Goal: Task Accomplishment & Management: Manage account settings

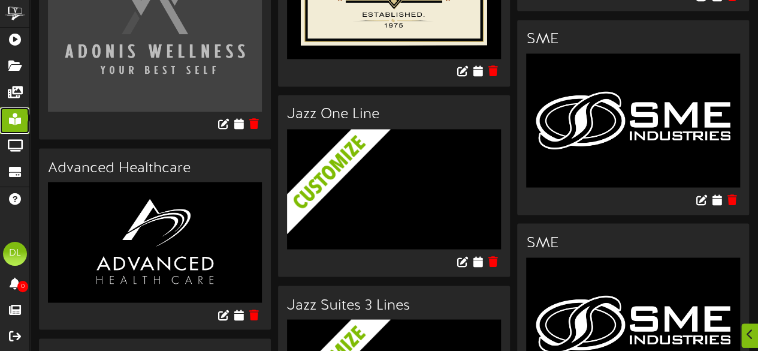
scroll to position [1168, 0]
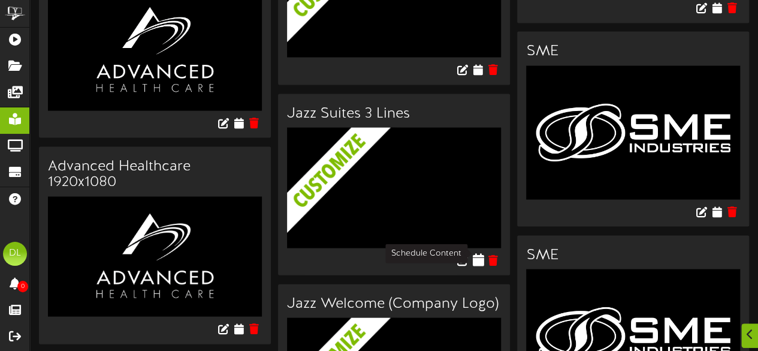
click at [477, 253] on icon at bounding box center [477, 259] width 11 height 13
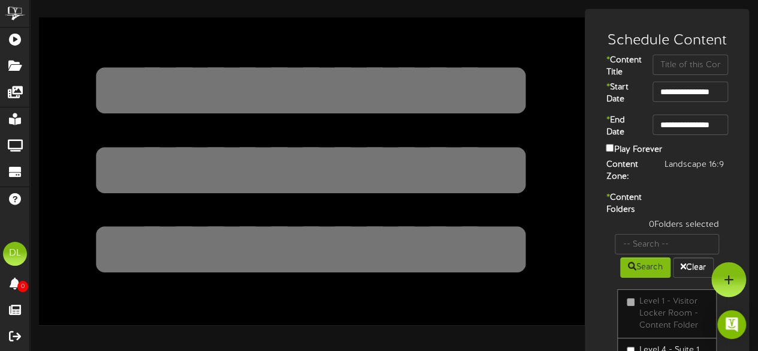
click at [448, 99] on textarea at bounding box center [310, 90] width 449 height 104
click at [675, 64] on input "text" at bounding box center [691, 65] width 76 height 20
type input "Annie Swenson"
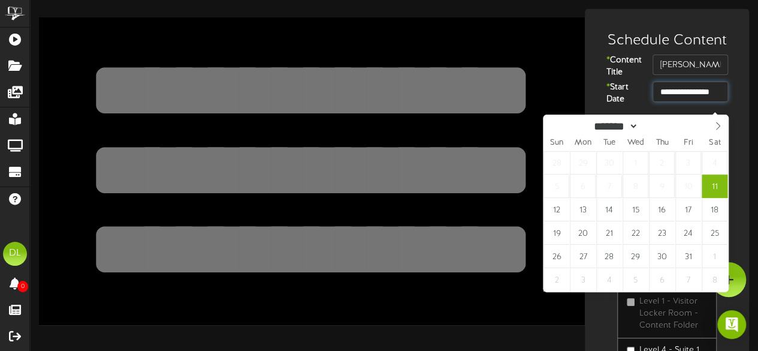
click at [676, 102] on input "**********" at bounding box center [691, 92] width 76 height 20
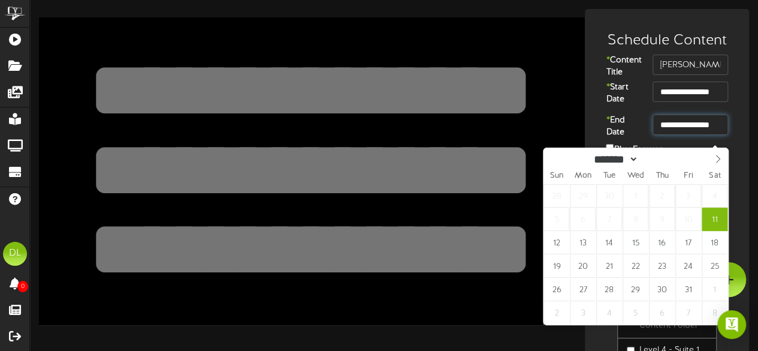
click at [691, 131] on input "**********" at bounding box center [691, 124] width 76 height 20
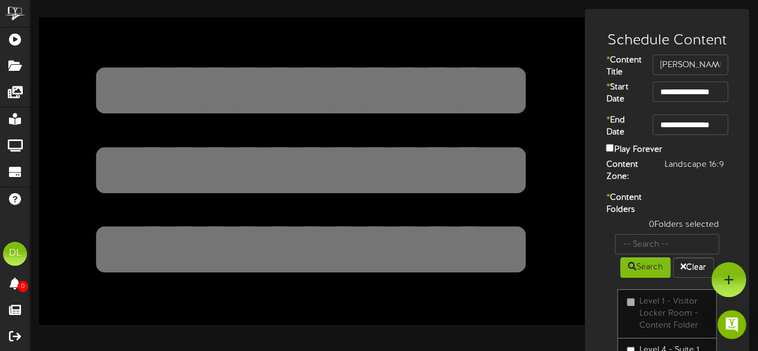
click at [409, 83] on textarea at bounding box center [310, 90] width 449 height 104
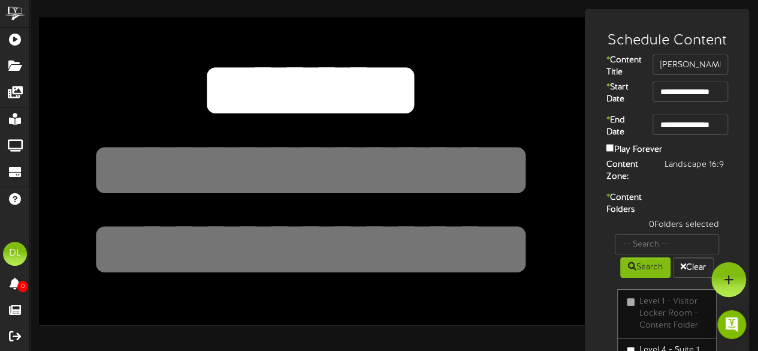
type textarea "*******"
click at [309, 166] on textarea at bounding box center [310, 170] width 449 height 104
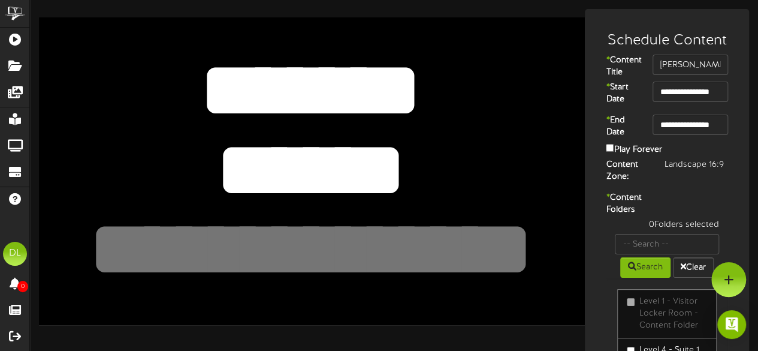
type textarea "******"
click at [325, 250] on textarea at bounding box center [310, 250] width 449 height 104
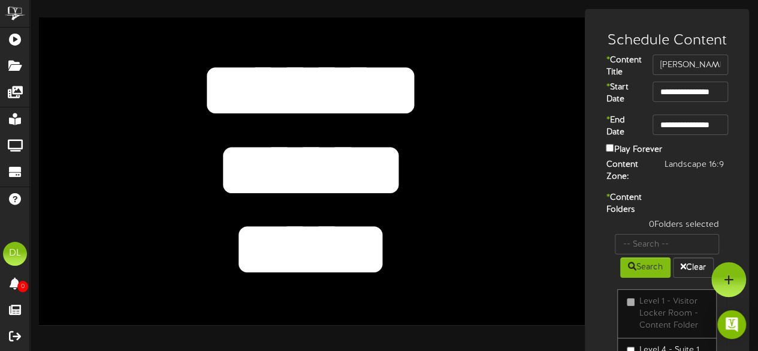
type textarea "*****"
click at [123, 48] on textarea at bounding box center [310, 90] width 449 height 104
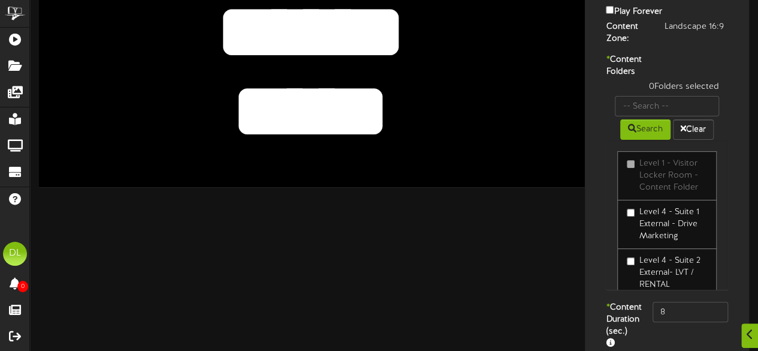
scroll to position [139, 0]
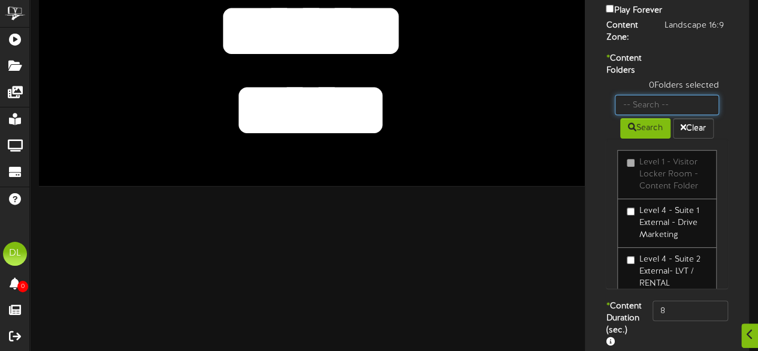
click at [637, 115] on input "text" at bounding box center [667, 105] width 104 height 20
type input "Suite 8"
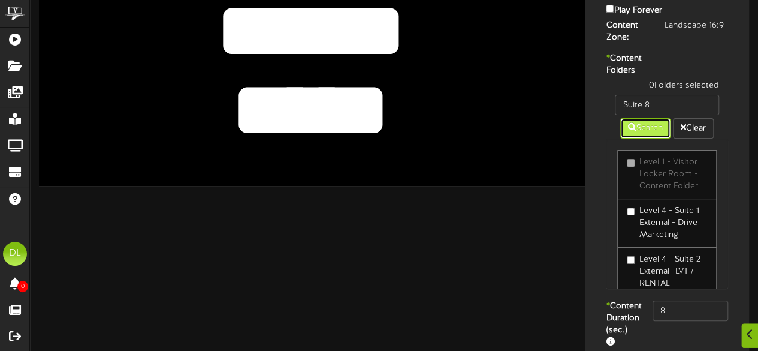
click at [641, 138] on button "Search" at bounding box center [645, 128] width 50 height 20
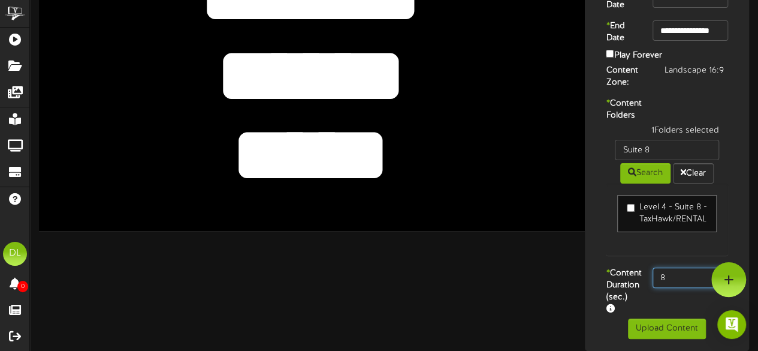
click at [678, 267] on input "8" at bounding box center [691, 277] width 76 height 20
type input "800"
click at [610, 229] on div "Level 4 - Suite 8 - TaxHawk/RENTAL" at bounding box center [667, 219] width 122 height 72
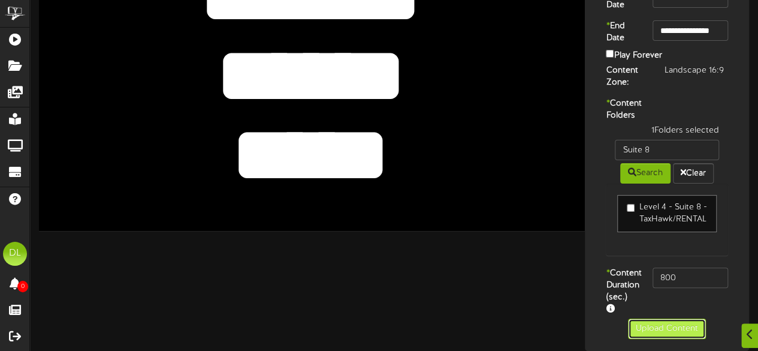
click at [649, 324] on button "Upload Content" at bounding box center [667, 328] width 78 height 20
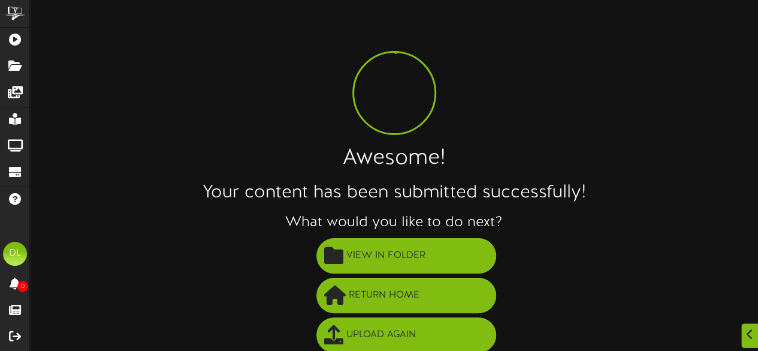
scroll to position [86, 0]
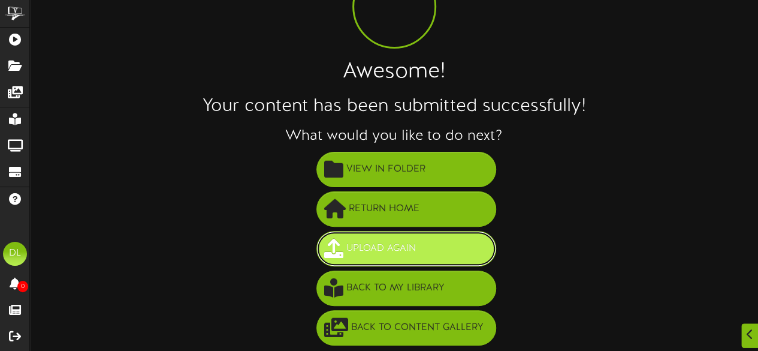
click at [350, 248] on span "Upload Again" at bounding box center [381, 249] width 76 height 20
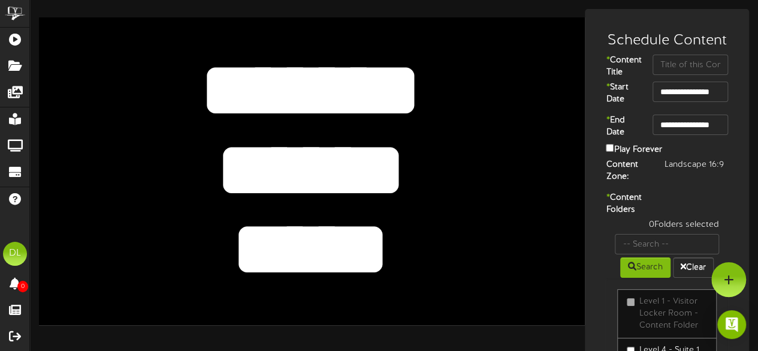
click at [382, 189] on textarea "******" at bounding box center [310, 170] width 449 height 104
click at [406, 179] on textarea "******" at bounding box center [310, 170] width 449 height 104
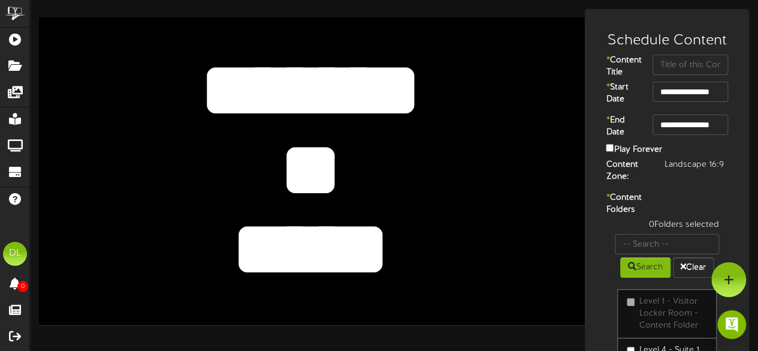
type textarea "*"
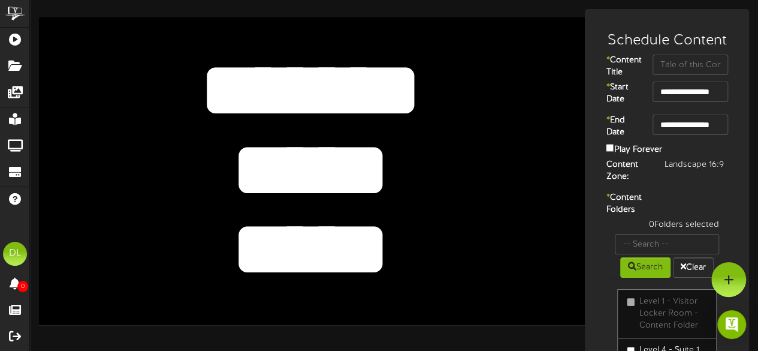
type textarea "*****"
click at [387, 238] on textarea "*****" at bounding box center [310, 250] width 449 height 104
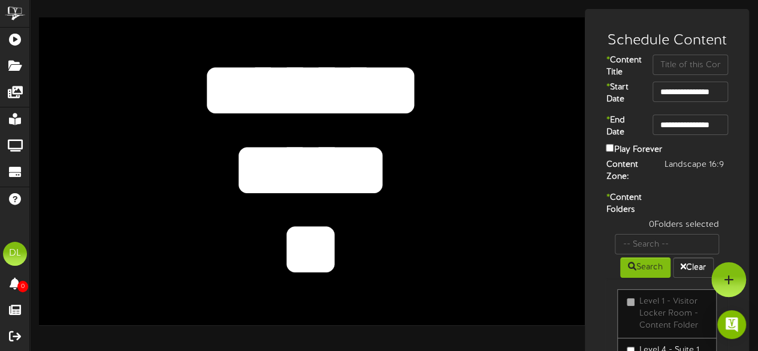
type textarea "*"
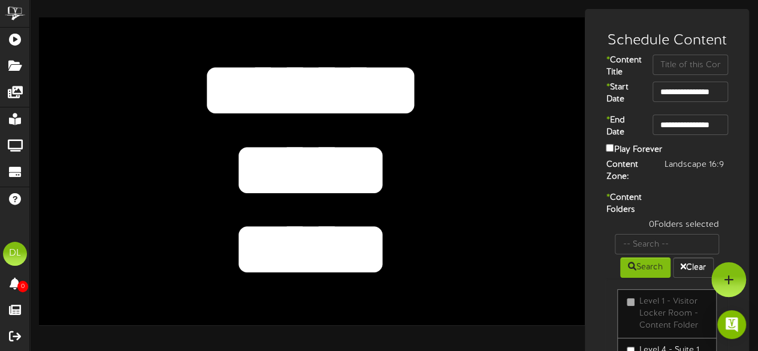
type textarea "*****"
click at [688, 61] on input "text" at bounding box center [691, 65] width 76 height 20
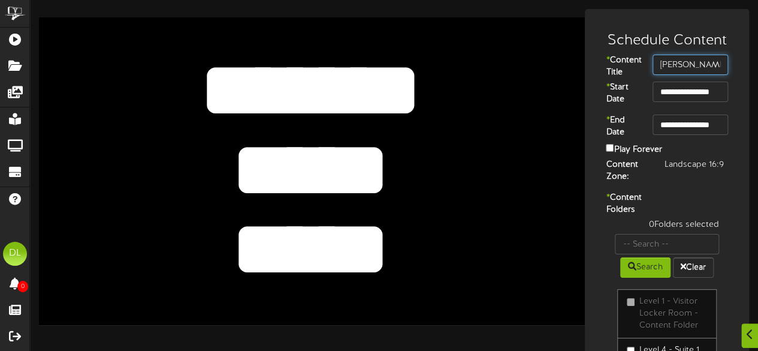
scroll to position [26, 0]
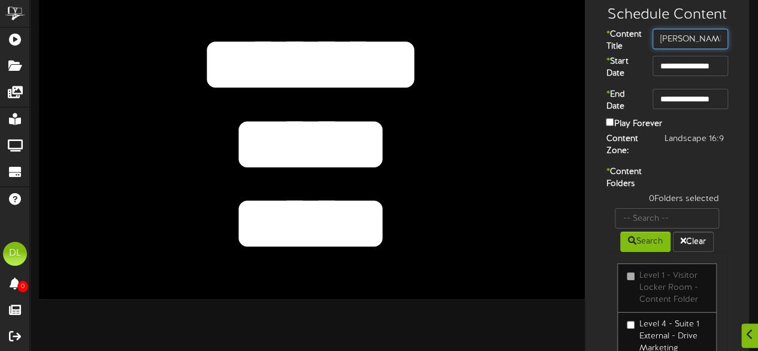
type input "Kyler Roney"
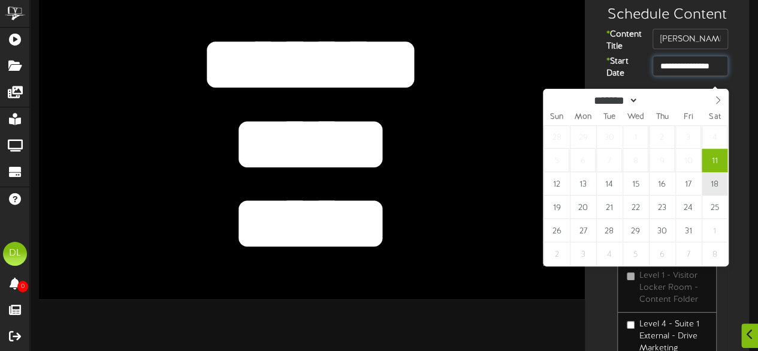
scroll to position [0, 3]
drag, startPoint x: 697, startPoint y: 77, endPoint x: 713, endPoint y: 156, distance: 80.9
click at [713, 156] on body "ChannelValet Playlists Folders Messages My Library Groups Devices Help DL Danie…" at bounding box center [379, 235] width 758 height 523
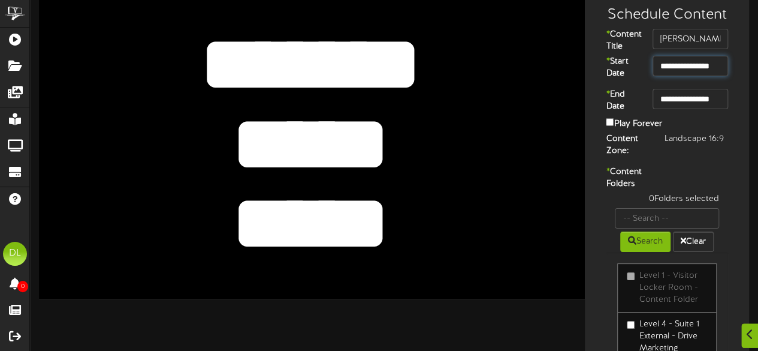
drag, startPoint x: 713, startPoint y: 156, endPoint x: 698, endPoint y: 112, distance: 46.8
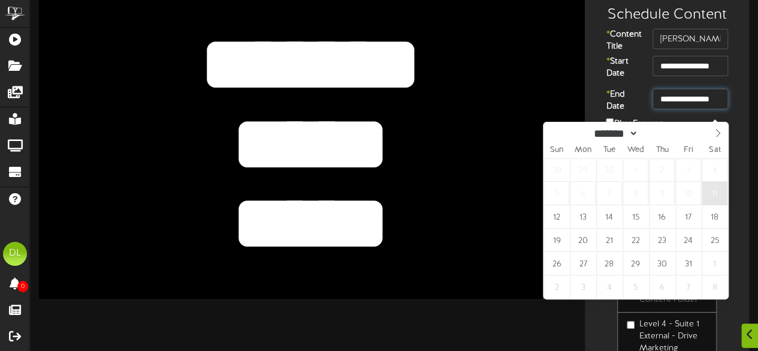
drag, startPoint x: 698, startPoint y: 112, endPoint x: 717, endPoint y: 198, distance: 87.7
click at [717, 198] on body "ChannelValet Playlists Folders Messages My Library Groups Devices Help DL Danie…" at bounding box center [379, 235] width 758 height 523
click at [746, 160] on div "Content Zone: Landscape 16:9" at bounding box center [667, 146] width 158 height 27
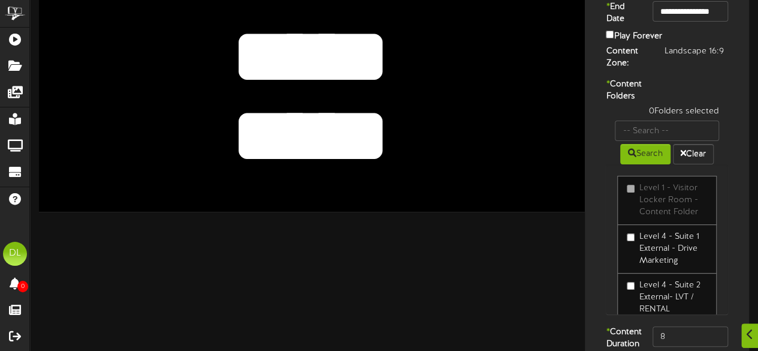
scroll to position [114, 0]
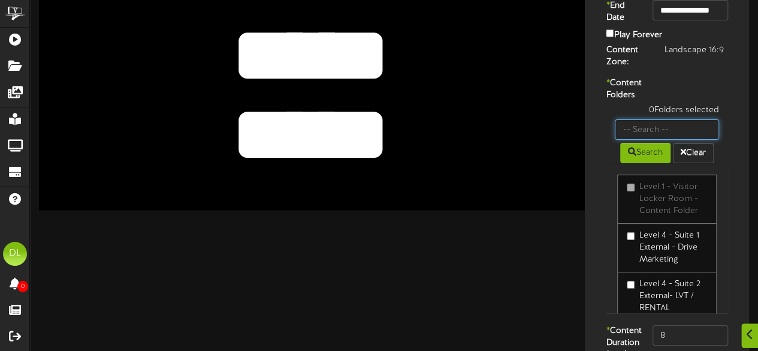
click at [657, 140] on input "text" at bounding box center [667, 129] width 104 height 20
type input "Suite 19"
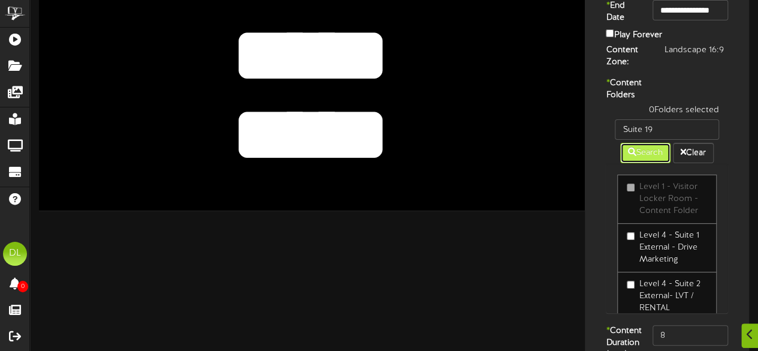
click at [646, 163] on button "Search" at bounding box center [645, 153] width 50 height 20
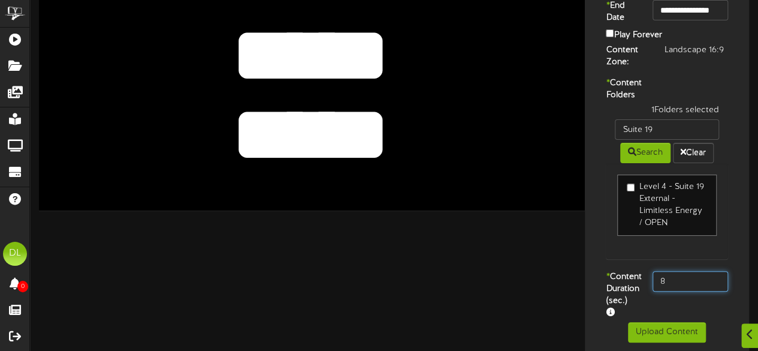
click at [686, 291] on input "8" at bounding box center [691, 281] width 76 height 20
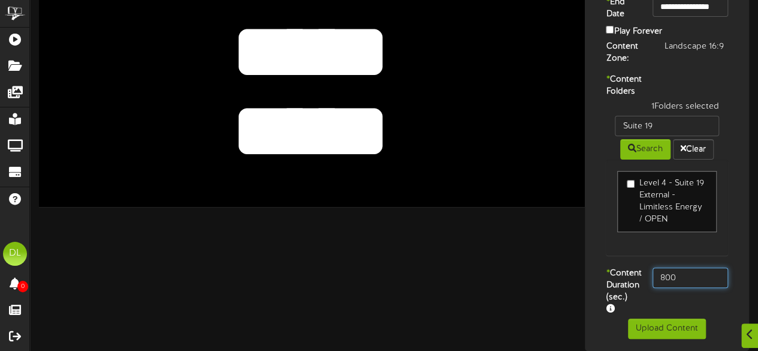
type input "800"
click at [681, 284] on div "* Content Duration (sec.) 800" at bounding box center [667, 292] width 158 height 51
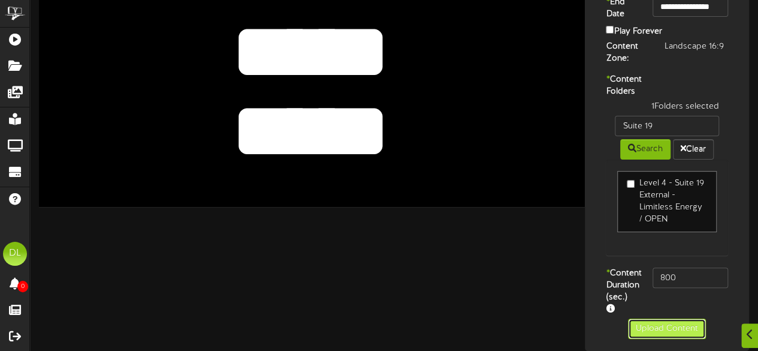
click at [653, 329] on button "Upload Content" at bounding box center [667, 328] width 78 height 20
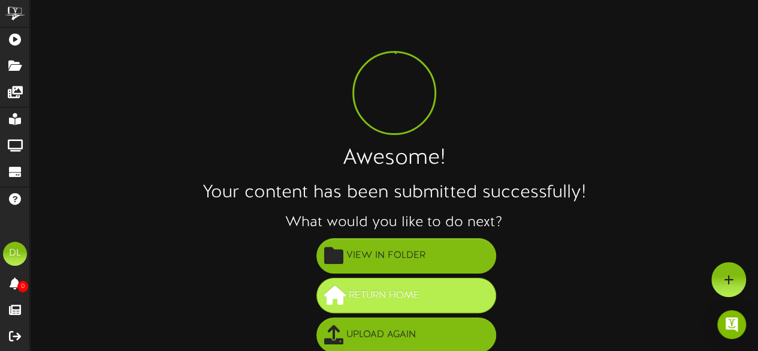
scroll to position [86, 0]
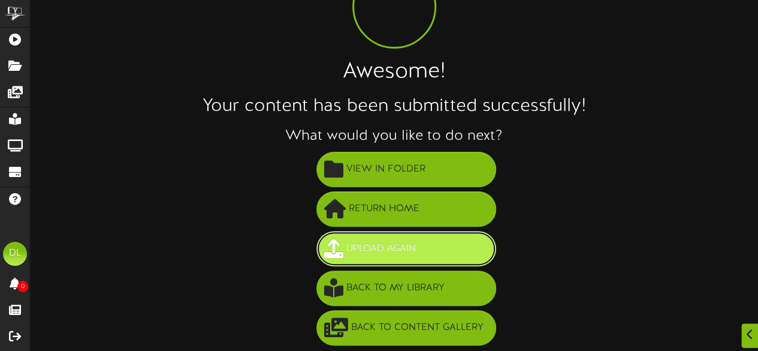
click at [406, 249] on span "Upload Again" at bounding box center [381, 249] width 76 height 20
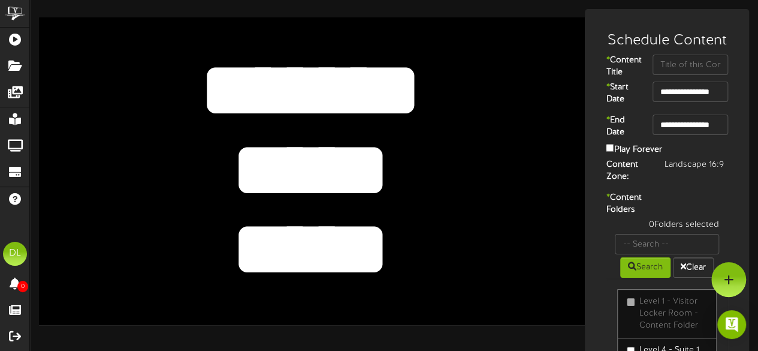
click at [385, 194] on textarea "*****" at bounding box center [310, 170] width 449 height 104
click at [671, 64] on input "text" at bounding box center [691, 65] width 76 height 20
type input "US Bank"
click at [381, 167] on textarea "*****" at bounding box center [310, 170] width 449 height 104
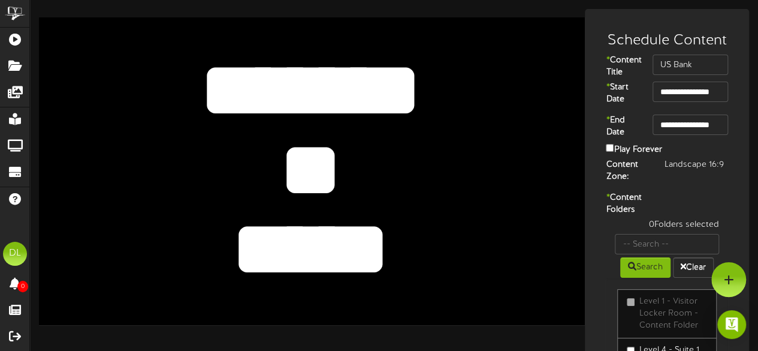
type textarea "*"
type textarea "**"
click at [387, 228] on textarea "*****" at bounding box center [310, 250] width 449 height 104
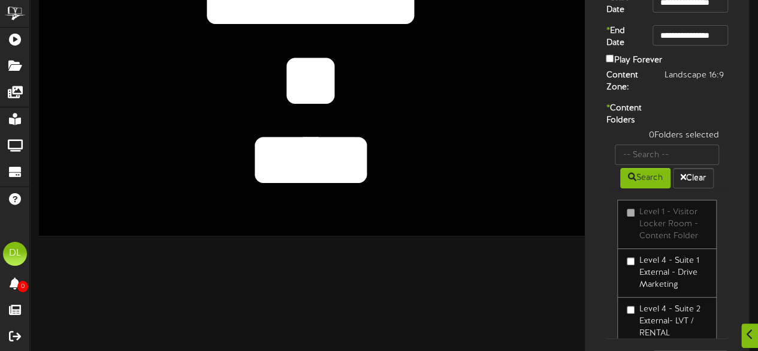
scroll to position [90, 0]
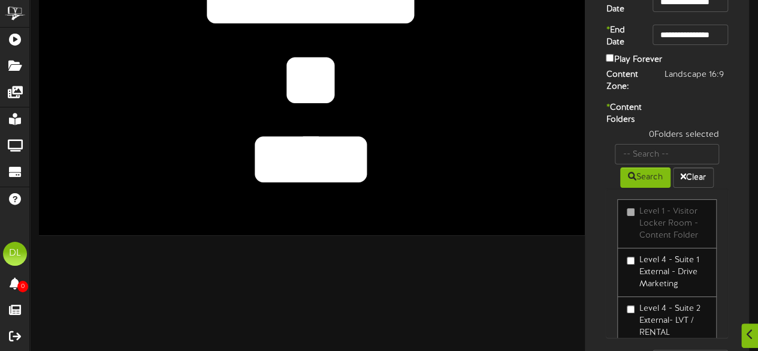
type textarea "****"
click at [640, 164] on input "text" at bounding box center [667, 154] width 104 height 20
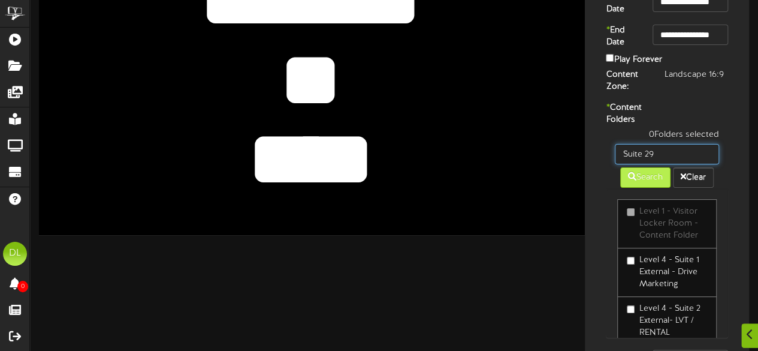
type input "Suite 29"
click at [644, 188] on button "Search" at bounding box center [645, 177] width 50 height 20
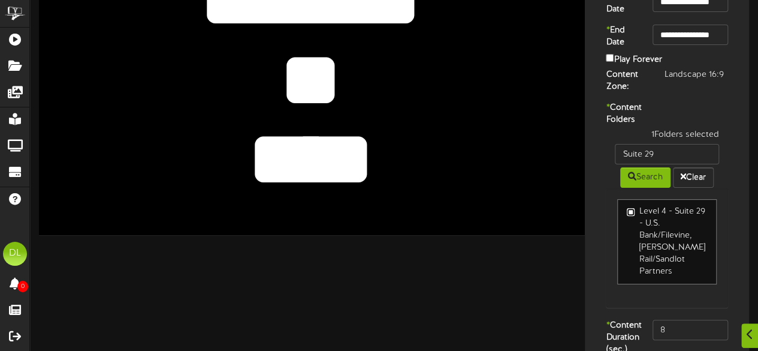
scroll to position [176, 0]
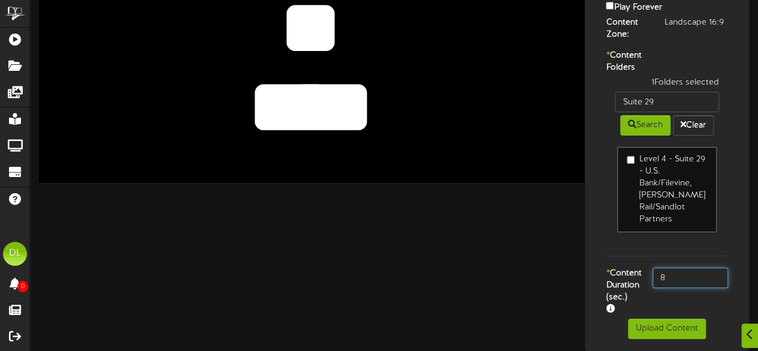
click at [686, 267] on input "8" at bounding box center [691, 277] width 76 height 20
type input "800"
click at [594, 189] on div "* Content Folders 1 Folders selected Suite 29 Search Clear Level 4 - Suite 29 -…" at bounding box center [667, 159] width 158 height 218
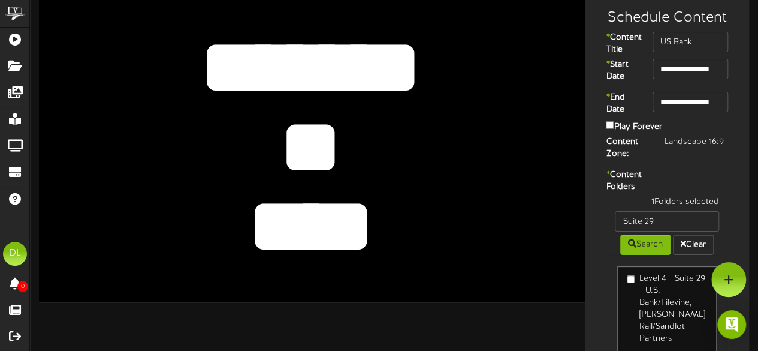
scroll to position [22, 0]
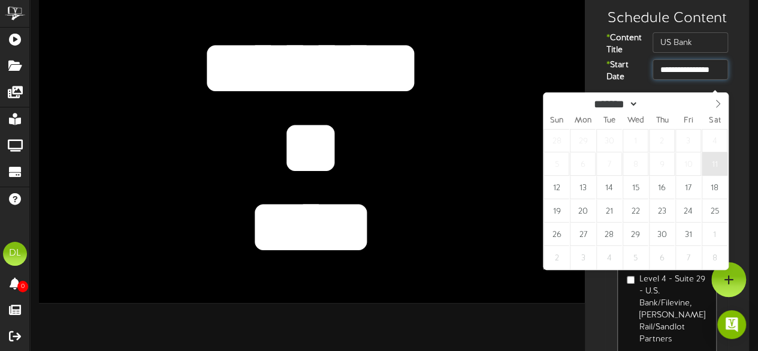
drag, startPoint x: 705, startPoint y: 80, endPoint x: 710, endPoint y: 165, distance: 85.3
click at [710, 165] on body "ChannelValet Playlists Folders Messages My Library Groups Devices Help DL [PERS…" at bounding box center [379, 224] width 758 height 493
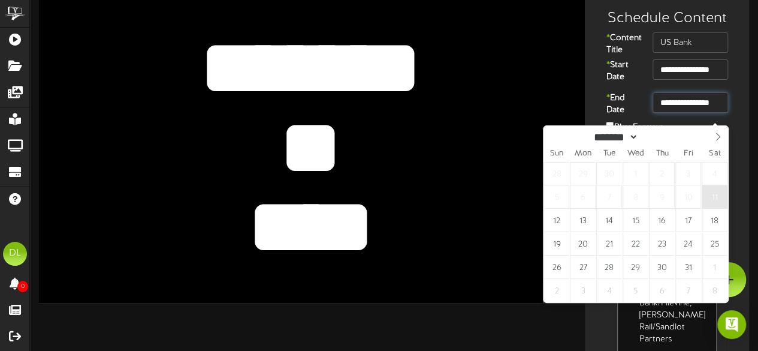
drag, startPoint x: 679, startPoint y: 114, endPoint x: 711, endPoint y: 203, distance: 94.4
click at [711, 203] on body "ChannelValet Playlists Folders Messages My Library Groups Devices Help DL Danie…" at bounding box center [379, 224] width 758 height 493
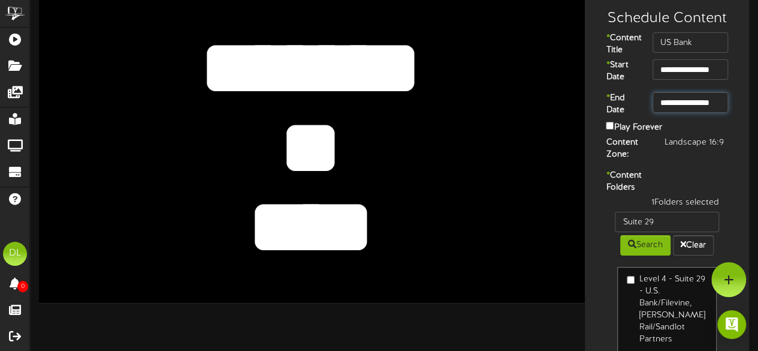
drag, startPoint x: 711, startPoint y: 203, endPoint x: 725, endPoint y: 168, distance: 38.0
click at [725, 164] on div "Content Zone: Landscape 16:9" at bounding box center [667, 150] width 158 height 27
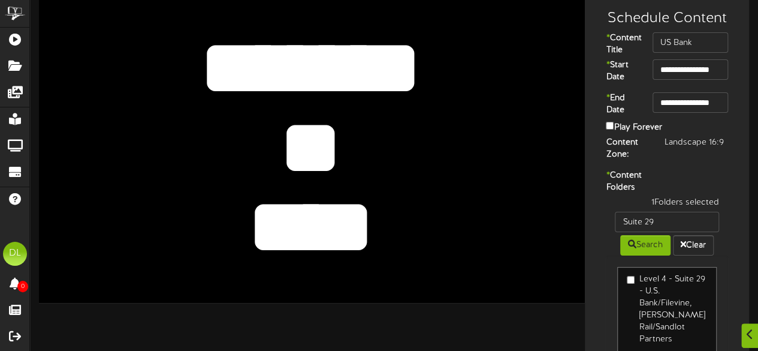
scroll to position [176, 0]
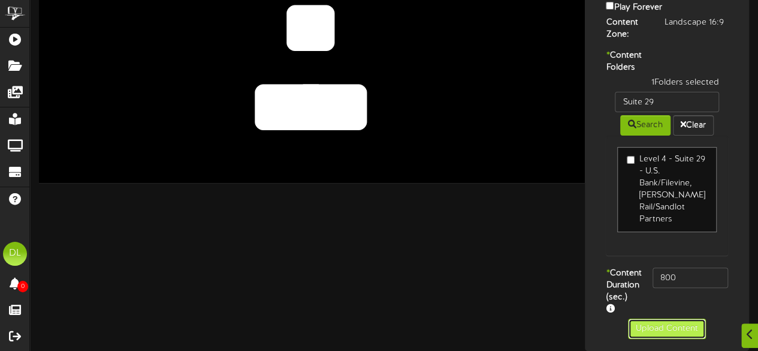
click at [673, 325] on button "Upload Content" at bounding box center [667, 328] width 78 height 20
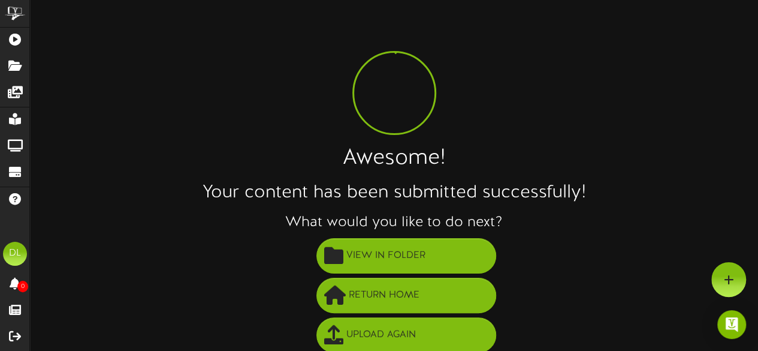
scroll to position [86, 0]
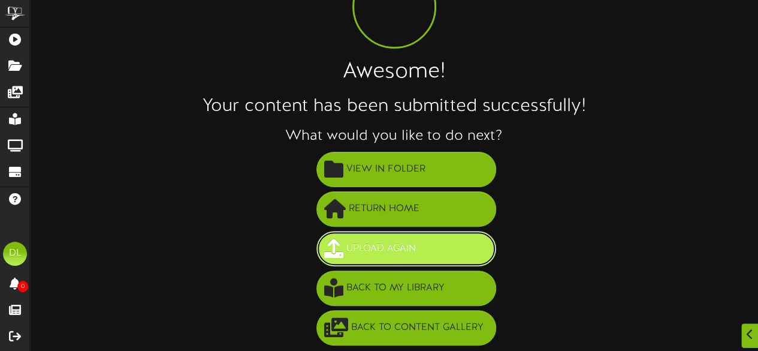
click at [387, 251] on span "Upload Again" at bounding box center [381, 249] width 76 height 20
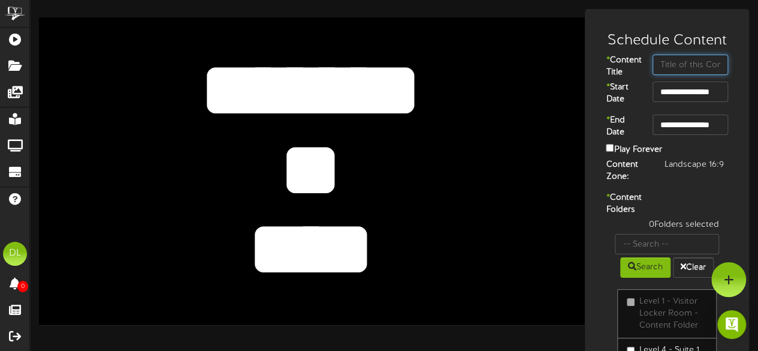
click at [691, 68] on input "text" at bounding box center [691, 65] width 76 height 20
type input "[PERSON_NAME]"
click at [376, 146] on textarea "**" at bounding box center [310, 170] width 449 height 104
type textarea "*"
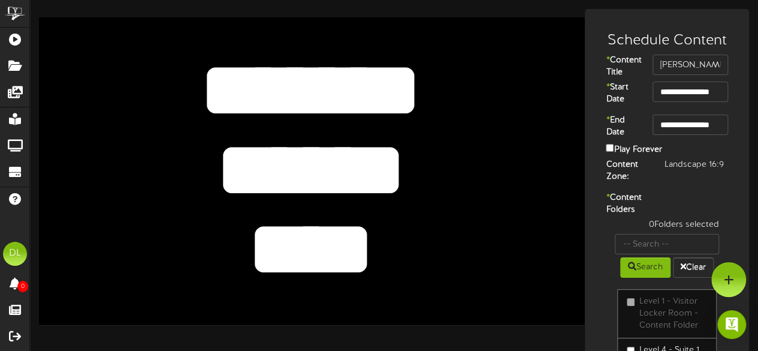
type textarea "******"
click at [374, 244] on textarea "****" at bounding box center [310, 250] width 449 height 104
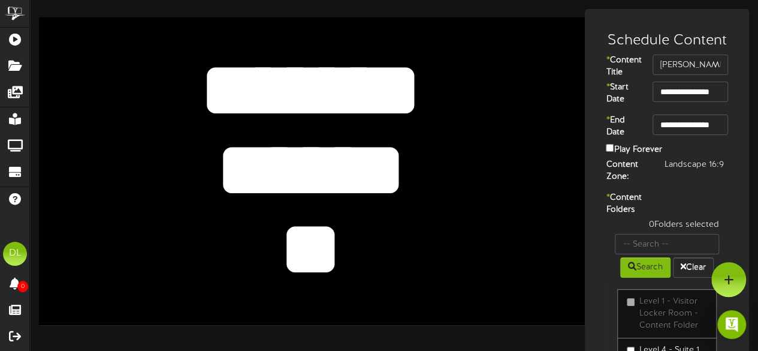
type textarea "*"
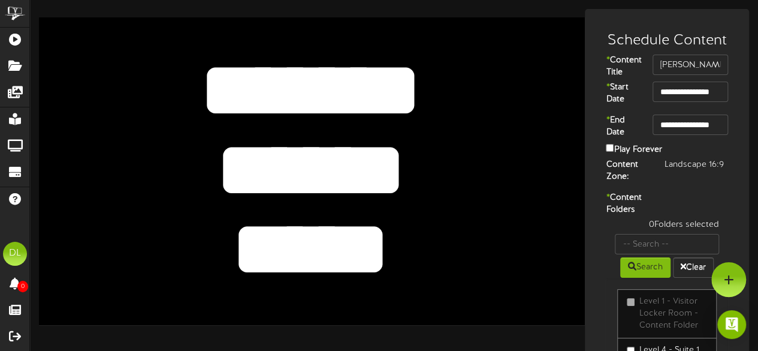
type textarea "*****"
click at [691, 186] on div "Content Zone: Landscape 16:9" at bounding box center [667, 172] width 158 height 27
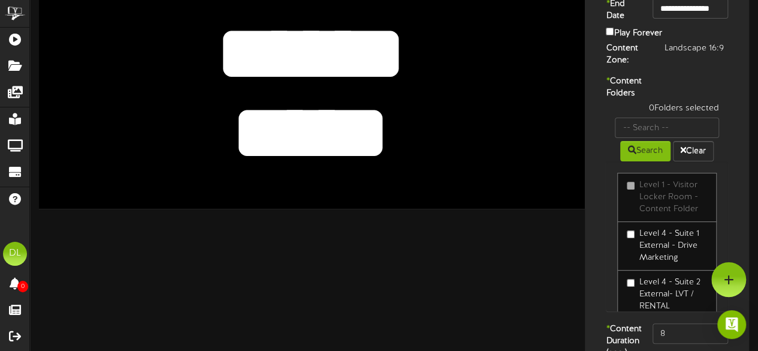
scroll to position [118, 0]
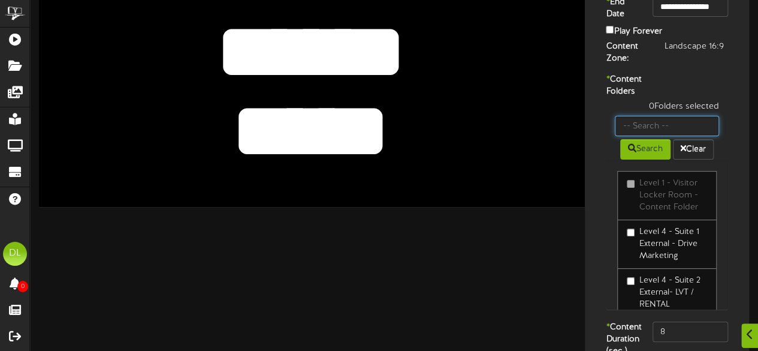
click at [667, 136] on input "text" at bounding box center [667, 126] width 104 height 20
type input "Suite 30"
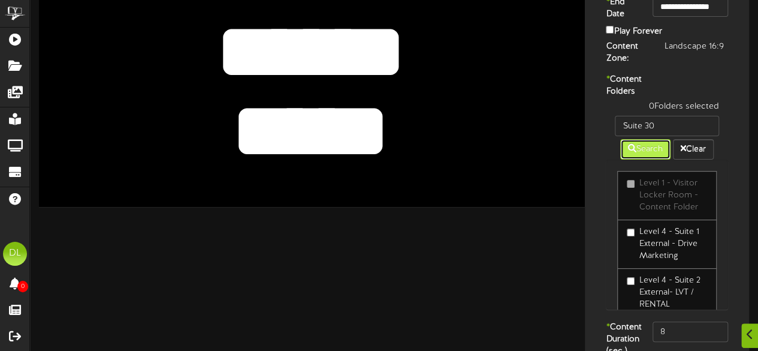
click at [643, 159] on button "Search" at bounding box center [645, 149] width 50 height 20
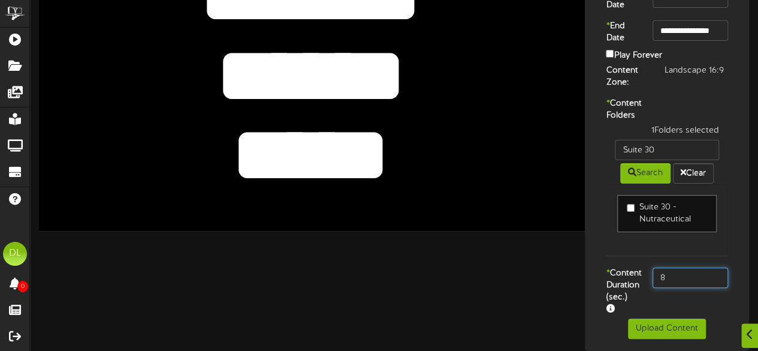
click at [683, 271] on input "8" at bounding box center [691, 277] width 76 height 20
type input "800"
click at [619, 247] on div "Suite 30 - Nutraceutical" at bounding box center [667, 219] width 122 height 72
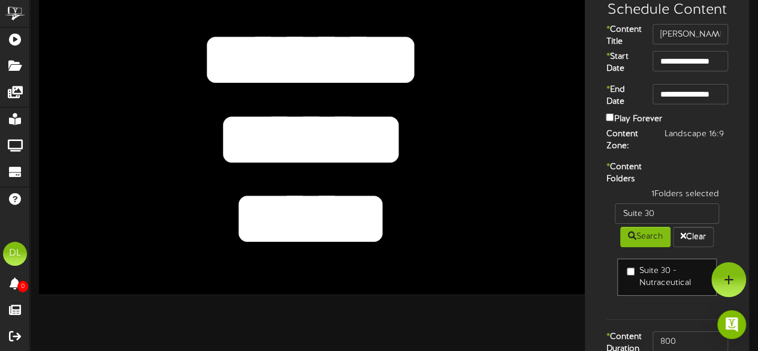
scroll to position [25, 0]
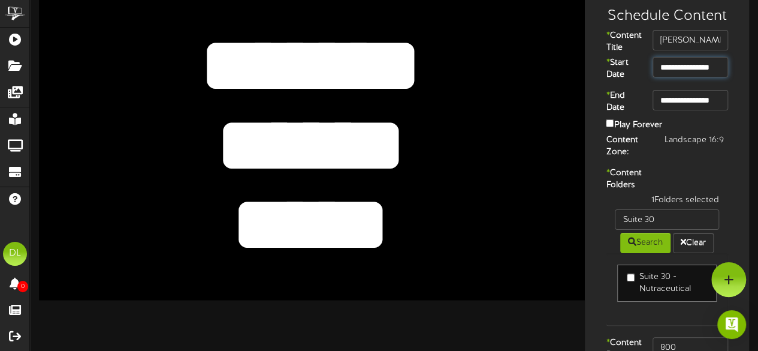
click at [699, 76] on input "**********" at bounding box center [691, 67] width 76 height 20
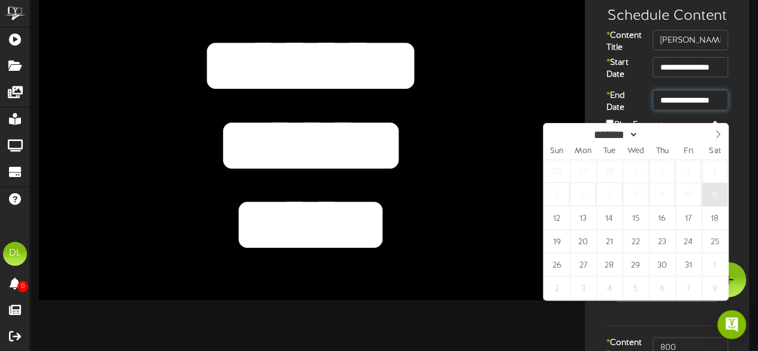
drag, startPoint x: 699, startPoint y: 114, endPoint x: 711, endPoint y: 198, distance: 84.8
click at [711, 198] on body "ChannelValet Playlists Folders Messages My Library Groups Devices Help DL [PERS…" at bounding box center [379, 197] width 758 height 445
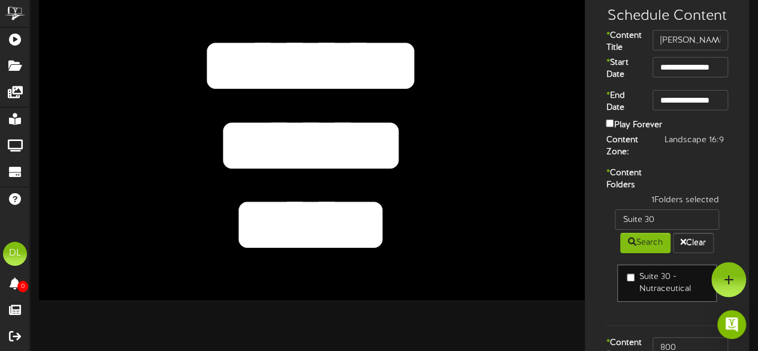
click at [737, 173] on div "**********" at bounding box center [667, 191] width 158 height 391
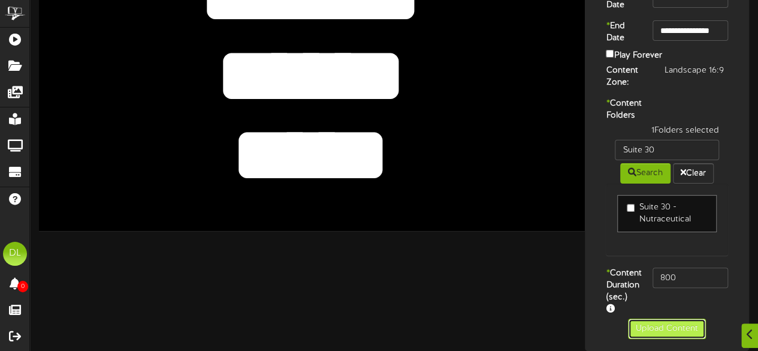
click at [683, 327] on button "Upload Content" at bounding box center [667, 328] width 78 height 20
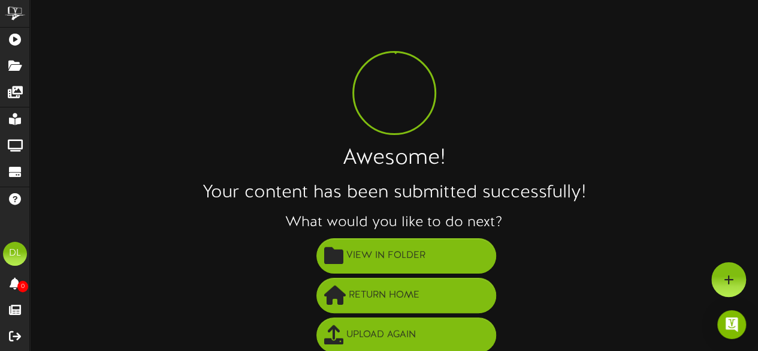
scroll to position [86, 0]
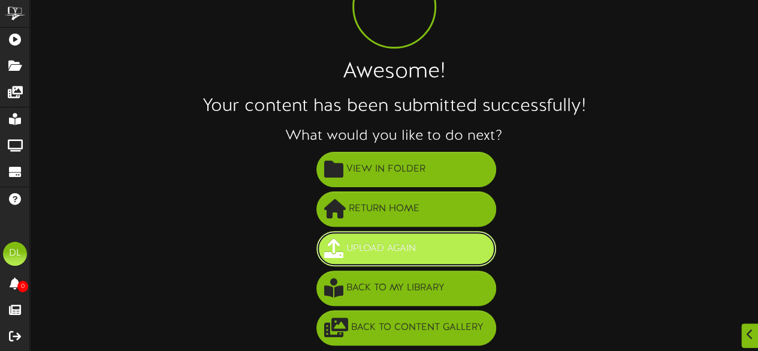
click at [444, 252] on button "Upload Again" at bounding box center [406, 248] width 180 height 35
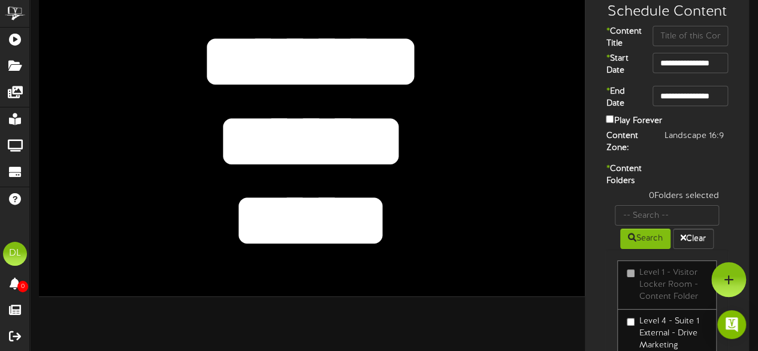
scroll to position [26, 0]
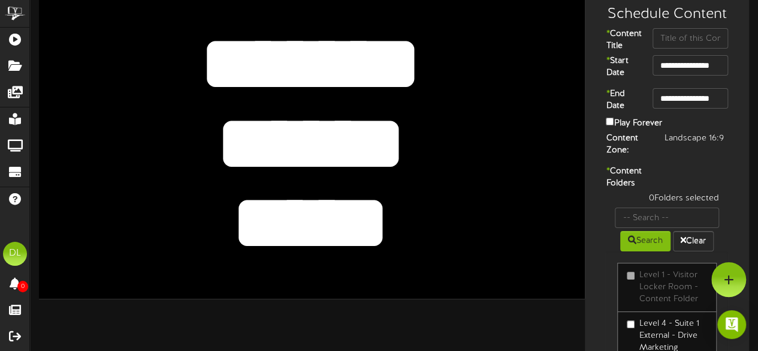
click at [400, 135] on textarea "******" at bounding box center [310, 144] width 449 height 104
type textarea "*******"
click at [385, 191] on textarea "*****" at bounding box center [310, 223] width 449 height 104
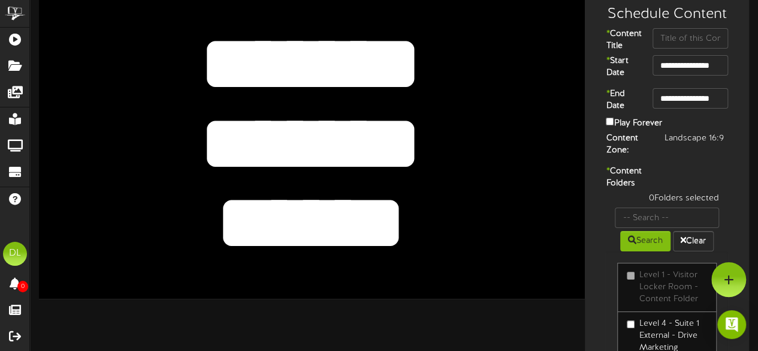
type textarea "******"
click at [691, 33] on input "text" at bounding box center [691, 38] width 76 height 20
type input "[PERSON_NAME]"
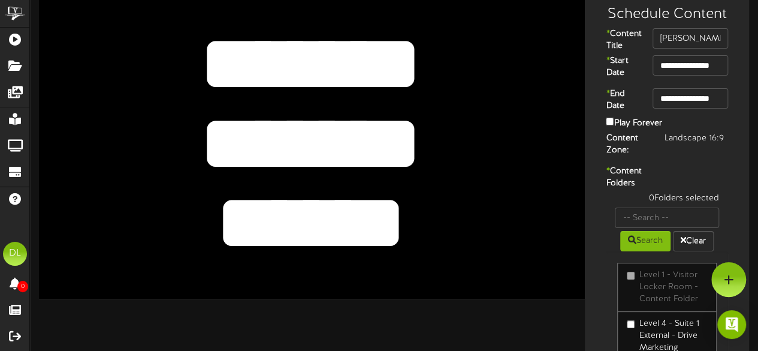
click at [724, 174] on div "**********" at bounding box center [667, 229] width 158 height 469
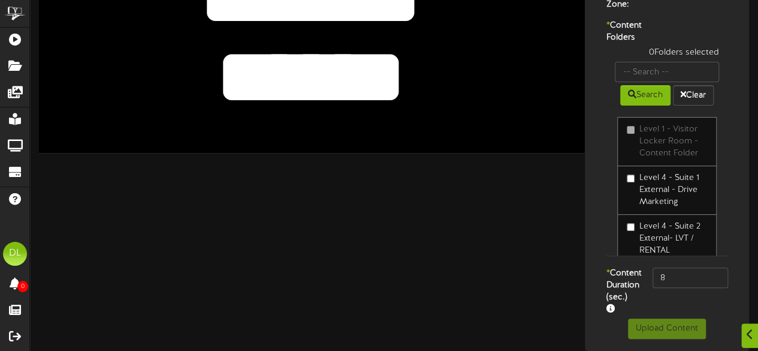
scroll to position [206, 0]
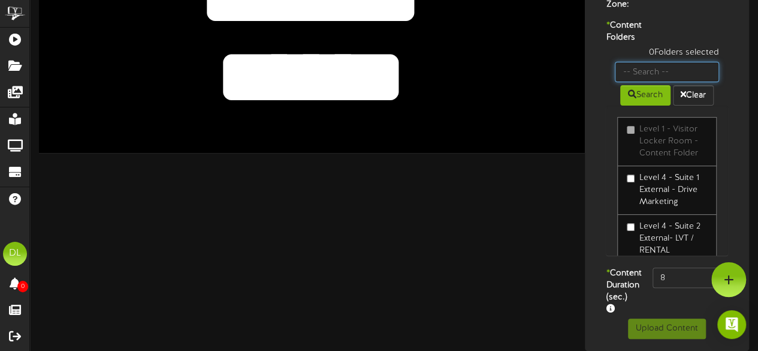
click at [656, 62] on input "text" at bounding box center [667, 72] width 104 height 20
type input "Suite 31"
click at [646, 85] on button "Search" at bounding box center [645, 95] width 50 height 20
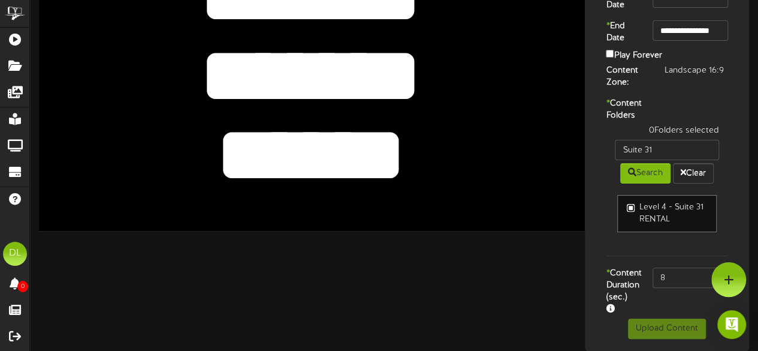
click at [643, 207] on label "Level 4 - Suite 31 RENTAL" at bounding box center [667, 213] width 80 height 24
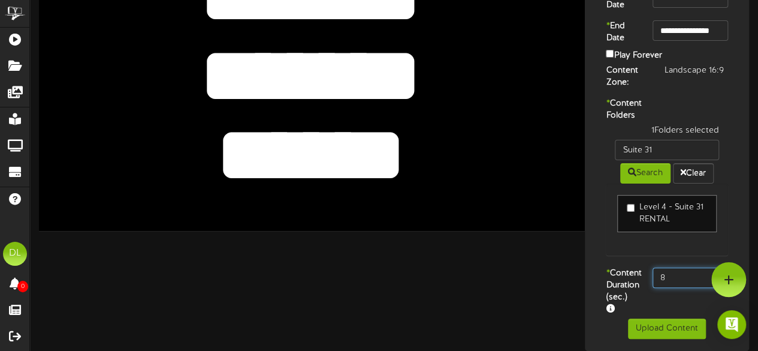
click at [672, 268] on input "8" at bounding box center [691, 277] width 76 height 20
type input "800"
click at [610, 234] on div "Level 4 - Suite 31 RENTAL" at bounding box center [667, 219] width 122 height 72
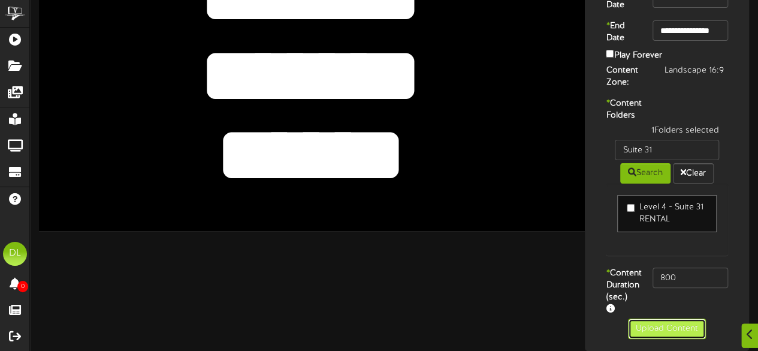
click at [647, 327] on button "Upload Content" at bounding box center [667, 328] width 78 height 20
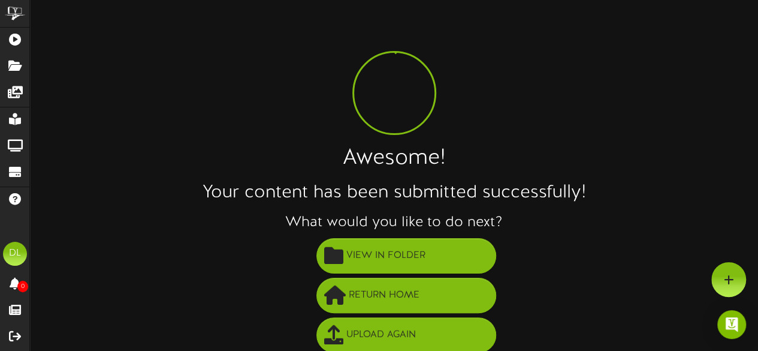
scroll to position [86, 0]
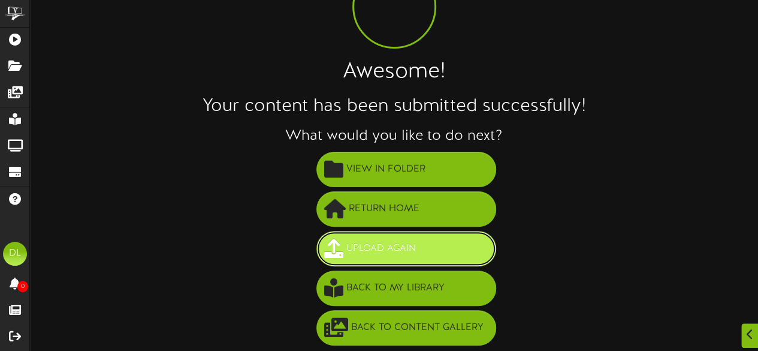
click at [403, 240] on span "Upload Again" at bounding box center [381, 249] width 76 height 20
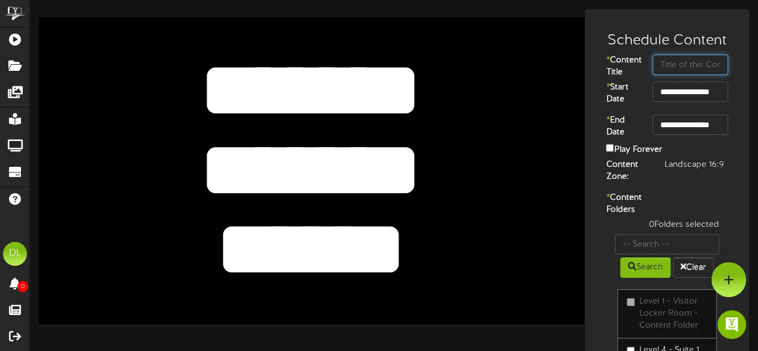
click at [675, 64] on input "text" at bounding box center [691, 65] width 76 height 20
type input "ShedRx"
click at [414, 147] on textarea "*******" at bounding box center [310, 170] width 449 height 104
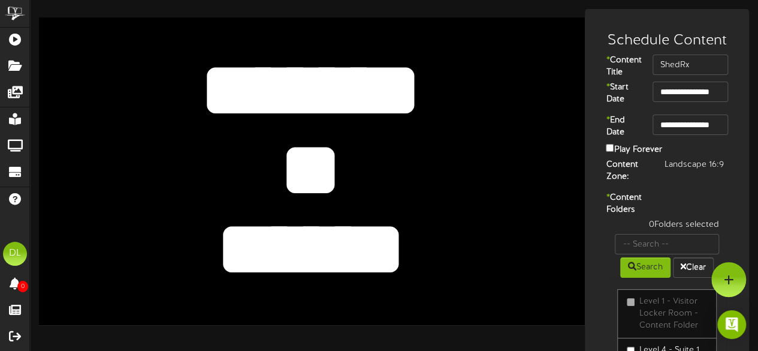
type textarea "*"
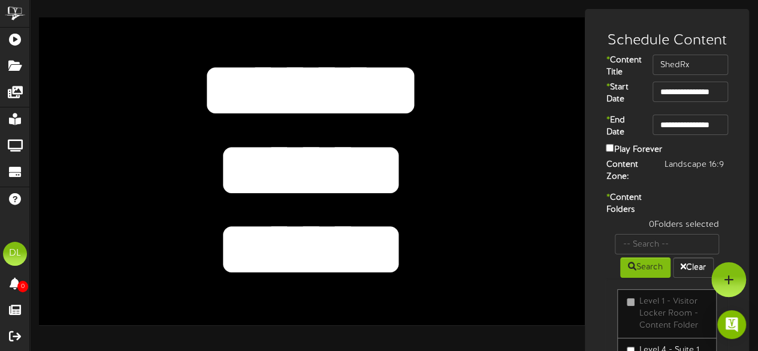
type textarea "******"
click at [417, 232] on textarea "******" at bounding box center [310, 250] width 449 height 104
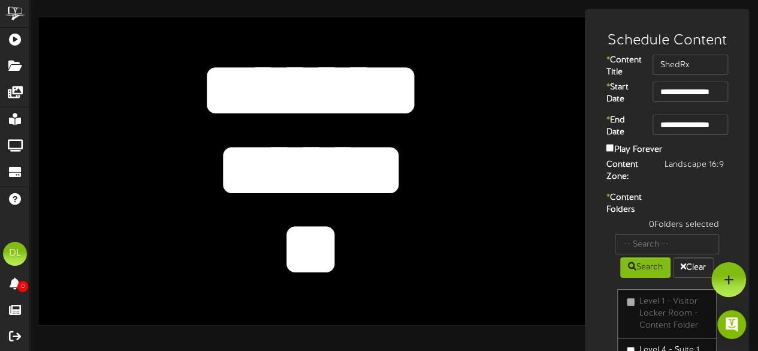
type textarea "*"
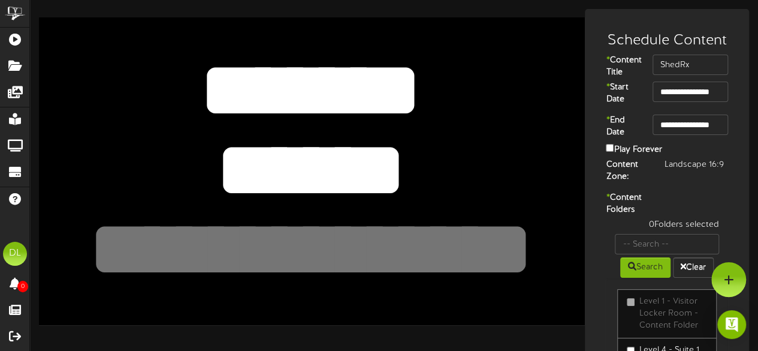
click at [730, 218] on div "* Content Folders 0 Folders selected Search Clear Level 1 - Visitor Locker Room…" at bounding box center [667, 316] width 158 height 248
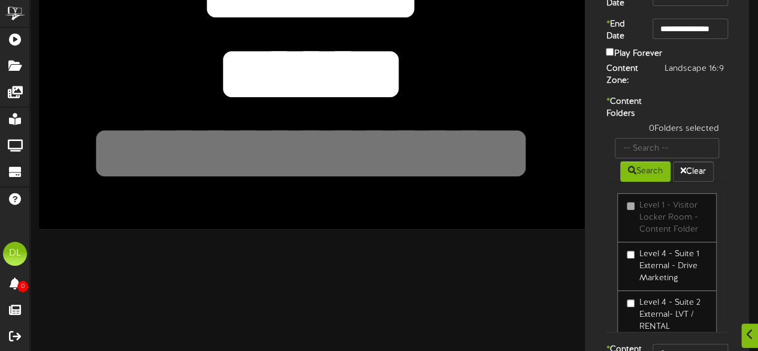
scroll to position [131, 0]
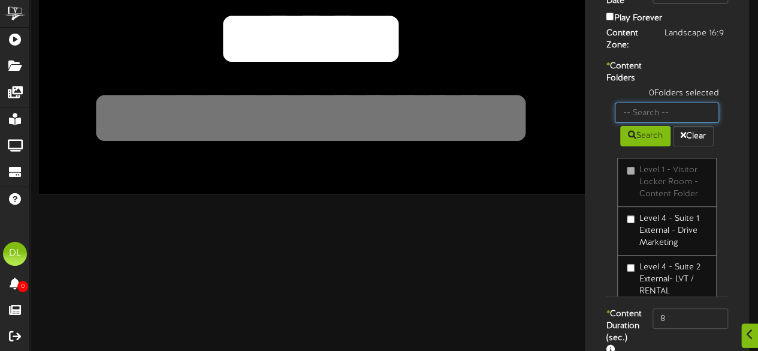
click at [661, 123] on input "text" at bounding box center [667, 113] width 104 height 20
type input "Suite 32"
click at [631, 139] on icon at bounding box center [632, 135] width 8 height 8
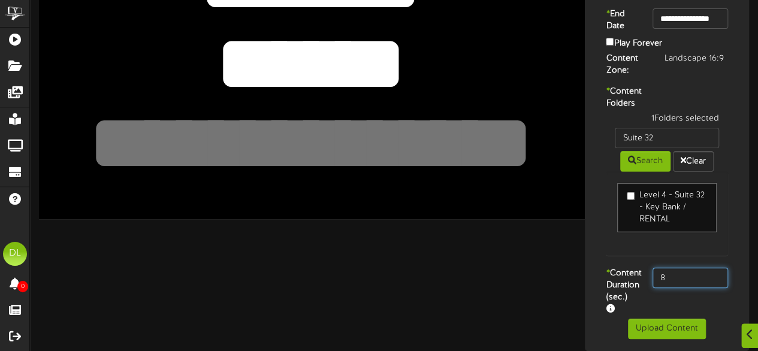
click at [682, 270] on input "8" at bounding box center [691, 277] width 76 height 20
type input "800"
click at [596, 250] on div "* Content Folders 1 Folders selected Suite 32 Search Clear Level 4 - Suite 32 -…" at bounding box center [667, 177] width 158 height 182
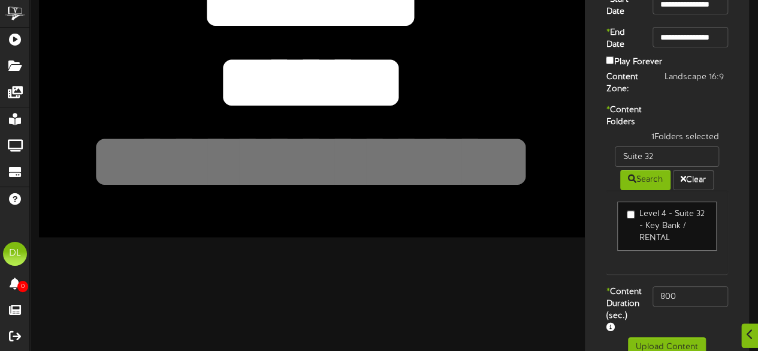
scroll to position [140, 0]
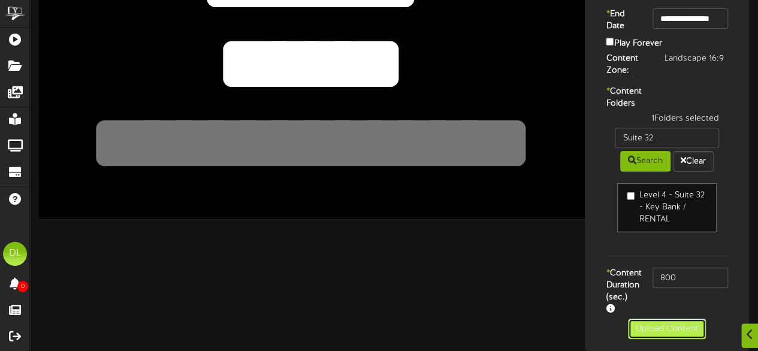
click at [651, 333] on button "Upload Content" at bounding box center [667, 328] width 78 height 20
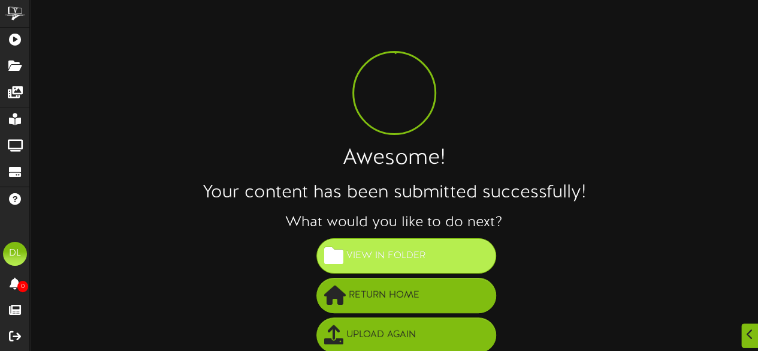
scroll to position [86, 0]
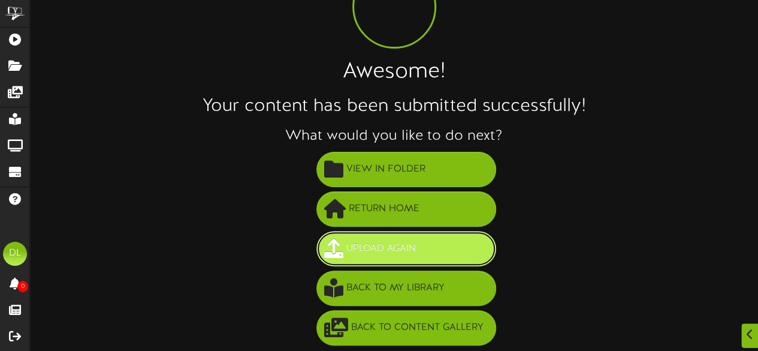
click at [415, 254] on span "Upload Again" at bounding box center [381, 249] width 76 height 20
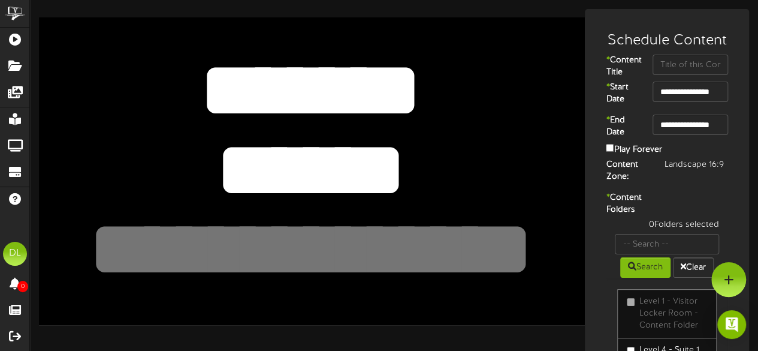
click at [408, 153] on textarea "******" at bounding box center [310, 170] width 449 height 104
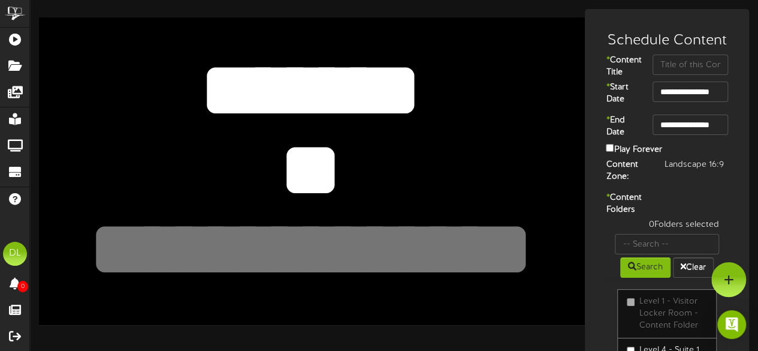
type textarea "*"
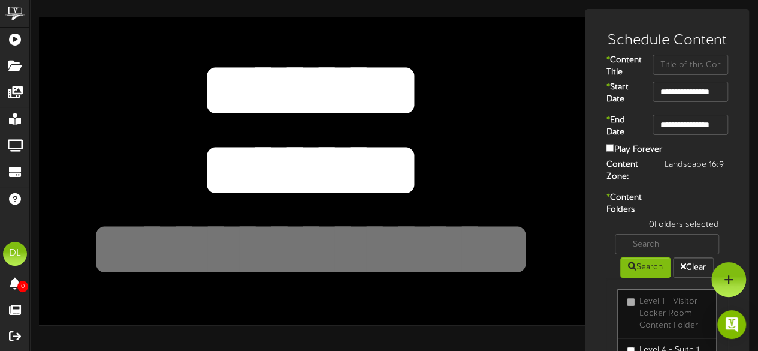
type textarea "*******"
click at [380, 232] on textarea at bounding box center [310, 250] width 449 height 104
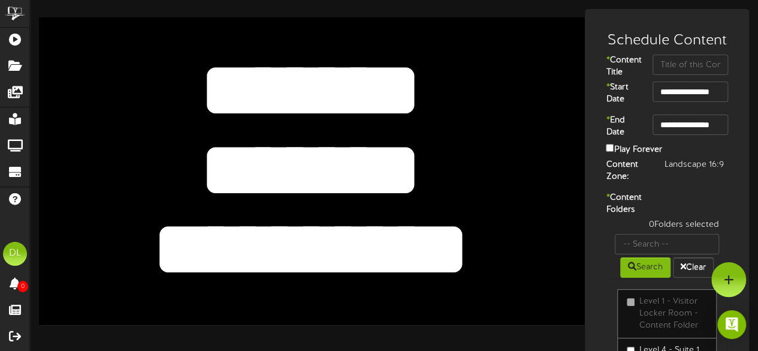
type textarea "**********"
click at [688, 68] on input "text" at bounding box center [691, 65] width 76 height 20
type input "Firefly Powerbikes"
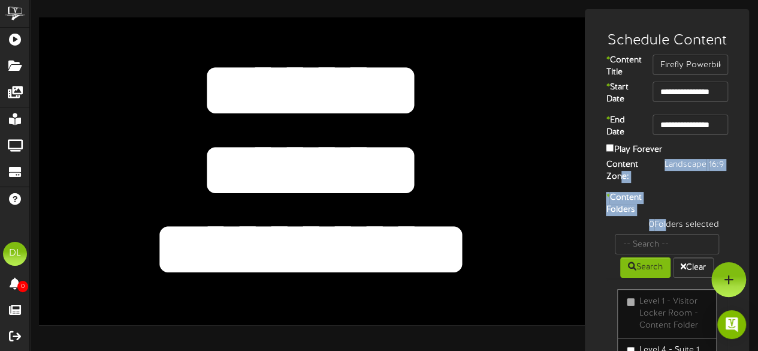
drag, startPoint x: 671, startPoint y: 198, endPoint x: 664, endPoint y: 251, distance: 52.6
click at [664, 251] on div "**********" at bounding box center [667, 255] width 158 height 469
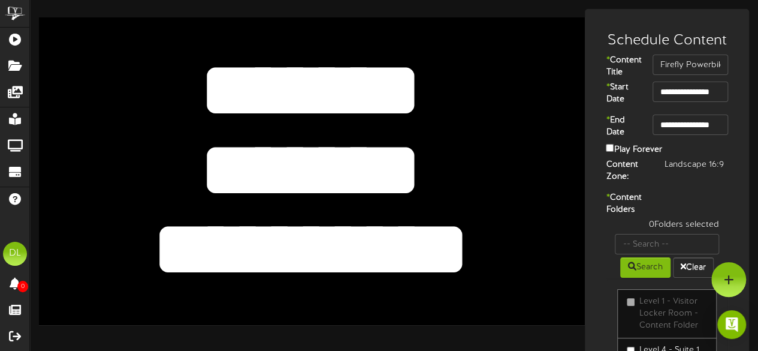
click at [677, 186] on div "Content Zone: Landscape 16:9" at bounding box center [667, 172] width 158 height 27
click at [645, 254] on input "text" at bounding box center [667, 244] width 104 height 20
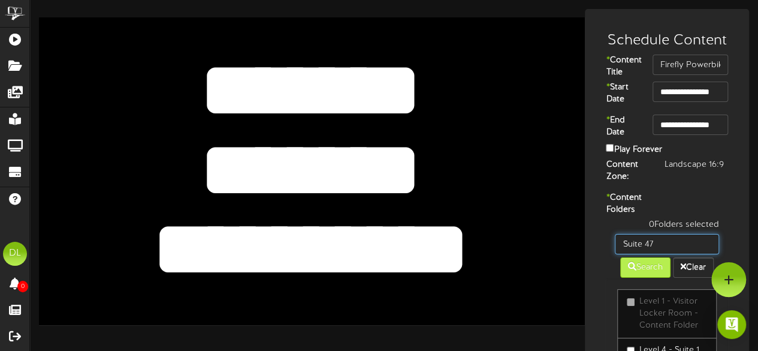
type input "Suite 47"
click at [641, 278] on button "Search" at bounding box center [645, 267] width 50 height 20
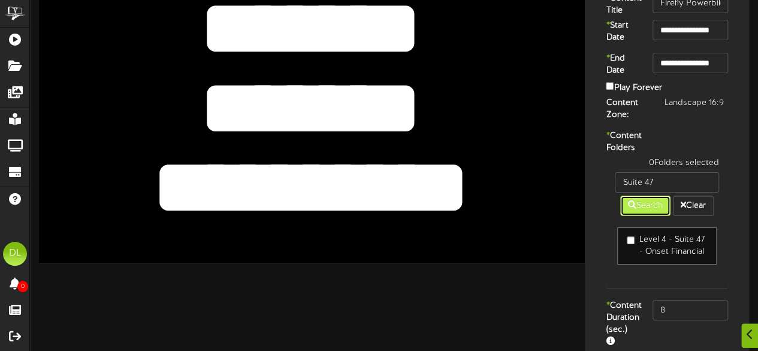
scroll to position [63, 0]
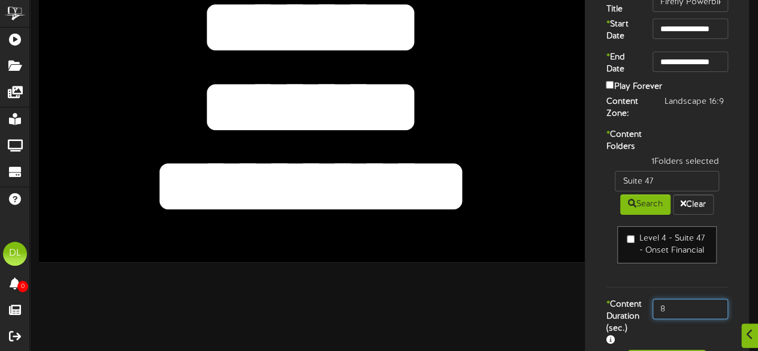
click at [676, 319] on input "8" at bounding box center [691, 309] width 76 height 20
type input "800"
click at [622, 287] on div "Level 4 - Suite 47 - Onset Financial" at bounding box center [667, 251] width 122 height 72
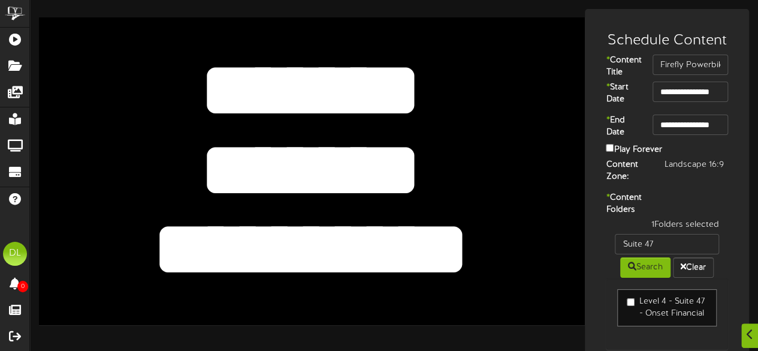
scroll to position [128, 0]
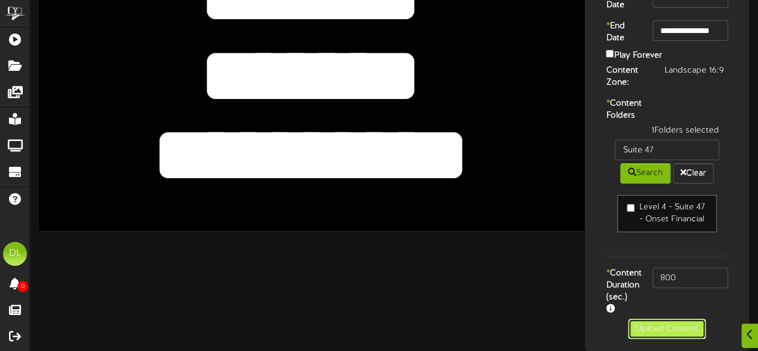
click at [656, 328] on button "Upload Content" at bounding box center [667, 328] width 78 height 20
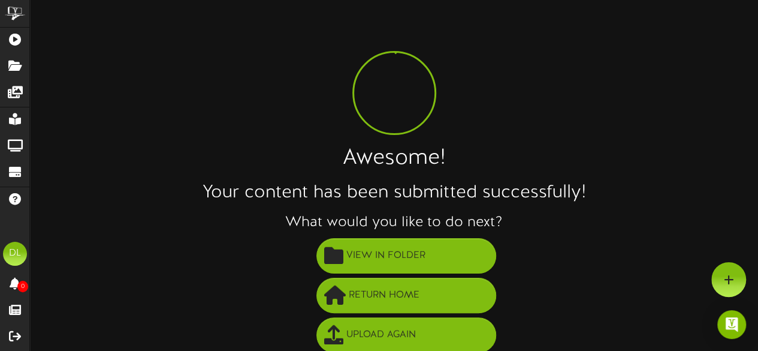
scroll to position [86, 0]
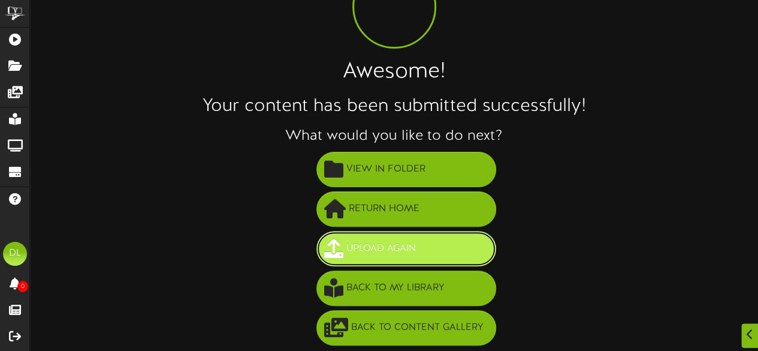
click at [414, 254] on span "Upload Again" at bounding box center [381, 249] width 76 height 20
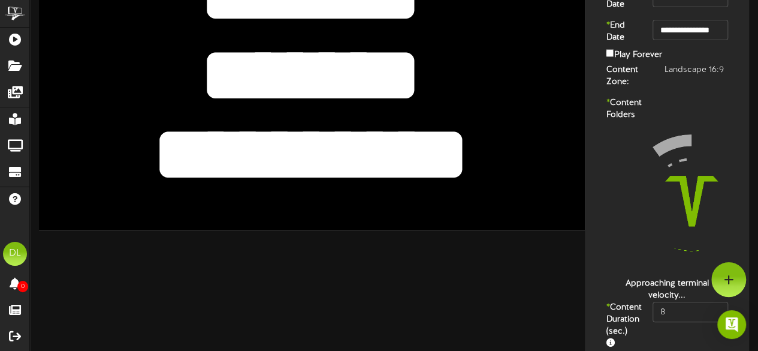
scroll to position [26, 0]
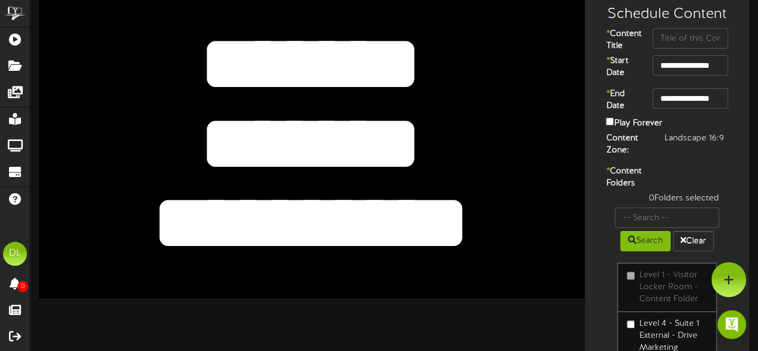
click at [406, 129] on textarea "*******" at bounding box center [310, 144] width 449 height 104
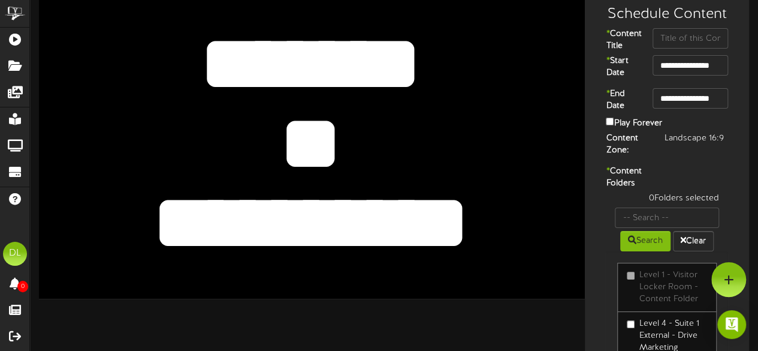
type textarea "*"
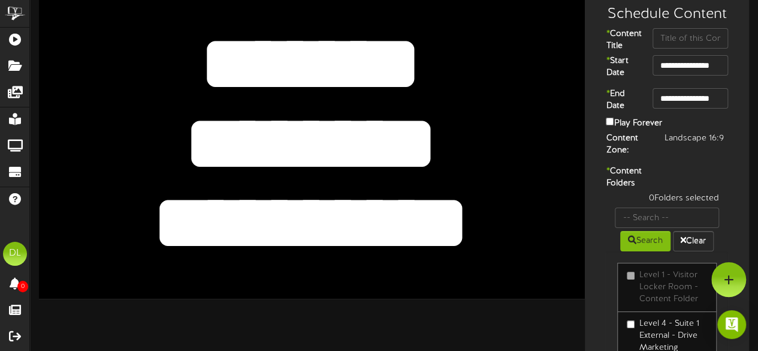
type textarea "********"
click at [480, 215] on textarea "**********" at bounding box center [310, 223] width 449 height 104
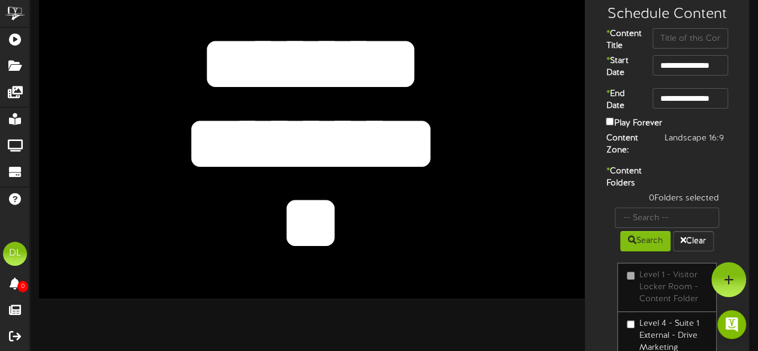
type textarea "*"
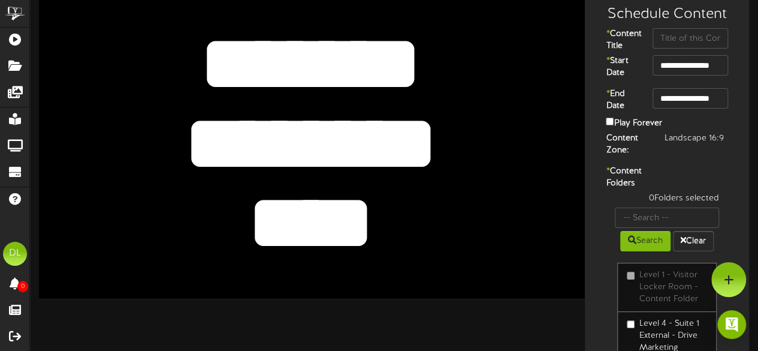
type textarea "****"
click at [452, 136] on textarea "*******" at bounding box center [310, 144] width 449 height 104
click at [676, 37] on input "text" at bounding box center [691, 38] width 76 height 20
type input "Overland West"
drag, startPoint x: 731, startPoint y: 141, endPoint x: 674, endPoint y: 167, distance: 63.3
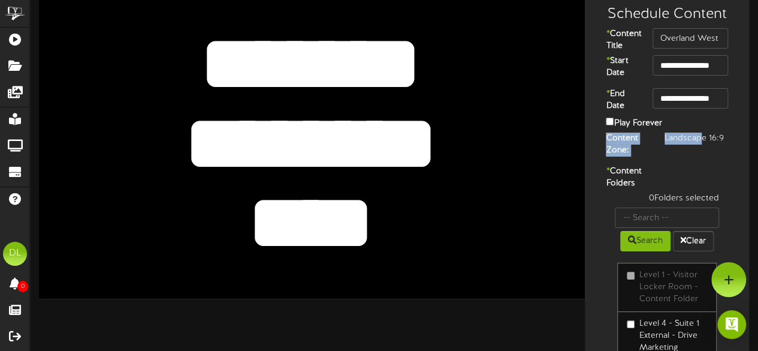
click at [674, 167] on div "**********" at bounding box center [667, 229] width 158 height 469
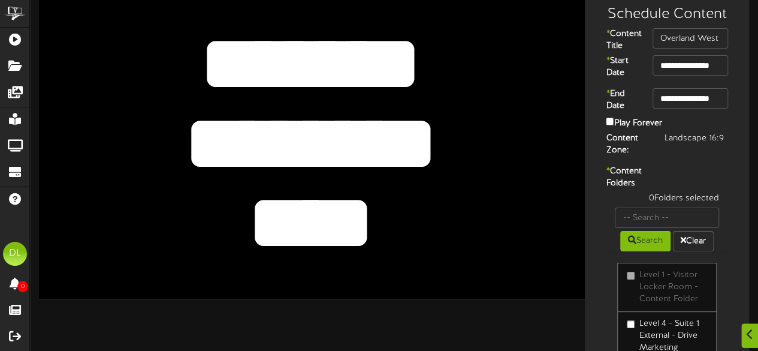
scroll to position [111, 0]
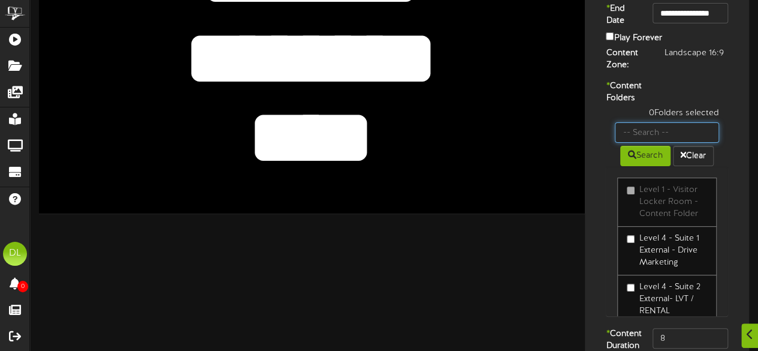
click at [668, 143] on input "text" at bounding box center [667, 132] width 104 height 20
type input "Suite 48"
click at [640, 166] on button "Search" at bounding box center [645, 156] width 50 height 20
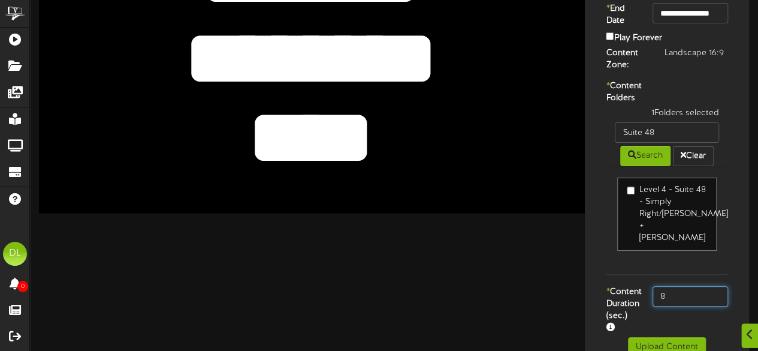
click at [688, 306] on input "8" at bounding box center [691, 296] width 76 height 20
type input "800"
click at [608, 274] on div "Level 4 - Suite 48 - Simply Right/Craig Mecham + Huntsman" at bounding box center [667, 220] width 122 height 108
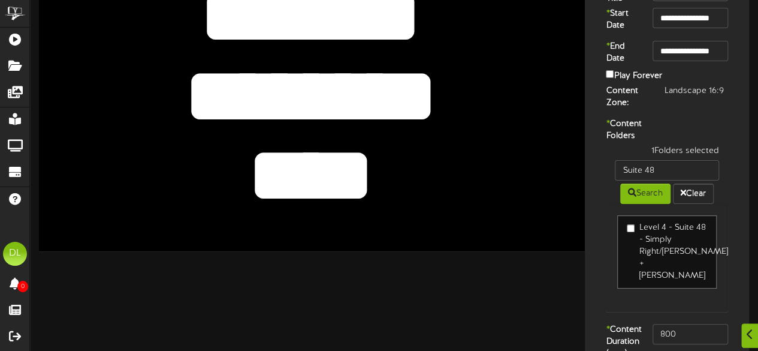
scroll to position [164, 0]
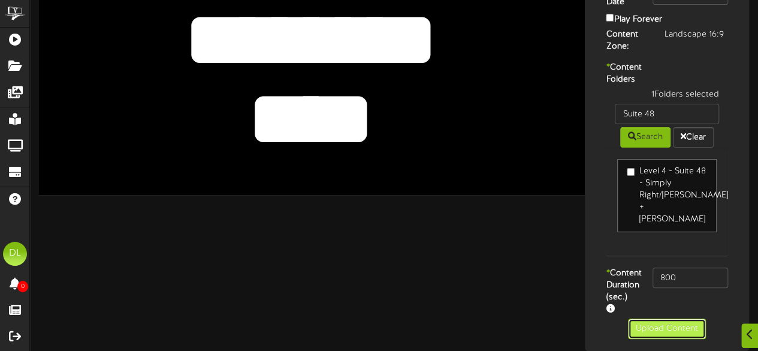
click at [661, 333] on button "Upload Content" at bounding box center [667, 328] width 78 height 20
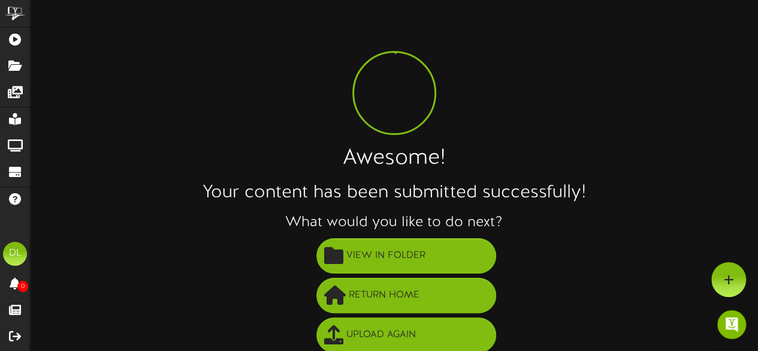
scroll to position [86, 0]
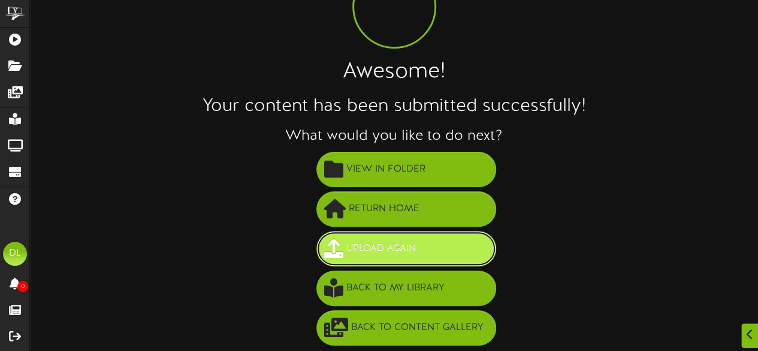
click at [422, 254] on button "Upload Again" at bounding box center [406, 248] width 180 height 35
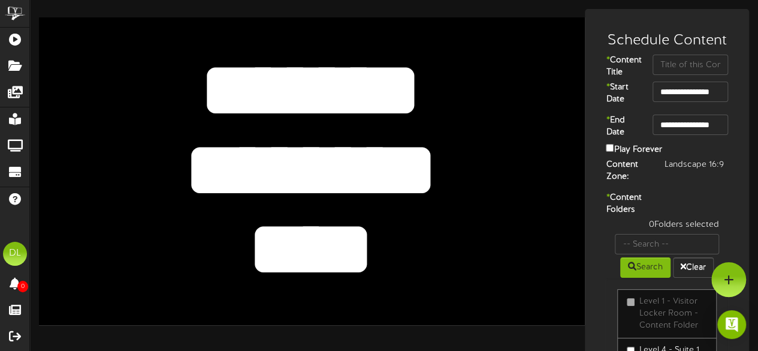
click at [432, 162] on textarea "********" at bounding box center [310, 170] width 449 height 104
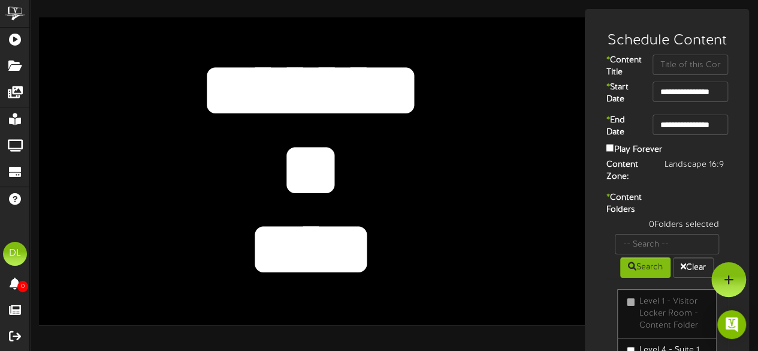
type textarea "*"
type textarea "***"
click at [374, 226] on textarea "****" at bounding box center [310, 250] width 449 height 104
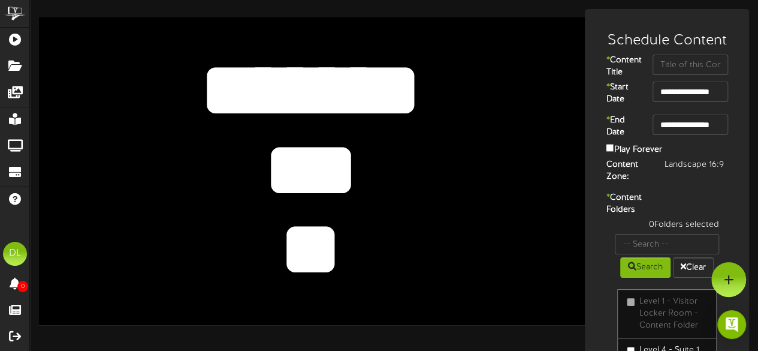
type textarea "*"
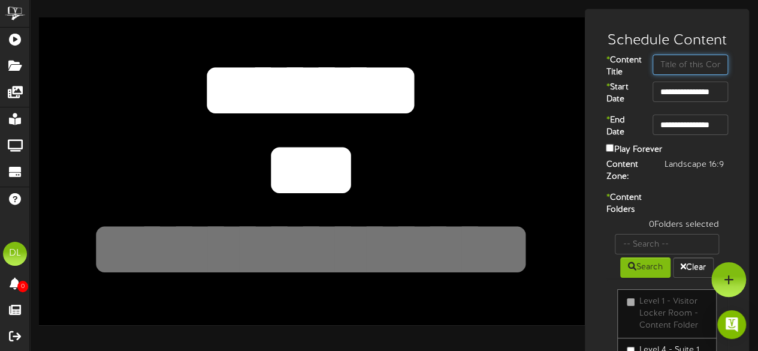
click at [683, 67] on input "text" at bounding box center [691, 65] width 76 height 20
type input "SEG"
click at [727, 183] on div "Content Zone: Landscape 16:9" at bounding box center [667, 172] width 158 height 27
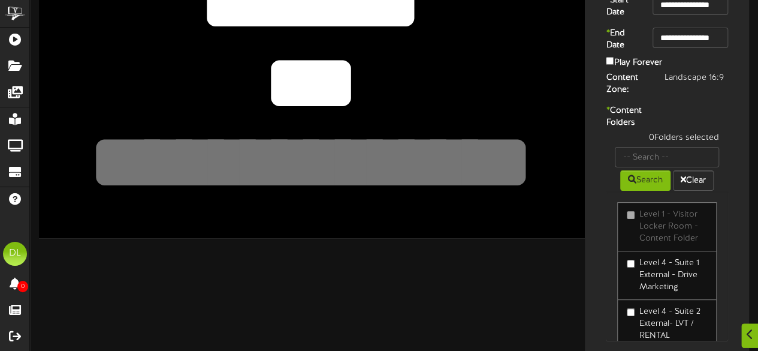
scroll to position [88, 0]
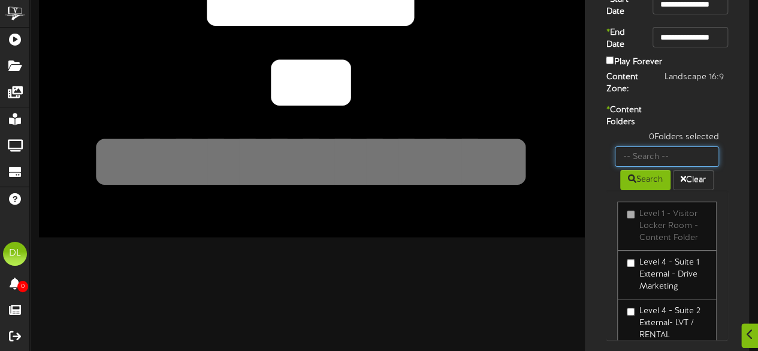
click at [700, 167] on input "text" at bounding box center [667, 156] width 104 height 20
type input "Suite 51"
click at [632, 183] on icon at bounding box center [632, 178] width 8 height 8
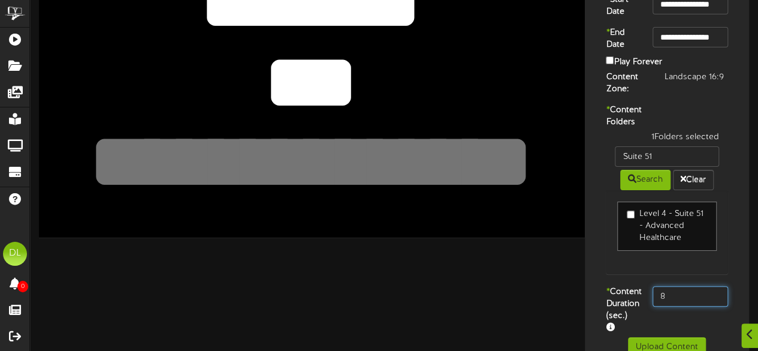
click at [681, 306] on input "8" at bounding box center [691, 296] width 76 height 20
type input "800"
click at [641, 274] on div "Level 4 - Suite 51 - Advanced Healthcare" at bounding box center [667, 232] width 122 height 84
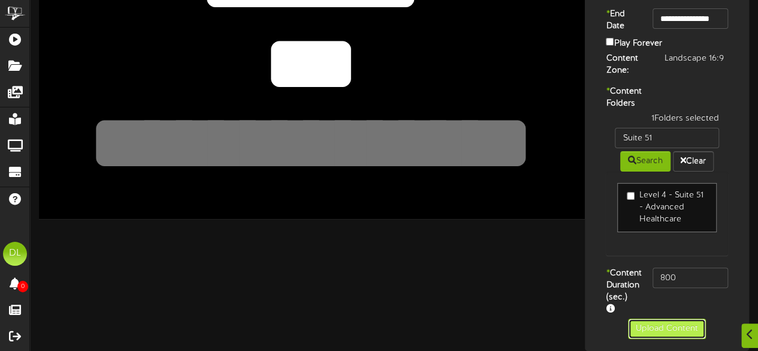
click at [655, 330] on button "Upload Content" at bounding box center [667, 328] width 78 height 20
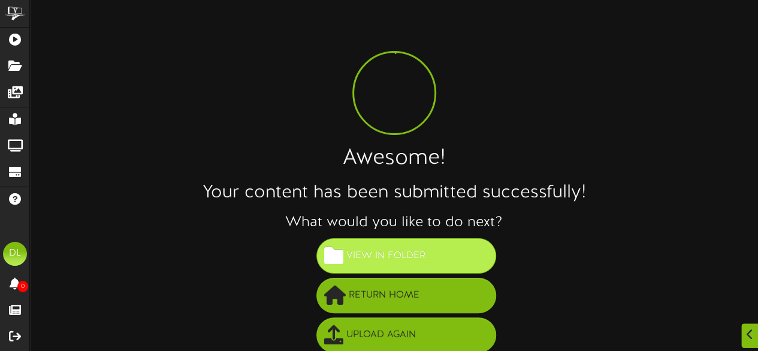
scroll to position [86, 0]
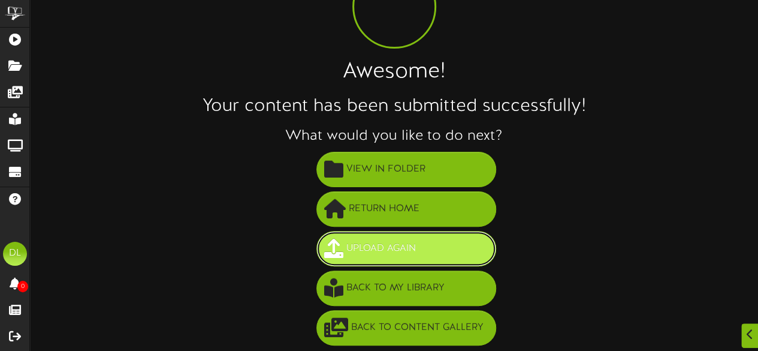
click at [435, 245] on button "Upload Again" at bounding box center [406, 248] width 180 height 35
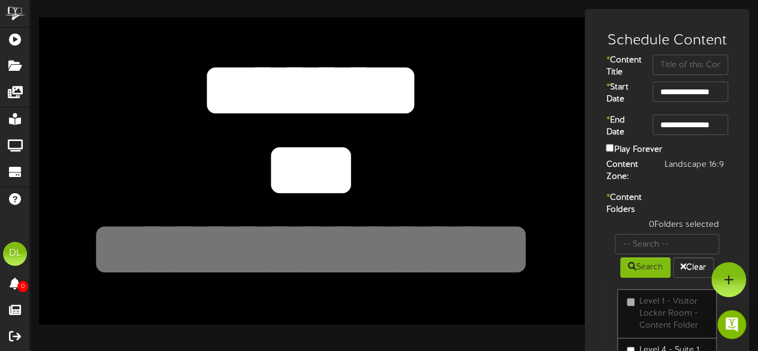
click at [360, 163] on textarea "***" at bounding box center [310, 170] width 449 height 104
type textarea "*"
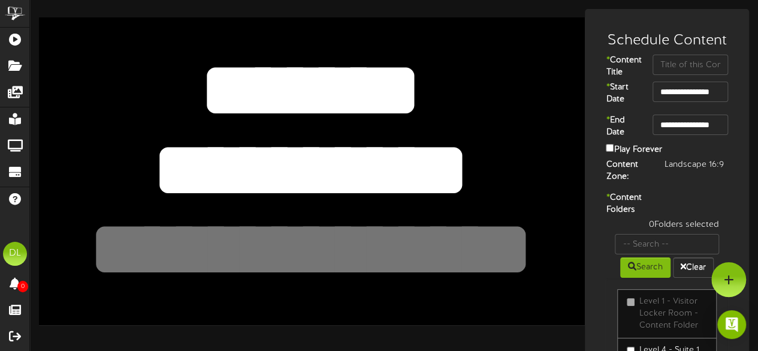
click at [360, 163] on textarea "***" at bounding box center [310, 170] width 449 height 104
drag, startPoint x: 360, startPoint y: 163, endPoint x: 313, endPoint y: 156, distance: 47.2
click at [313, 156] on textarea "***" at bounding box center [310, 170] width 449 height 104
click at [405, 167] on textarea "***" at bounding box center [310, 170] width 449 height 104
type textarea "**********"
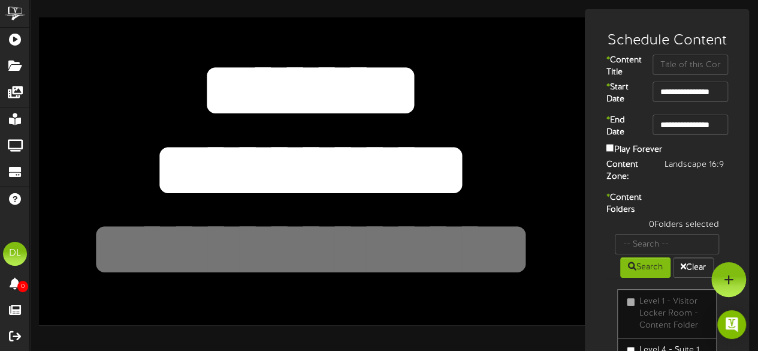
click at [420, 230] on textarea at bounding box center [310, 250] width 449 height 104
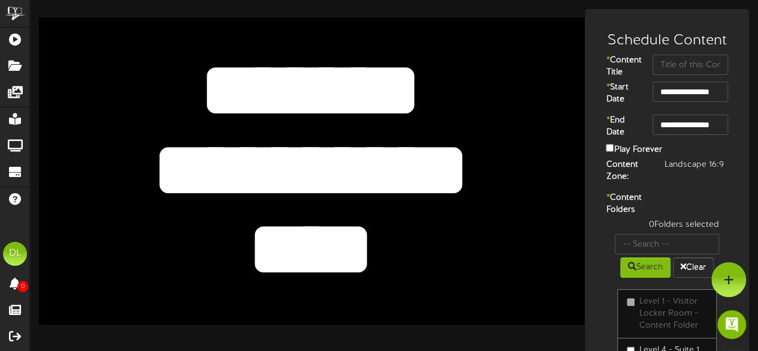
type textarea "****"
click at [653, 65] on input "text" at bounding box center [691, 65] width 76 height 20
type input "Chantell & Jodi"
click at [704, 186] on div "Content Zone: Landscape 16:9" at bounding box center [667, 172] width 158 height 27
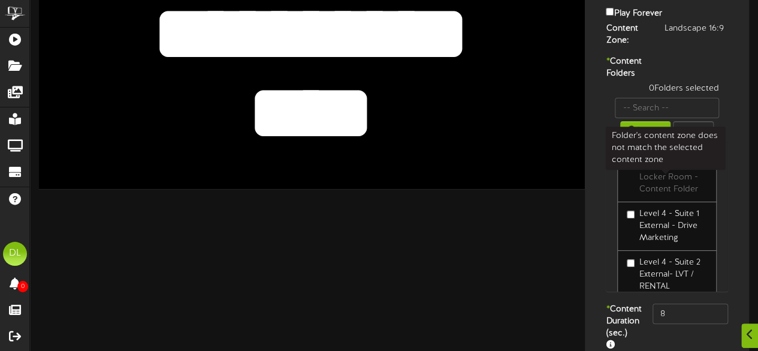
scroll to position [52, 0]
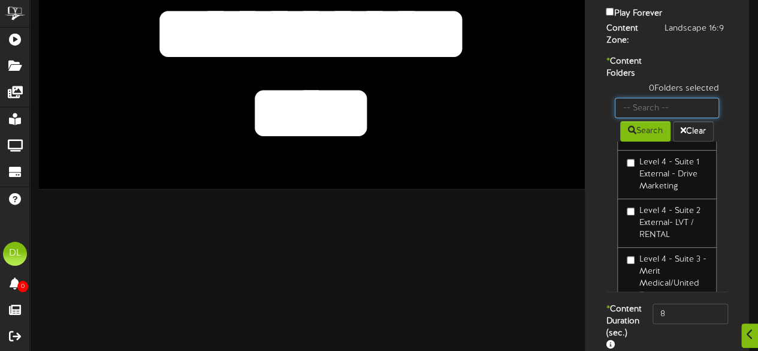
click at [649, 118] on input "text" at bounding box center [667, 108] width 104 height 20
type input "Skybox 6110"
click at [648, 141] on button "Search" at bounding box center [645, 131] width 50 height 20
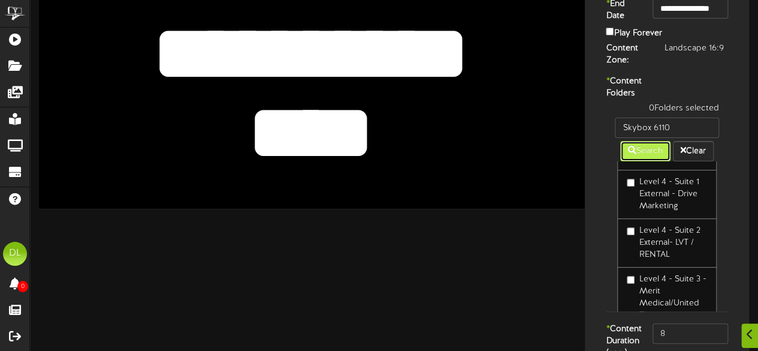
scroll to position [0, 0]
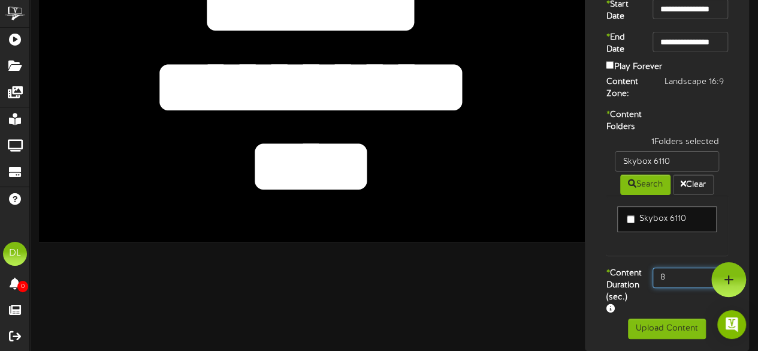
click at [682, 267] on input "8" at bounding box center [691, 277] width 76 height 20
type input "800"
click at [614, 233] on div "Skybox 6110" at bounding box center [667, 225] width 122 height 61
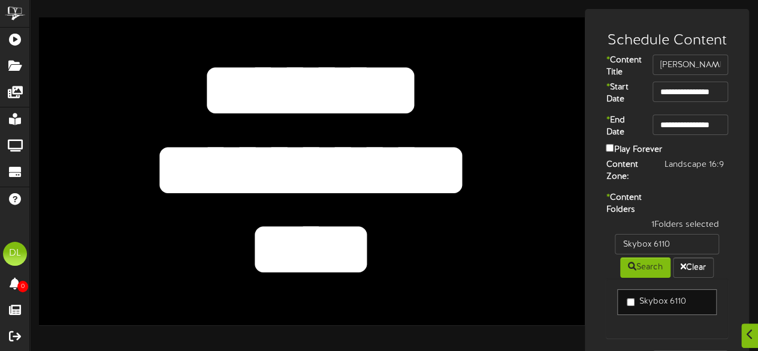
scroll to position [116, 0]
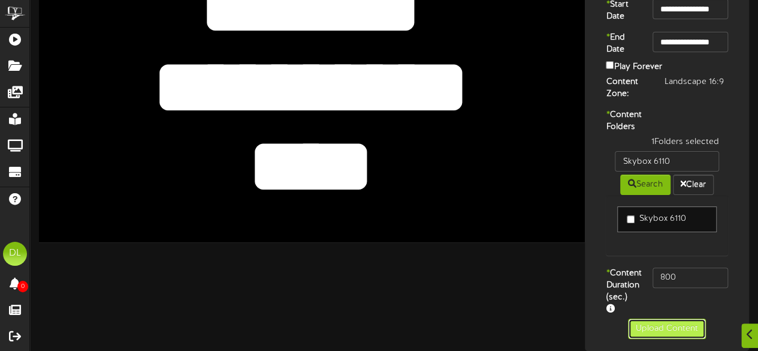
click at [648, 325] on button "Upload Content" at bounding box center [667, 328] width 78 height 20
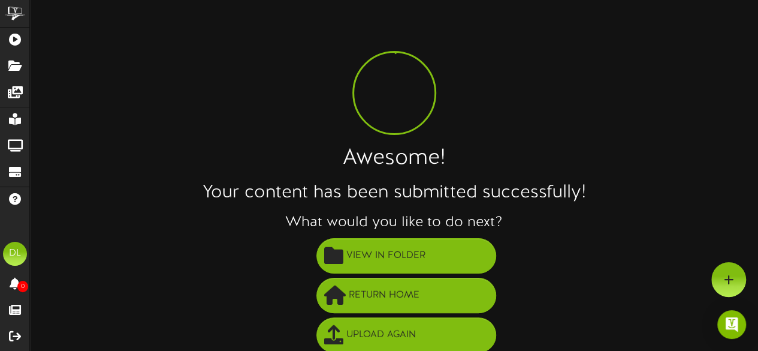
scroll to position [86, 0]
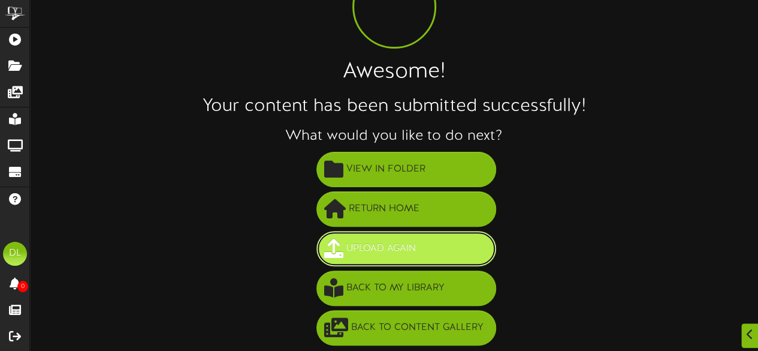
click at [449, 244] on button "Upload Again" at bounding box center [406, 248] width 180 height 35
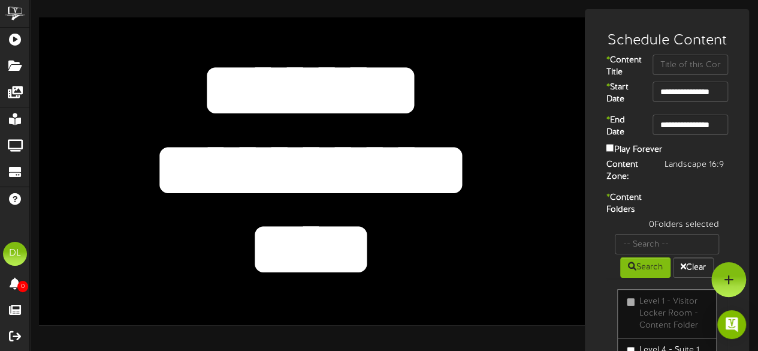
click at [384, 248] on textarea "****" at bounding box center [310, 250] width 449 height 104
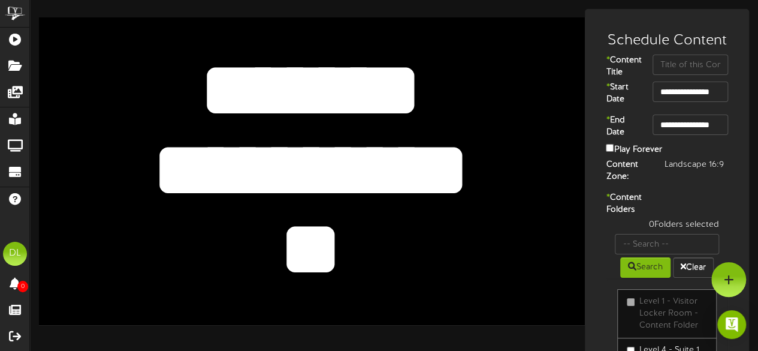
type textarea "*"
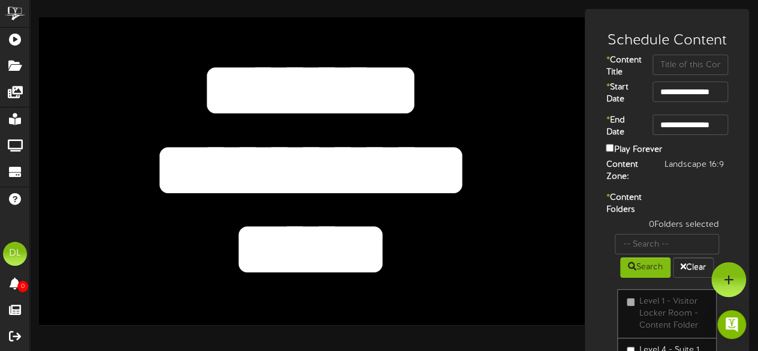
type textarea "*****"
click at [450, 175] on textarea "**********" at bounding box center [310, 170] width 449 height 104
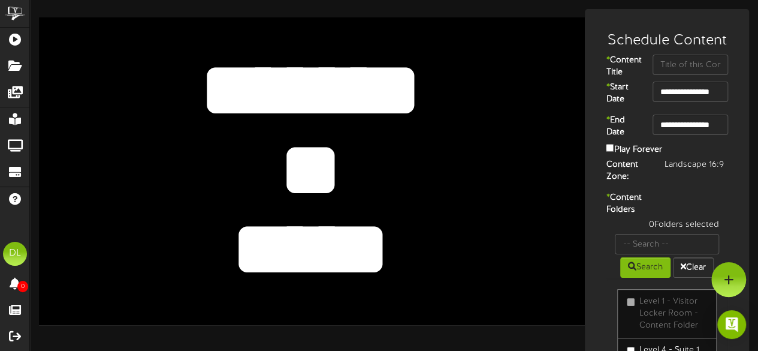
type textarea "*"
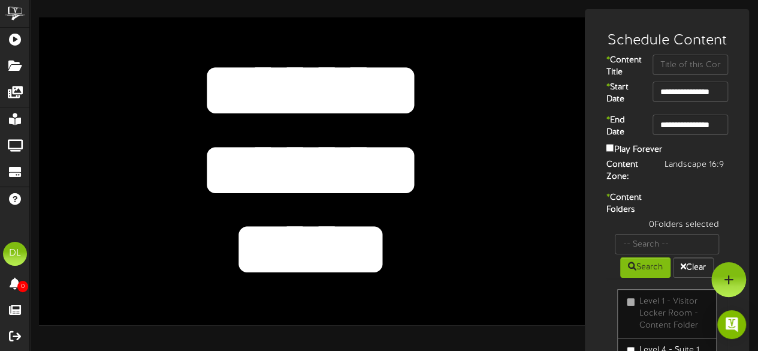
type textarea "*******"
click at [664, 58] on input "text" at bounding box center [691, 65] width 76 height 20
type input "[PERSON_NAME]"
click at [705, 210] on div "* Content Folders 0 Folders selected Search Clear Level 1 - Visitor Locker Room…" at bounding box center [667, 316] width 158 height 248
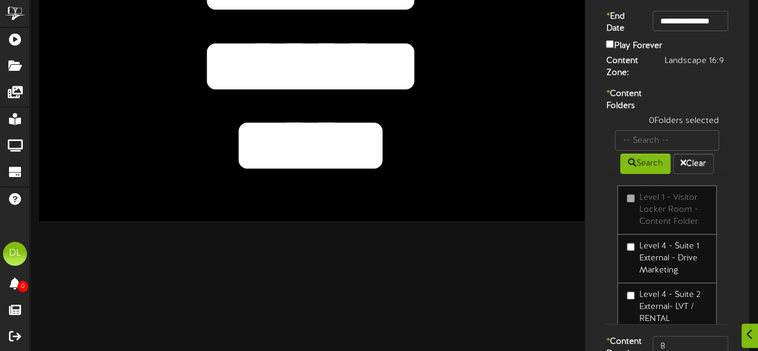
scroll to position [105, 0]
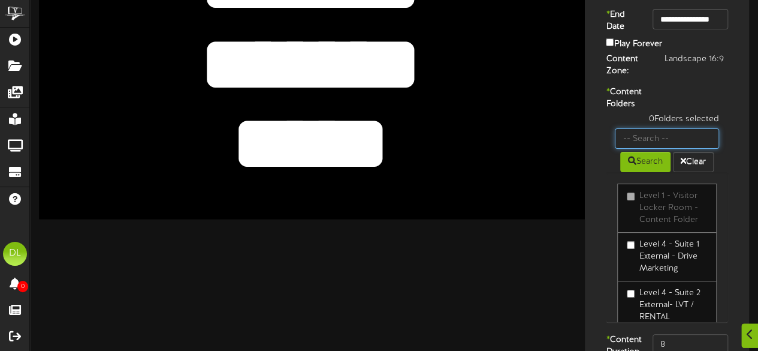
click at [677, 149] on input "text" at bounding box center [667, 138] width 104 height 20
type input "Skybox 6111"
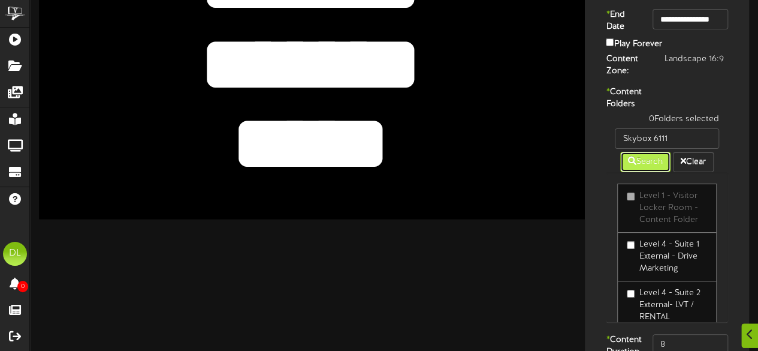
click at [641, 172] on button "Search" at bounding box center [645, 162] width 50 height 20
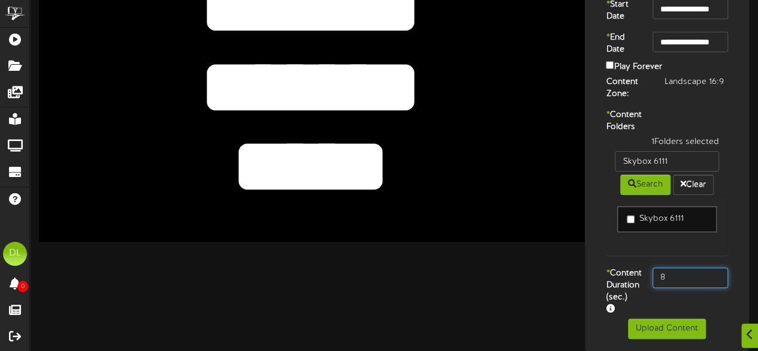
click at [673, 279] on input "8" at bounding box center [691, 277] width 76 height 20
type input "800"
click at [616, 256] on div "1 Folders selected Skybox 6111 Search Clear Skybox 6111" at bounding box center [667, 201] width 140 height 131
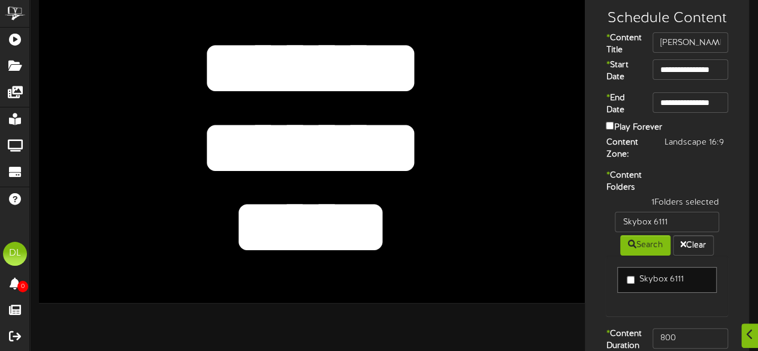
scroll to position [116, 0]
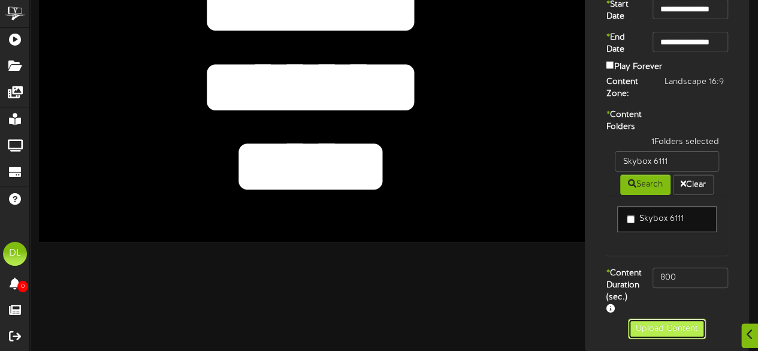
click at [668, 330] on button "Upload Content" at bounding box center [667, 328] width 78 height 20
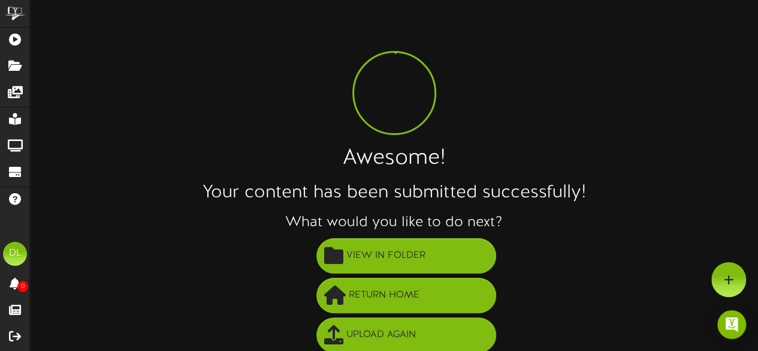
scroll to position [86, 0]
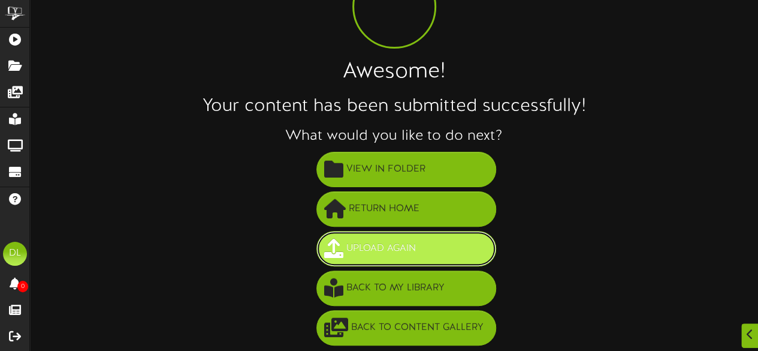
click at [426, 259] on button "Upload Again" at bounding box center [406, 248] width 180 height 35
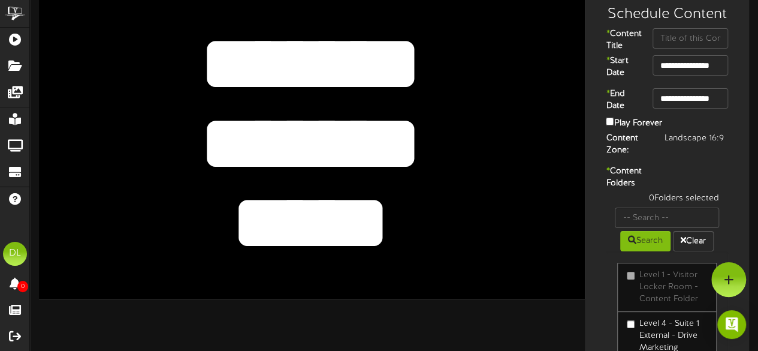
scroll to position [25, 0]
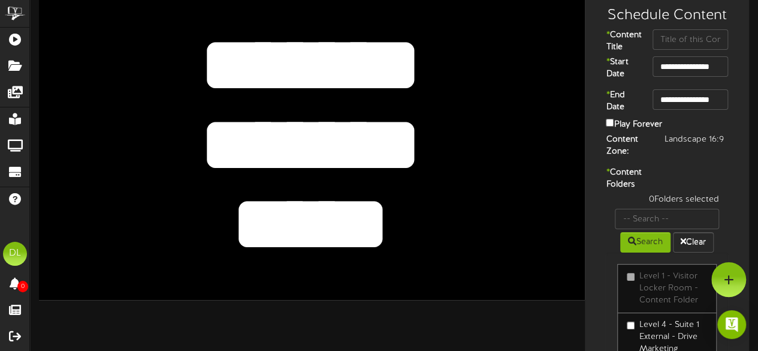
click at [403, 150] on textarea "*******" at bounding box center [310, 145] width 449 height 104
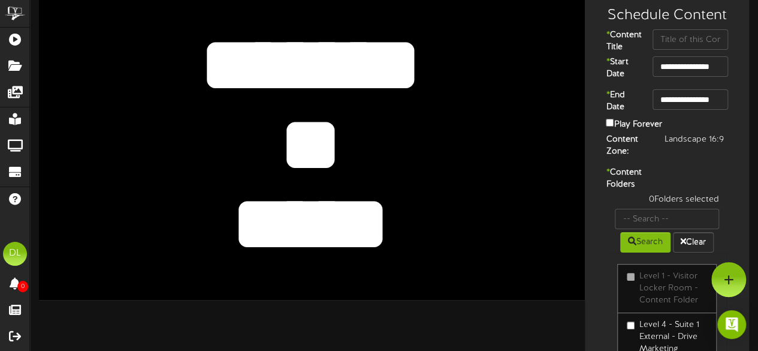
type textarea "*"
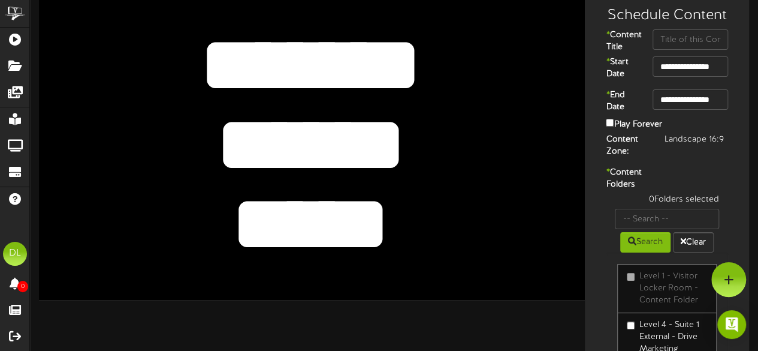
type textarea "******"
click at [399, 228] on textarea "*****" at bounding box center [310, 225] width 449 height 104
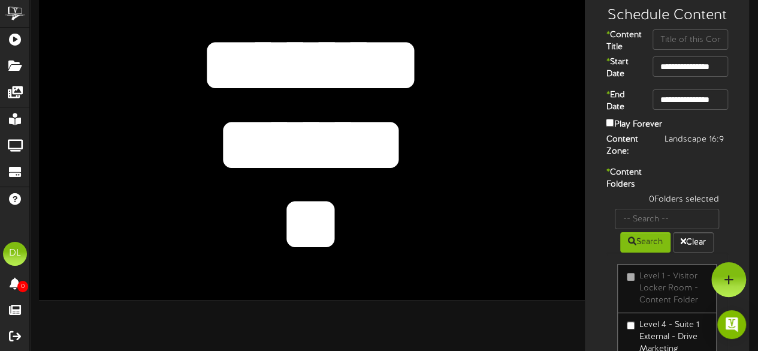
type textarea "*"
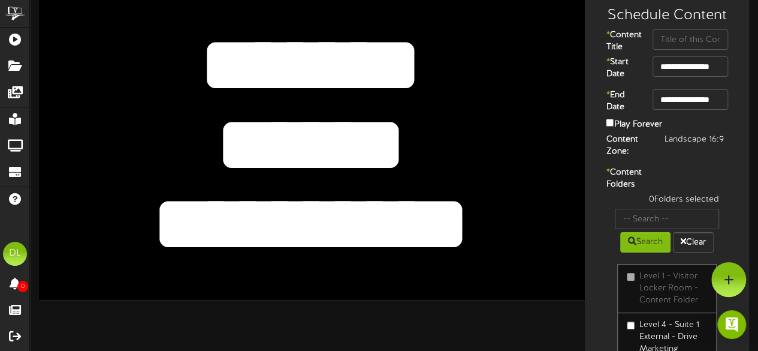
type textarea "**********"
click at [437, 122] on textarea "*******" at bounding box center [310, 145] width 449 height 104
click at [701, 45] on input "text" at bounding box center [691, 39] width 76 height 20
type input "[PERSON_NAME]"
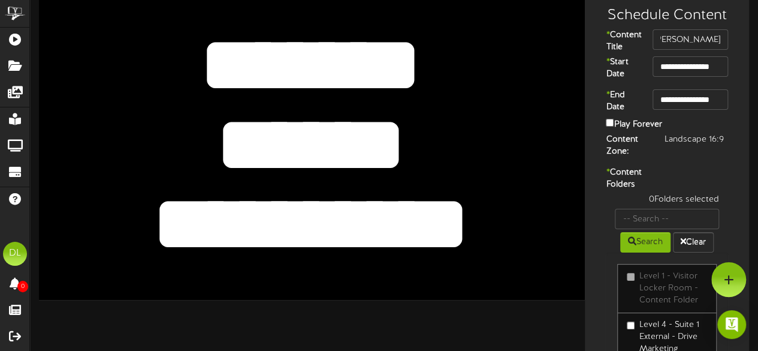
scroll to position [0, 0]
click at [707, 177] on div "* Content Folders 0 Folders selected Search Clear Level 1 - Visitor Locker Room…" at bounding box center [667, 291] width 158 height 248
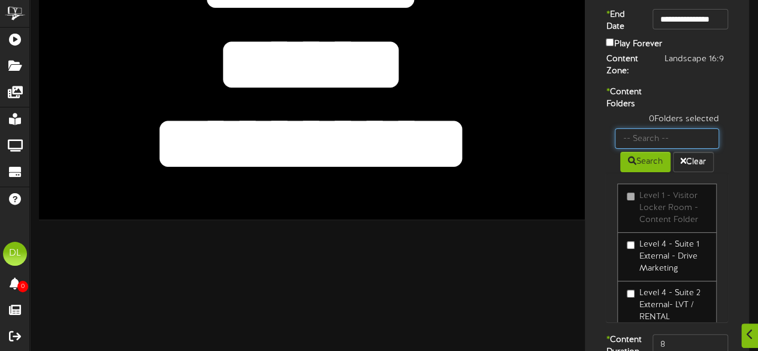
click at [679, 149] on input "text" at bounding box center [667, 138] width 104 height 20
type input "Skybox 6112"
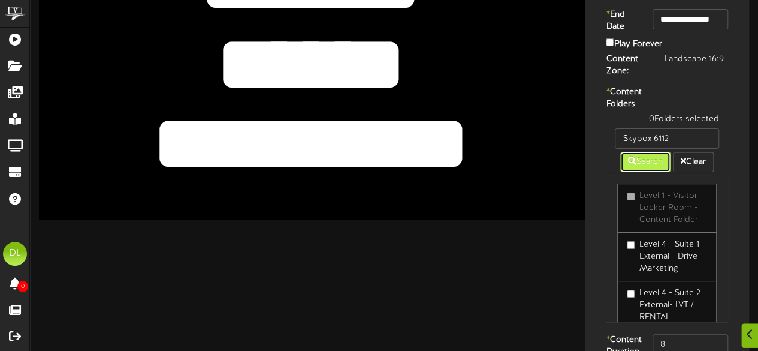
click at [635, 172] on button "Search" at bounding box center [645, 162] width 50 height 20
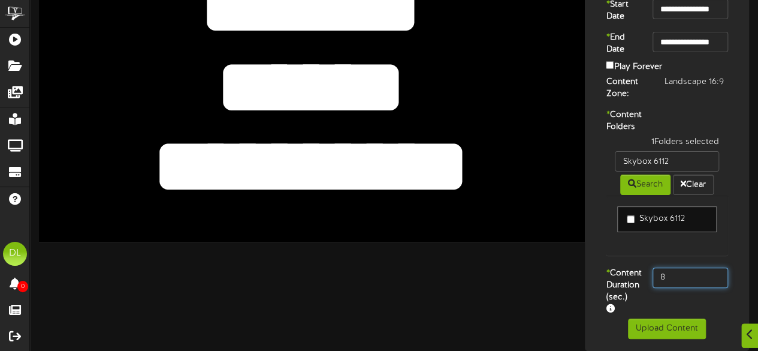
click at [681, 281] on input "8" at bounding box center [691, 277] width 76 height 20
type input "800"
click at [635, 252] on div "Skybox 6112" at bounding box center [667, 225] width 122 height 61
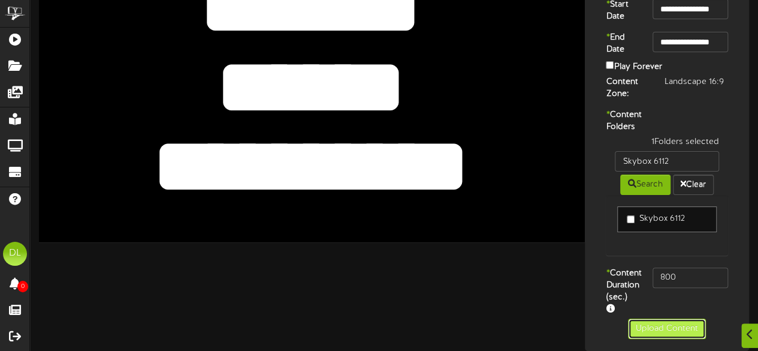
click at [657, 322] on button "Upload Content" at bounding box center [667, 328] width 78 height 20
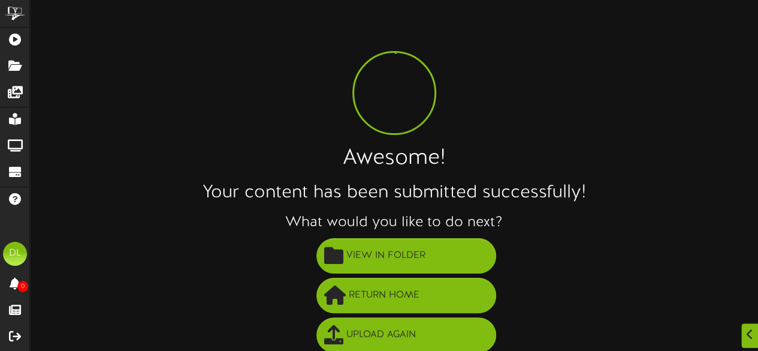
scroll to position [86, 0]
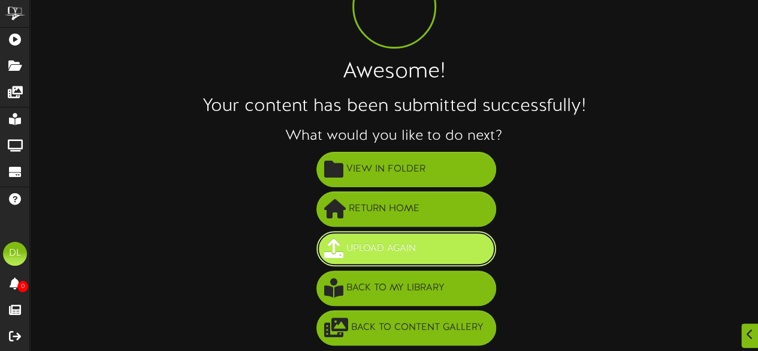
click at [408, 254] on span "Upload Again" at bounding box center [381, 249] width 76 height 20
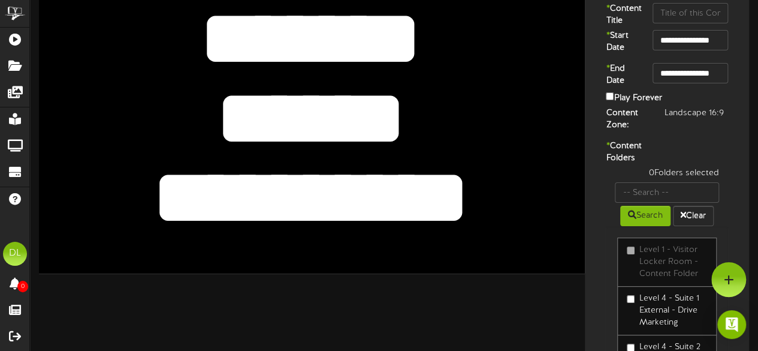
scroll to position [50, 0]
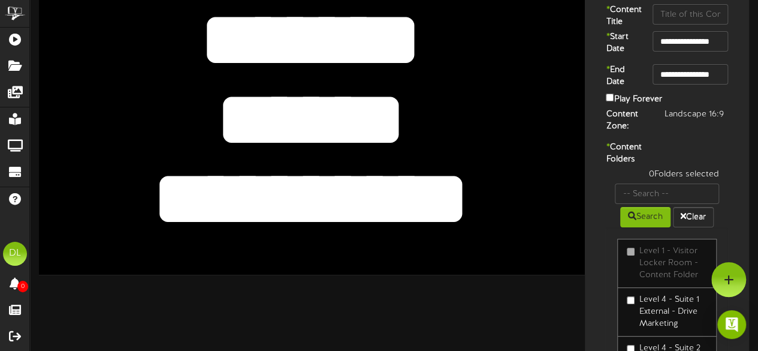
click at [394, 116] on textarea "******" at bounding box center [310, 120] width 449 height 104
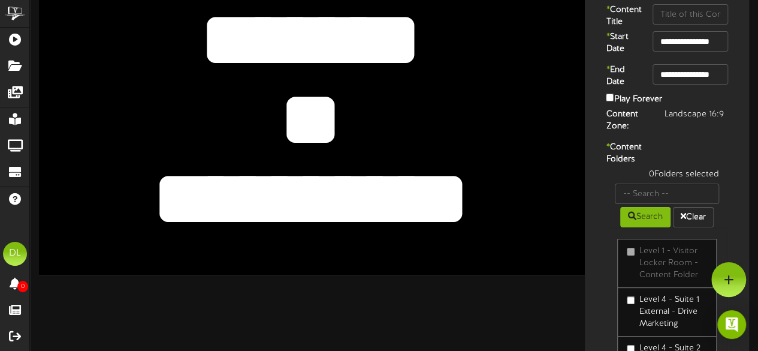
type textarea "*"
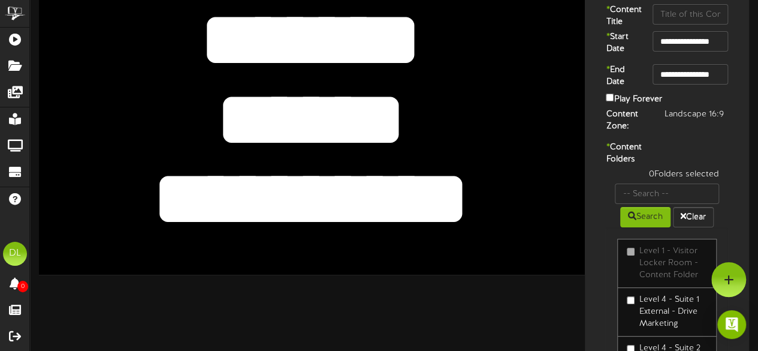
type textarea "******"
click at [477, 200] on textarea "**********" at bounding box center [310, 199] width 449 height 104
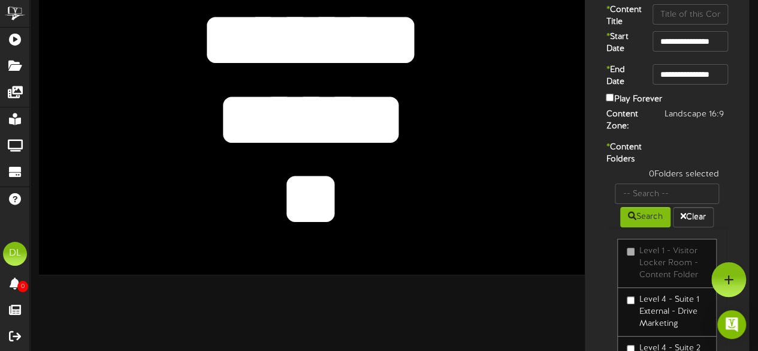
type textarea "*"
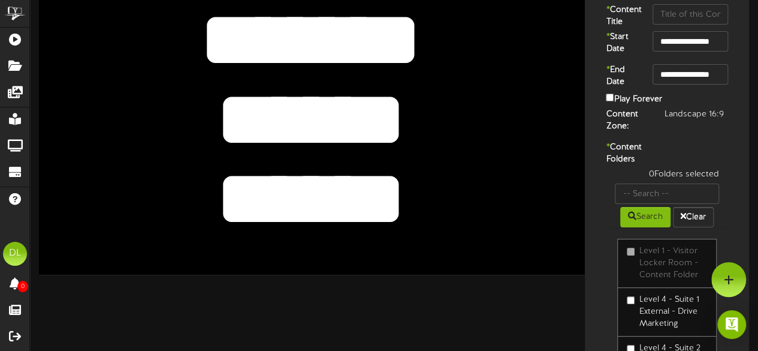
type textarea "******"
click at [501, 54] on textarea "*******" at bounding box center [310, 40] width 449 height 104
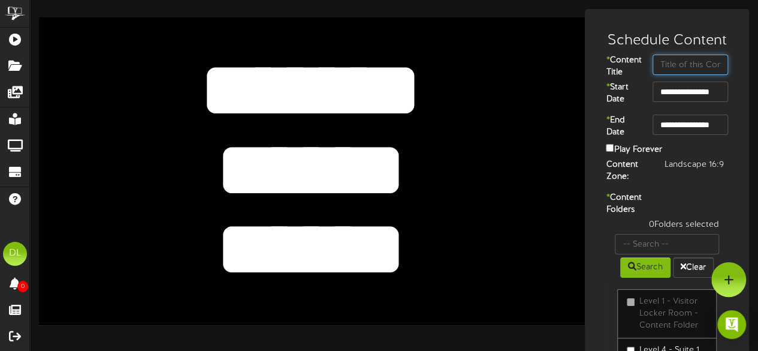
click at [675, 59] on input "text" at bounding box center [691, 65] width 76 height 20
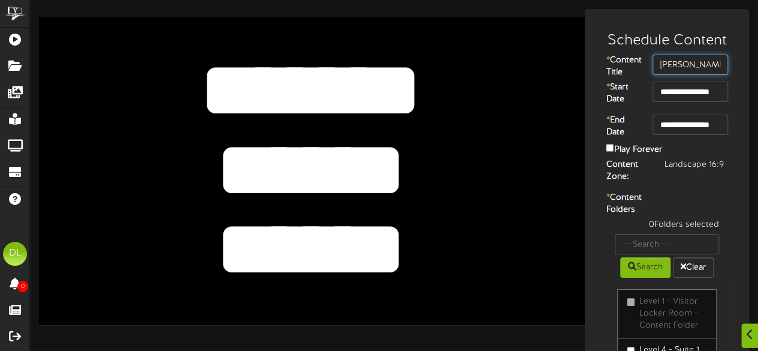
scroll to position [151, 0]
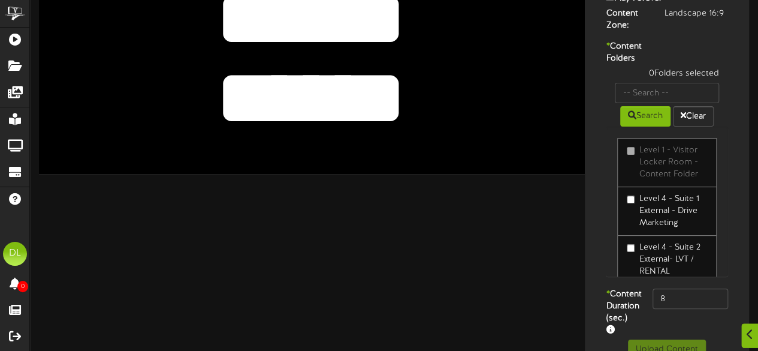
type input "[PERSON_NAME] Family"
click at [662, 103] on input "text" at bounding box center [667, 93] width 104 height 20
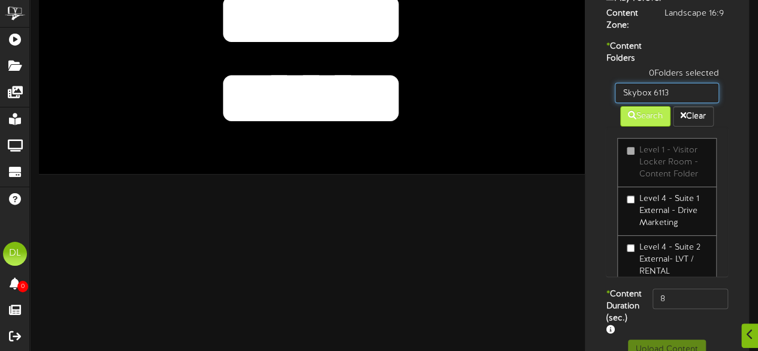
type input "Skybox 6113"
click at [634, 126] on button "Search" at bounding box center [645, 116] width 50 height 20
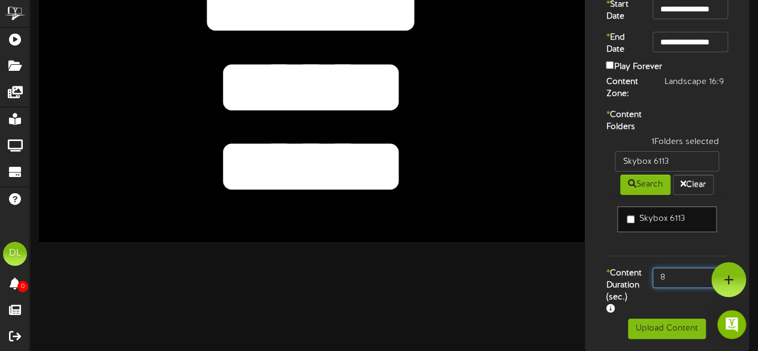
click at [674, 267] on input "8" at bounding box center [691, 277] width 76 height 20
type input "800"
click at [670, 327] on button "Upload Content" at bounding box center [667, 328] width 78 height 20
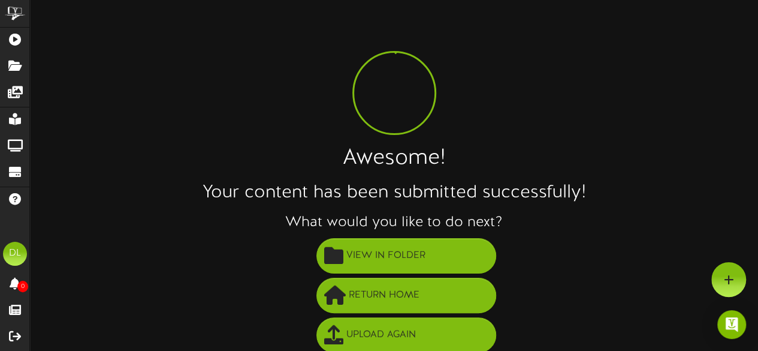
scroll to position [86, 0]
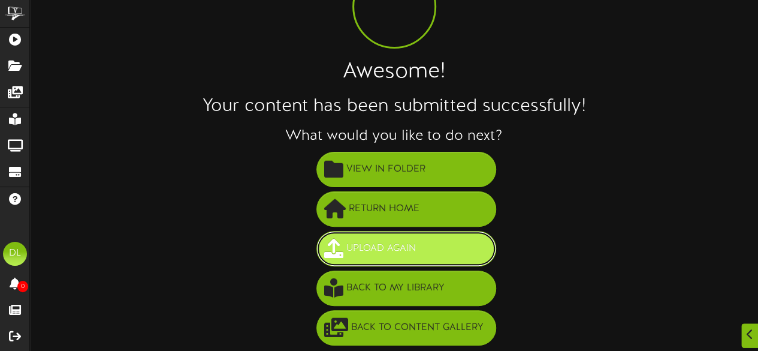
click at [471, 246] on button "Upload Again" at bounding box center [406, 248] width 180 height 35
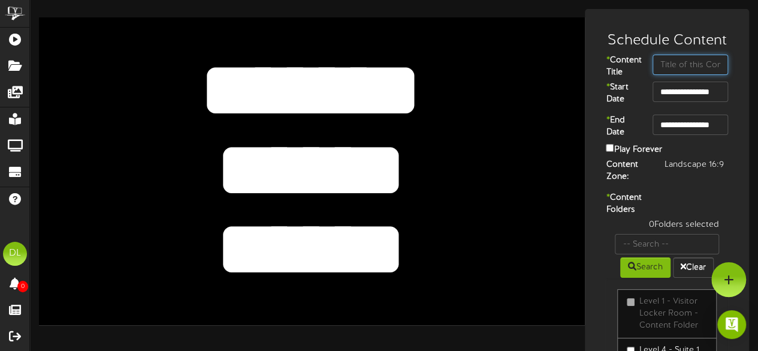
click at [666, 71] on input "text" at bounding box center [691, 65] width 76 height 20
type input "[PERSON_NAME] Family"
click at [426, 175] on textarea "******" at bounding box center [310, 170] width 449 height 104
click at [669, 198] on div "**********" at bounding box center [667, 255] width 158 height 469
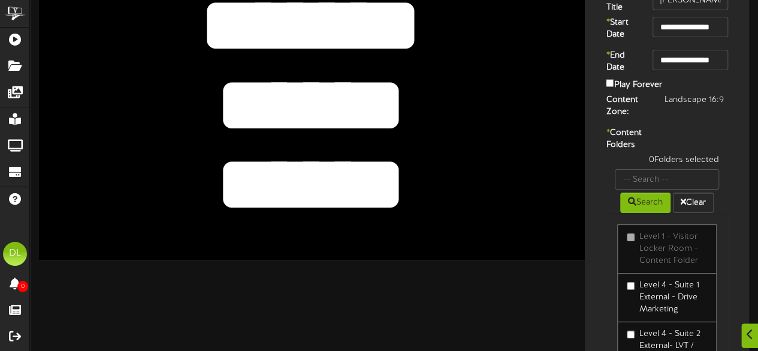
scroll to position [104, 0]
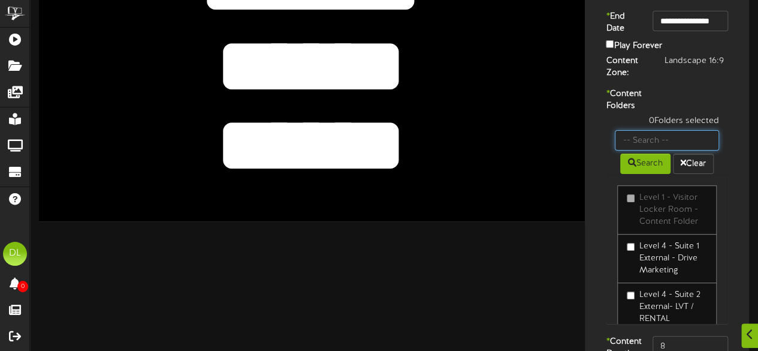
click at [665, 150] on input "text" at bounding box center [667, 140] width 104 height 20
type input "Skybox 6114"
click at [633, 167] on icon at bounding box center [632, 162] width 8 height 8
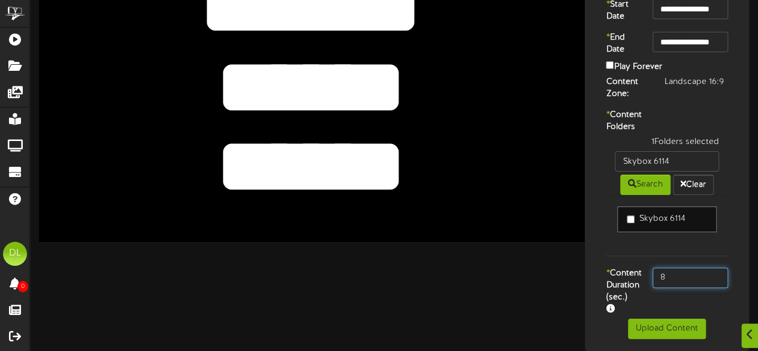
click at [673, 282] on input "8" at bounding box center [691, 277] width 76 height 20
type input "800"
click at [626, 267] on div "1 Folders selected Skybox 6114 Search Clear Skybox 6114" at bounding box center [667, 201] width 140 height 131
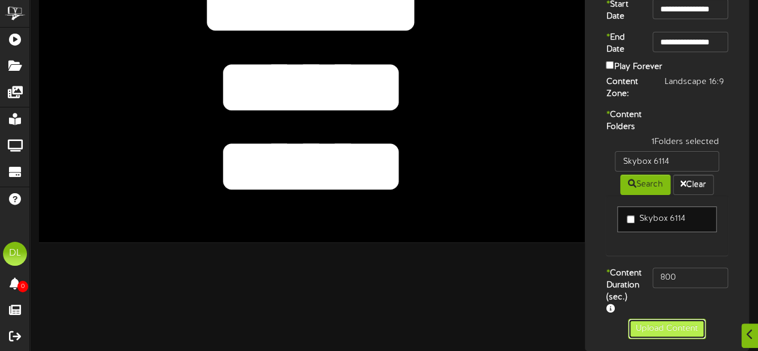
click at [652, 328] on button "Upload Content" at bounding box center [667, 328] width 78 height 20
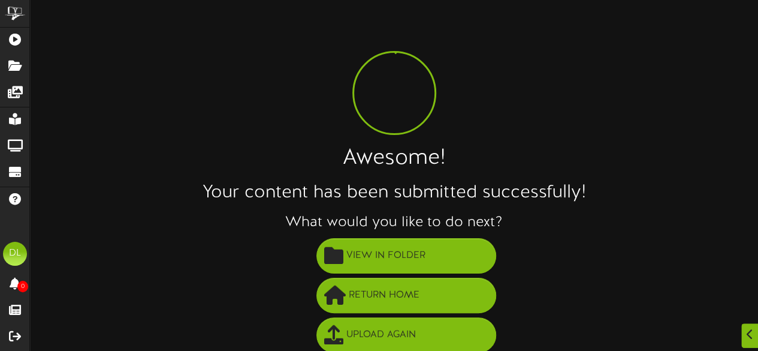
scroll to position [86, 0]
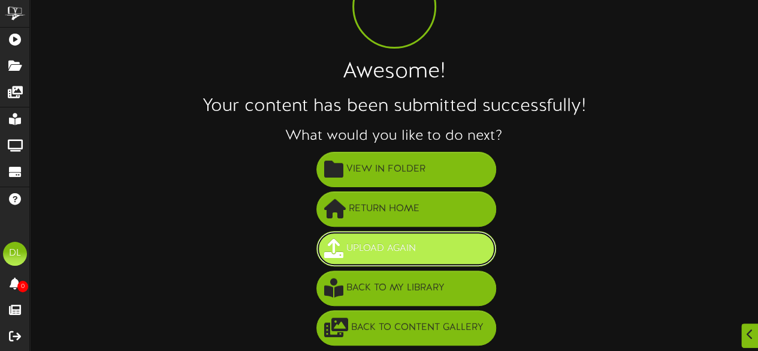
click at [418, 248] on span "Upload Again" at bounding box center [381, 249] width 76 height 20
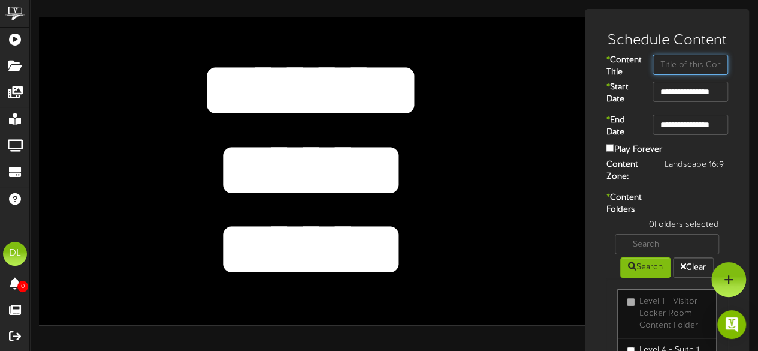
click at [679, 63] on input "text" at bounding box center [691, 65] width 76 height 20
type input "[PERSON_NAME] Family"
click at [453, 173] on textarea "******" at bounding box center [310, 170] width 449 height 104
click at [679, 203] on div "* Content Folders 0 Folders selected Search Clear Level 1 - Visitor Locker Room…" at bounding box center [667, 316] width 158 height 248
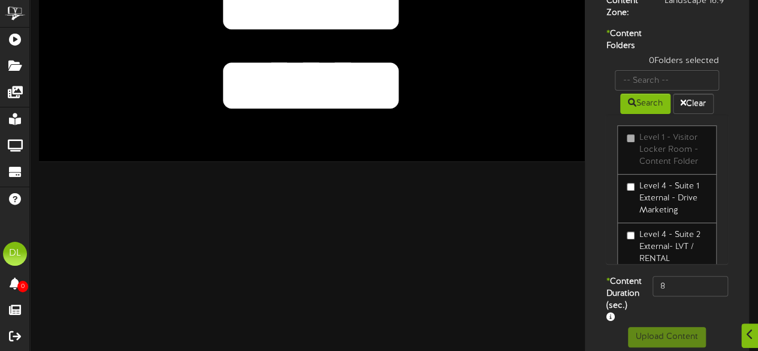
scroll to position [191, 0]
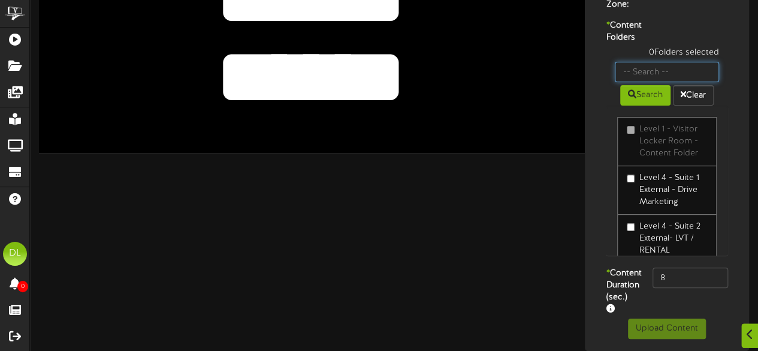
click at [655, 74] on input "text" at bounding box center [667, 72] width 104 height 20
type input "Skybox 6115"
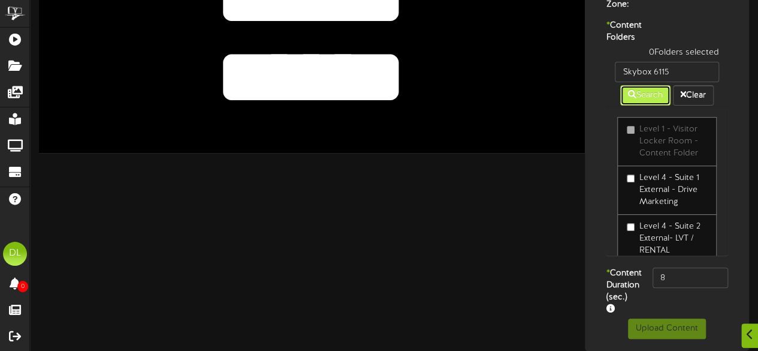
click at [650, 100] on button "Search" at bounding box center [645, 95] width 50 height 20
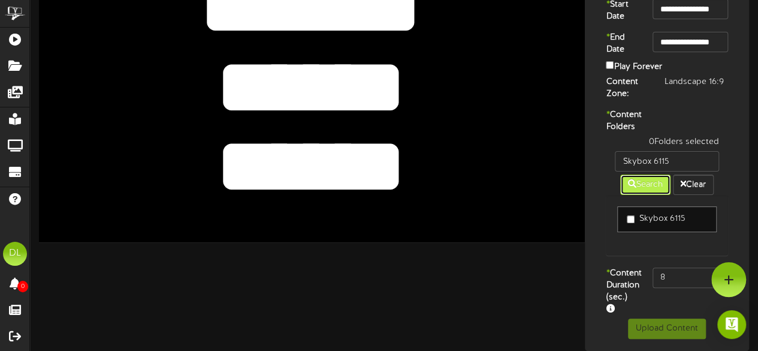
scroll to position [116, 0]
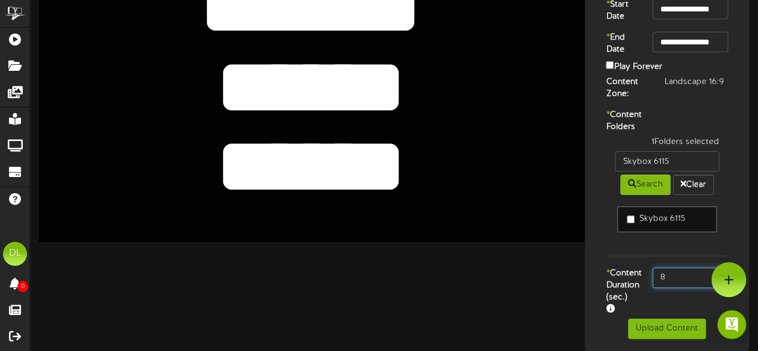
click at [682, 267] on input "8" at bounding box center [691, 277] width 76 height 20
type input "800"
click at [623, 239] on div "Skybox 6115" at bounding box center [667, 225] width 122 height 61
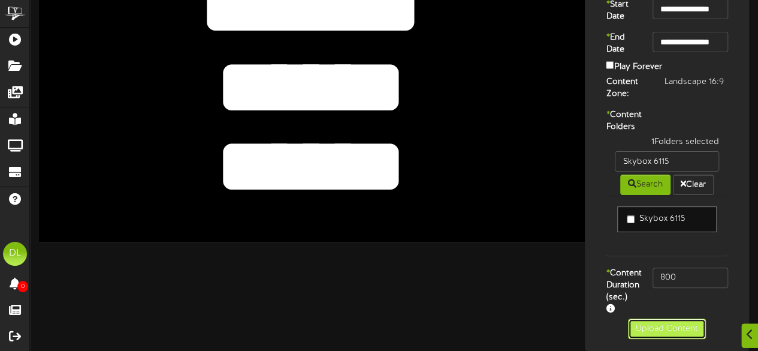
click at [644, 327] on button "Upload Content" at bounding box center [667, 328] width 78 height 20
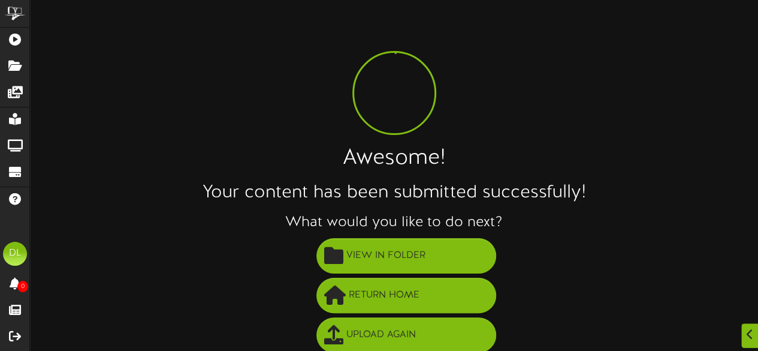
scroll to position [86, 0]
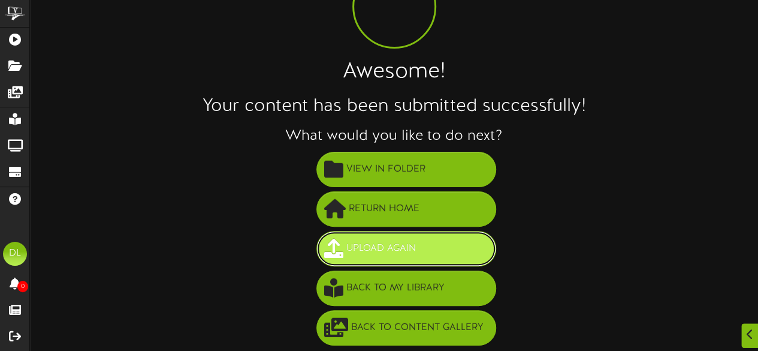
click at [402, 254] on span "Upload Again" at bounding box center [381, 249] width 76 height 20
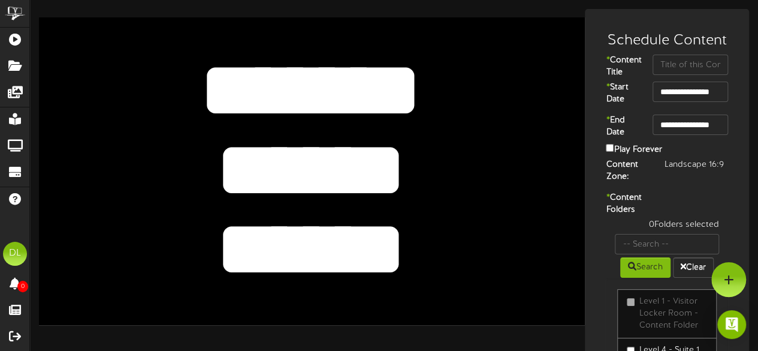
click at [408, 173] on textarea "******" at bounding box center [310, 170] width 449 height 104
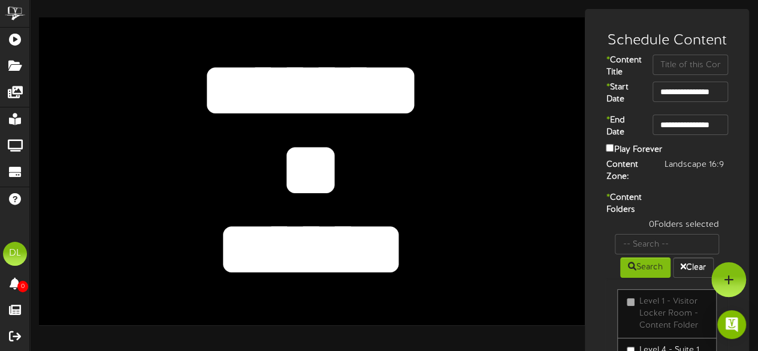
type textarea "*"
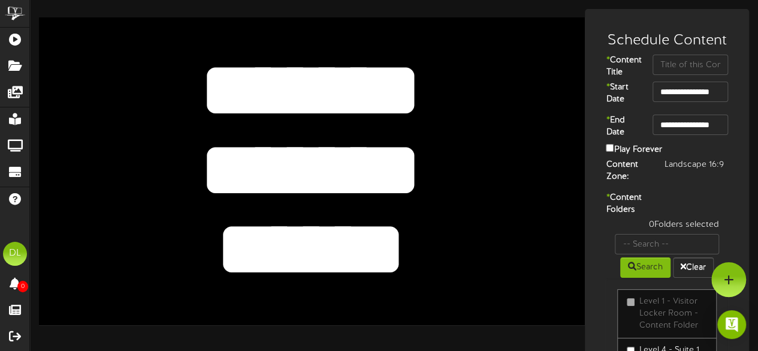
type textarea "*******"
click at [400, 245] on textarea "******" at bounding box center [310, 250] width 449 height 104
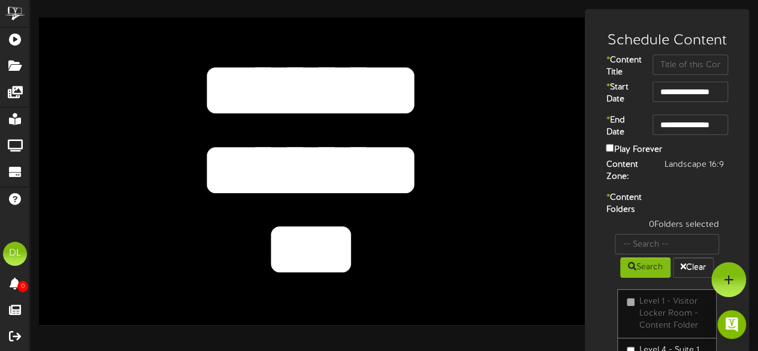
type textarea "***"
click at [674, 66] on input "text" at bounding box center [691, 65] width 76 height 20
type input "DowDell Fam"
click at [731, 171] on div "Landscape 16:9" at bounding box center [697, 165] width 82 height 12
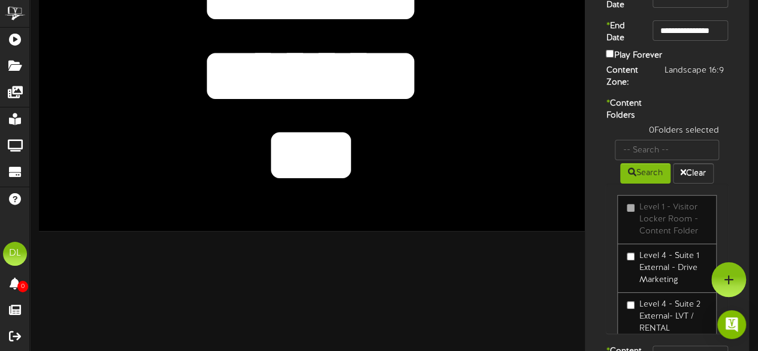
scroll to position [95, 0]
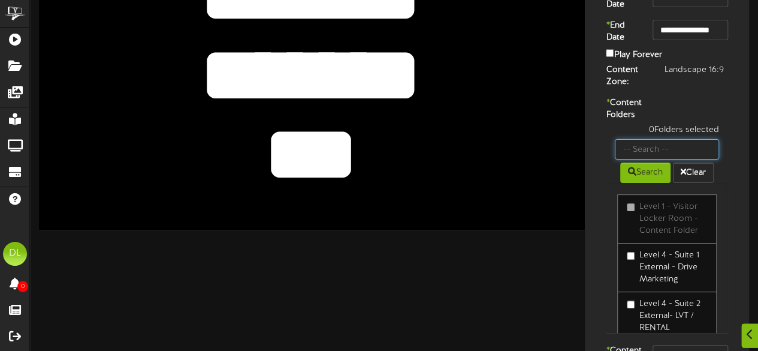
click at [691, 159] on input "text" at bounding box center [667, 149] width 104 height 20
type input "Skybox 6310"
click at [647, 183] on button "Search" at bounding box center [645, 172] width 50 height 20
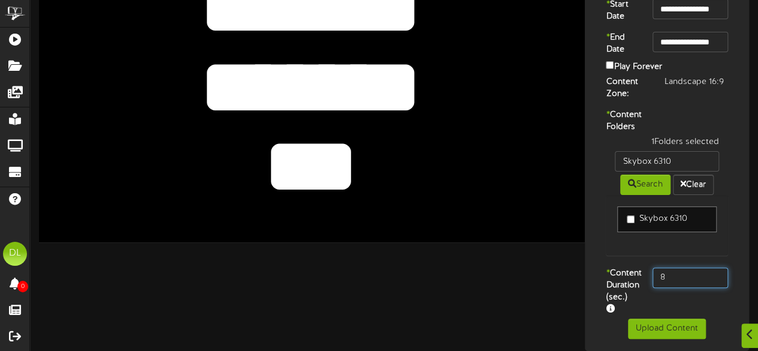
click at [693, 287] on input "8" at bounding box center [691, 277] width 76 height 20
type input "800"
click at [607, 255] on div "Skybox 6310" at bounding box center [667, 225] width 122 height 61
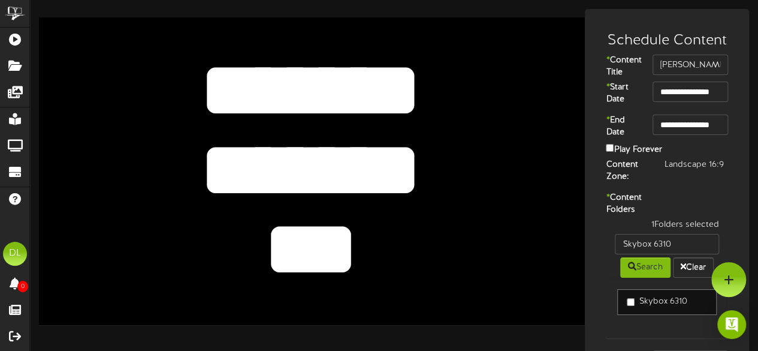
scroll to position [116, 0]
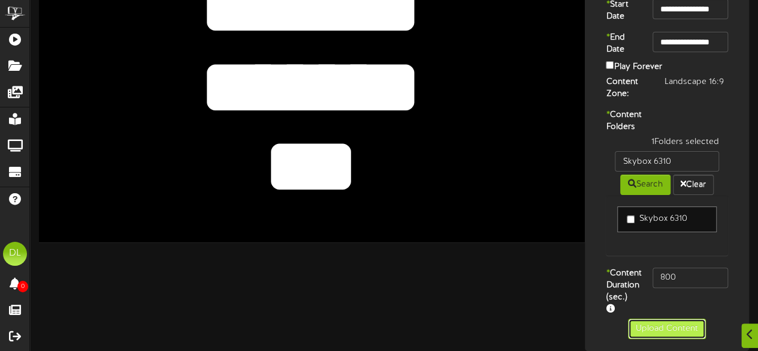
click at [653, 324] on button "Upload Content" at bounding box center [667, 328] width 78 height 20
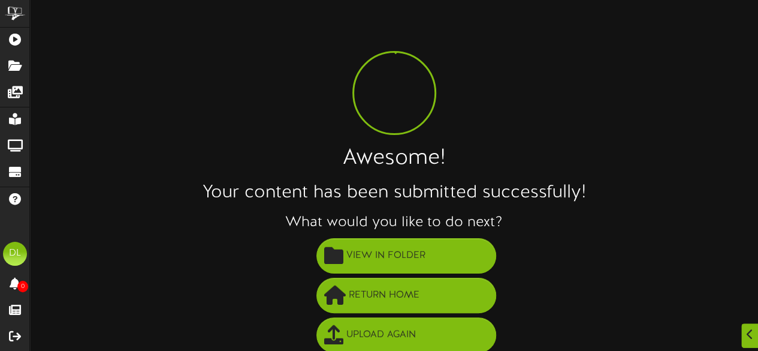
scroll to position [86, 0]
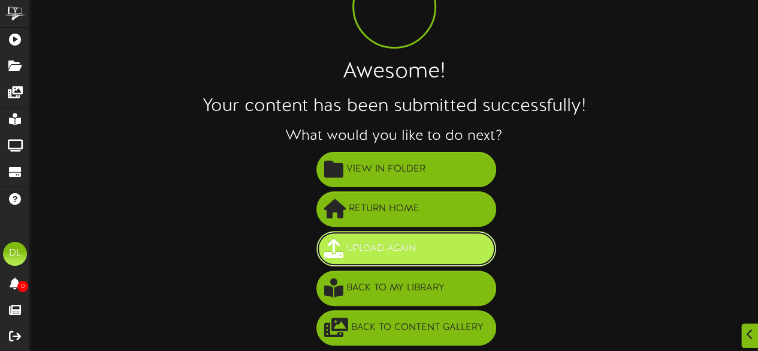
click at [440, 245] on button "Upload Again" at bounding box center [406, 248] width 180 height 35
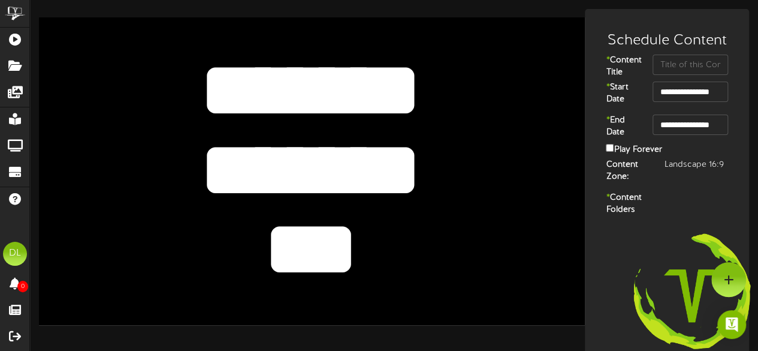
click at [438, 174] on textarea "*******" at bounding box center [310, 170] width 449 height 104
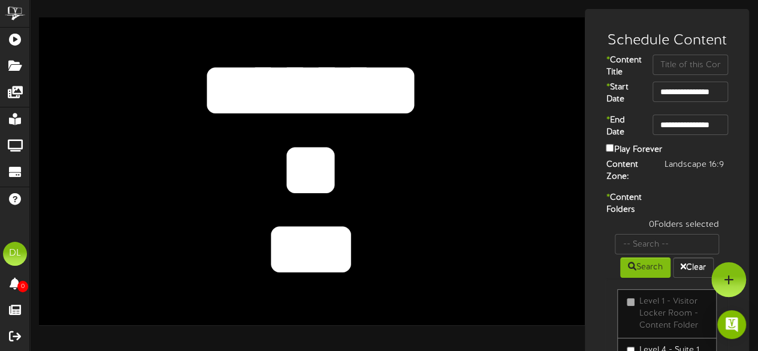
type textarea "*"
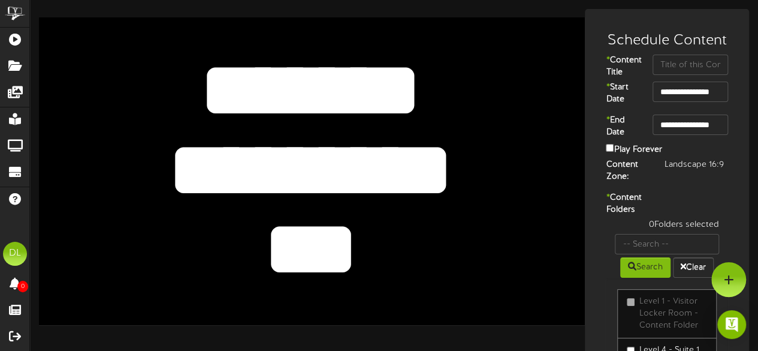
type textarea "*********"
click at [381, 245] on textarea "***" at bounding box center [310, 250] width 449 height 104
type textarea "*"
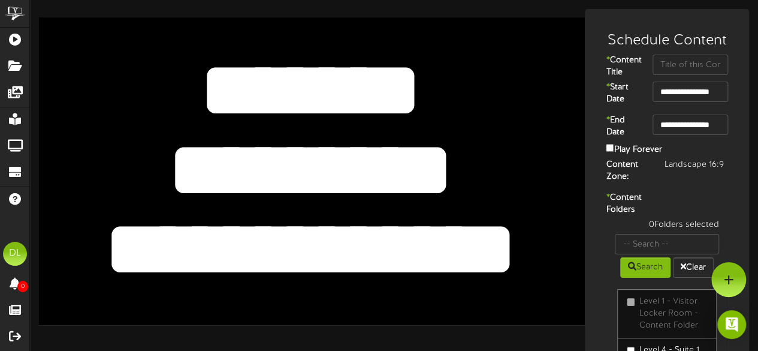
type textarea "**********"
click at [516, 74] on textarea "*******" at bounding box center [310, 90] width 449 height 104
click at [664, 64] on input "text" at bounding box center [691, 65] width 76 height 20
type input "Robbins & Licavoli PLLC"
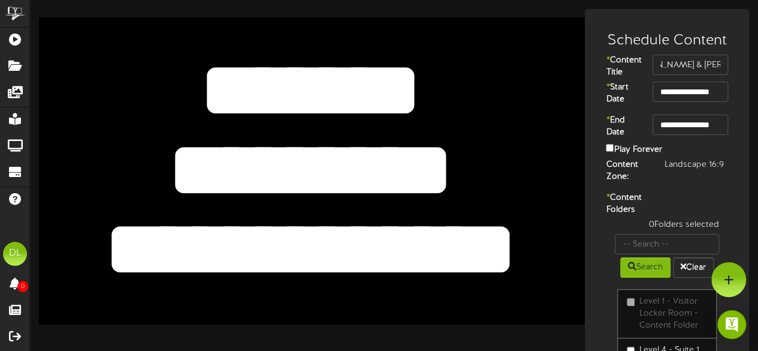
click at [706, 203] on div "* Content Folders 0 Folders selected Search Clear Level 1 - Visitor Locker Room…" at bounding box center [667, 316] width 158 height 248
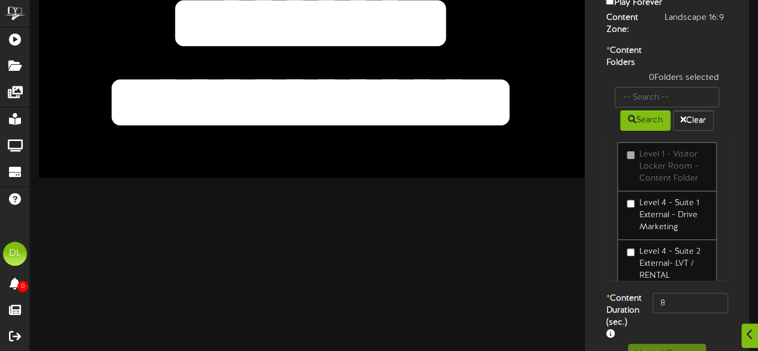
scroll to position [147, 0]
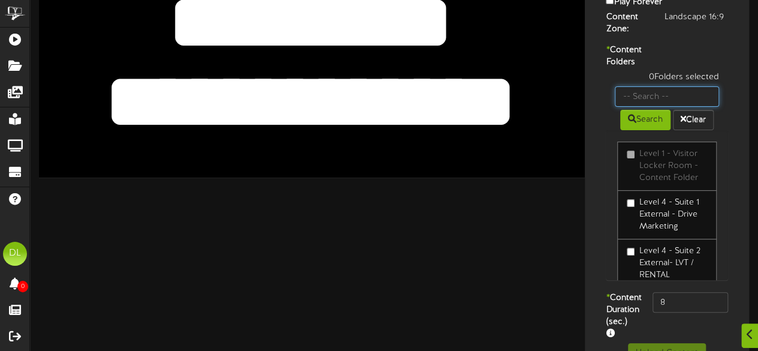
click at [674, 107] on input "text" at bounding box center [667, 96] width 104 height 20
type input "Skybox 6311"
click at [651, 130] on button "Search" at bounding box center [645, 120] width 50 height 20
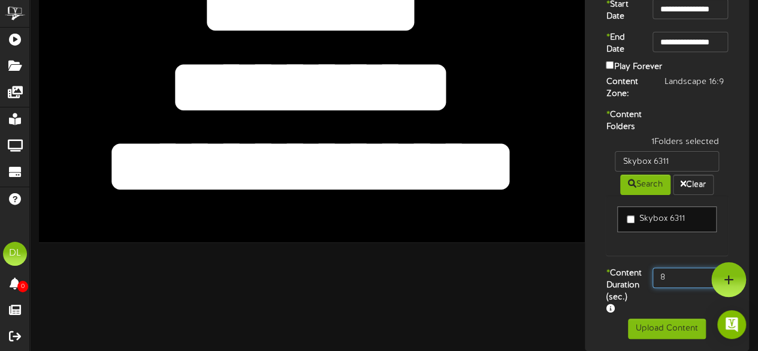
click at [685, 270] on input "8" at bounding box center [691, 277] width 76 height 20
type input "800"
click at [607, 244] on div "1 Folders selected Skybox 6311 Search Clear Skybox 6311" at bounding box center [667, 201] width 140 height 131
click at [657, 328] on button "Upload Content" at bounding box center [667, 328] width 78 height 20
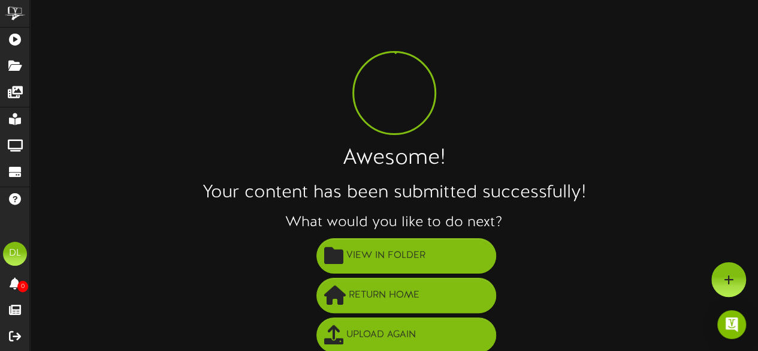
scroll to position [86, 0]
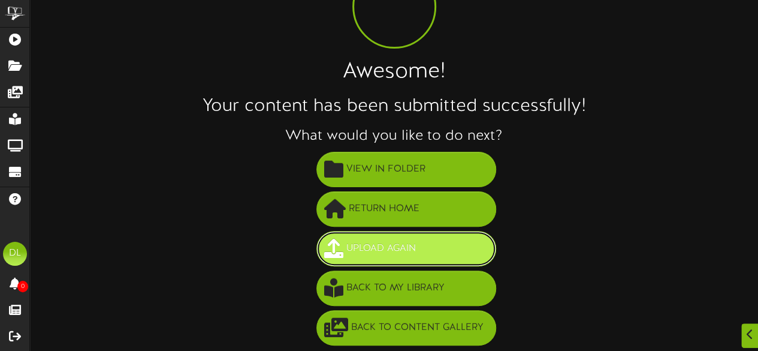
click at [418, 242] on span "Upload Again" at bounding box center [381, 249] width 76 height 20
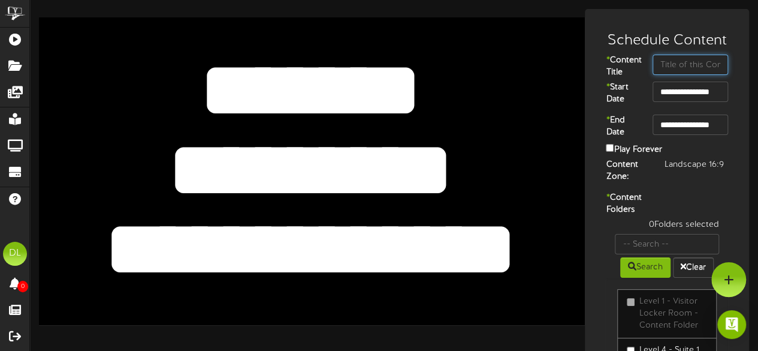
click at [662, 67] on input "text" at bounding box center [691, 65] width 76 height 20
type input "Robbins & Licavoli PLLC"
click at [661, 201] on div "**********" at bounding box center [667, 255] width 158 height 469
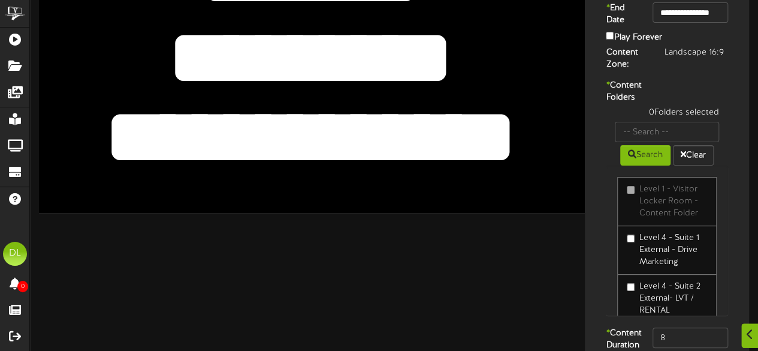
scroll to position [113, 0]
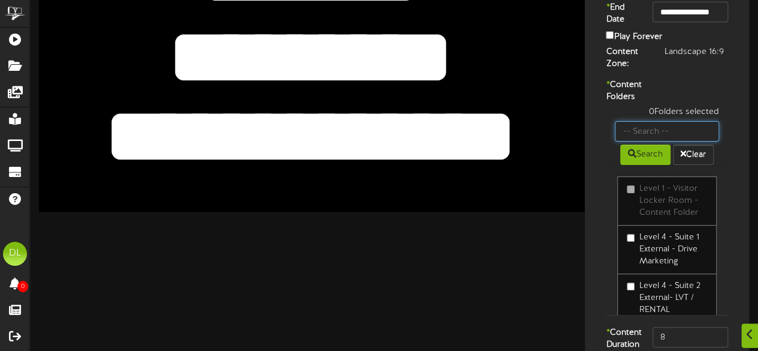
click at [651, 141] on input "text" at bounding box center [667, 131] width 104 height 20
type input "Skybox 6312"
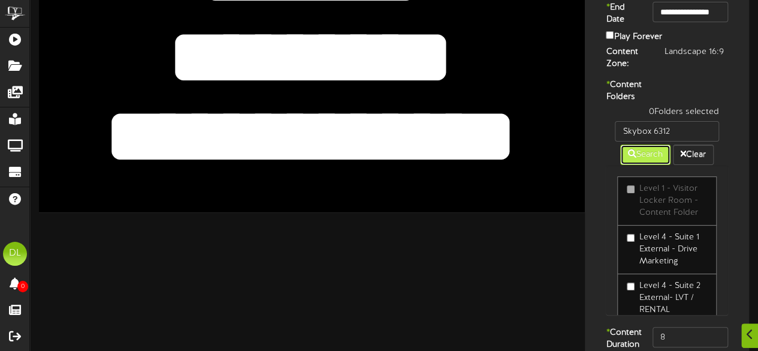
click at [637, 165] on button "Search" at bounding box center [645, 154] width 50 height 20
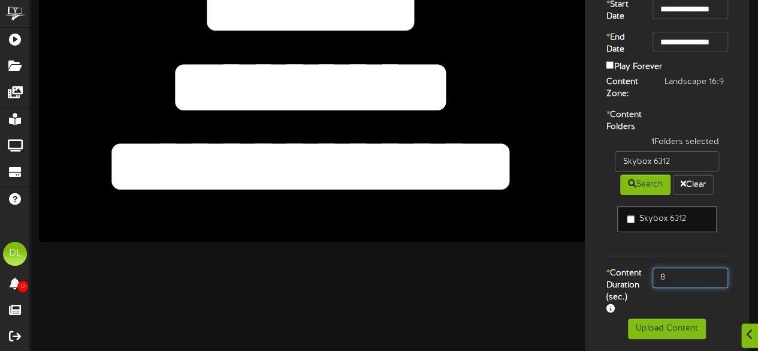
click at [697, 269] on input "8" at bounding box center [691, 277] width 76 height 20
type input "800"
click at [609, 267] on label "* Content Duration (sec.)" at bounding box center [620, 291] width 47 height 48
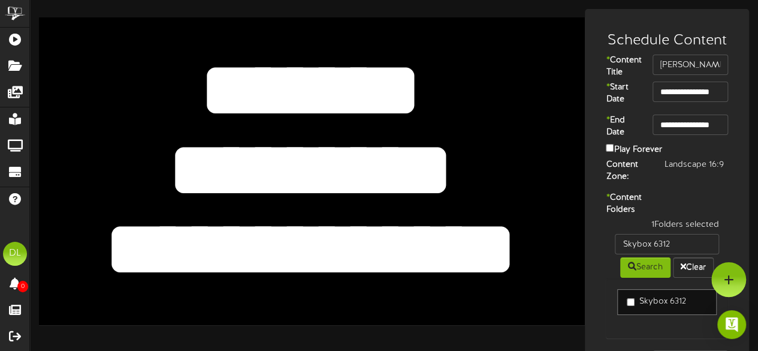
drag, startPoint x: 464, startPoint y: 156, endPoint x: 502, endPoint y: 248, distance: 99.2
click at [502, 248] on div "**********" at bounding box center [312, 170] width 546 height 307
click at [502, 248] on textarea "**********" at bounding box center [310, 250] width 449 height 104
click at [674, 201] on div "**********" at bounding box center [667, 211] width 158 height 380
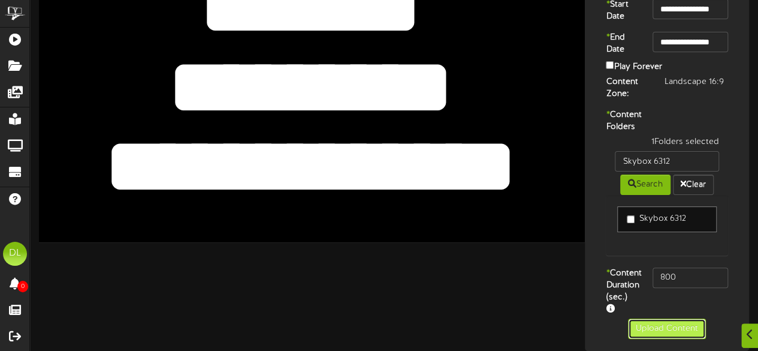
click at [669, 327] on button "Upload Content" at bounding box center [667, 328] width 78 height 20
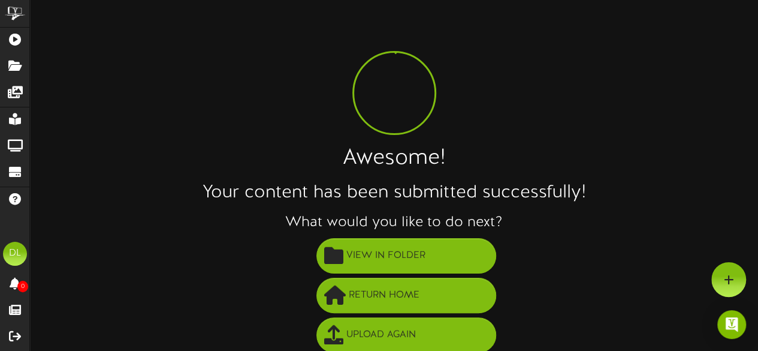
scroll to position [86, 0]
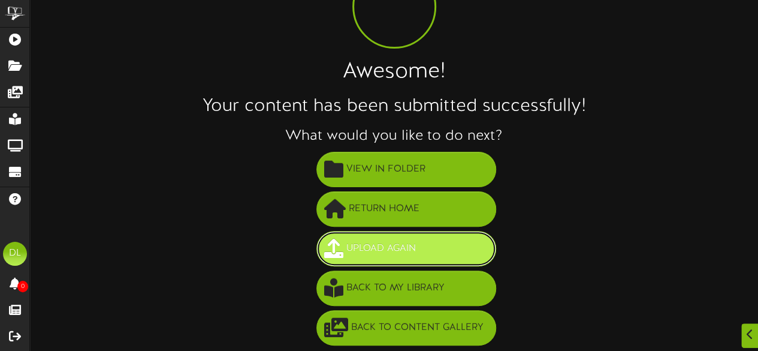
click at [426, 244] on button "Upload Again" at bounding box center [406, 248] width 180 height 35
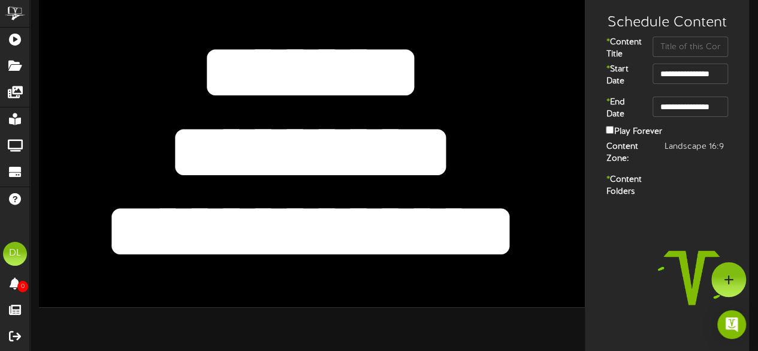
scroll to position [4, 0]
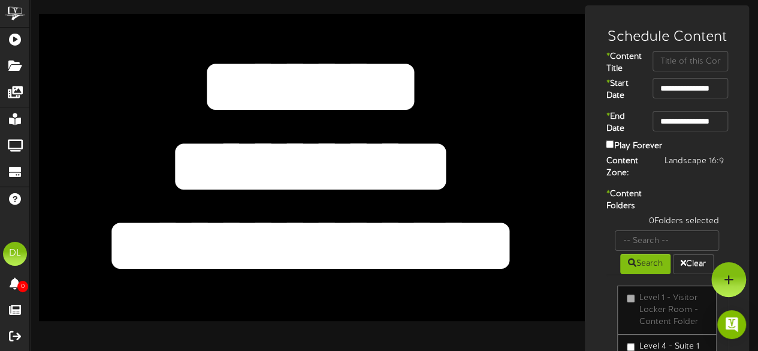
click at [435, 159] on textarea "*********" at bounding box center [310, 166] width 449 height 104
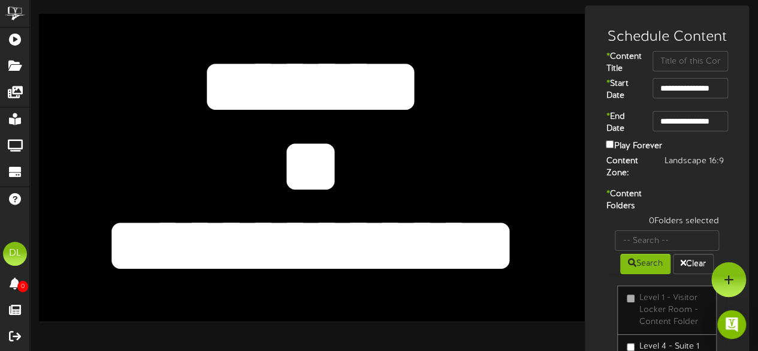
type textarea "*"
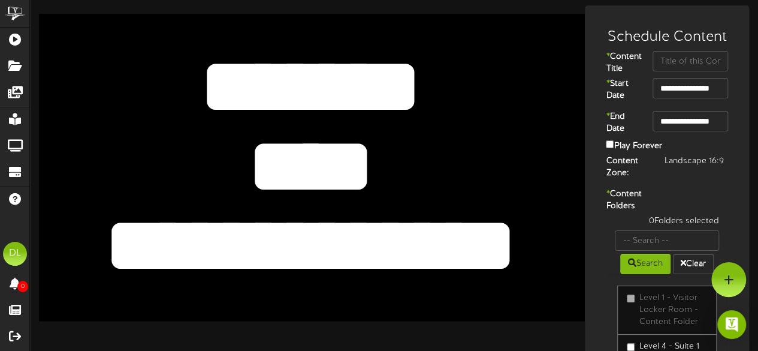
type textarea "****"
click at [475, 243] on textarea "**********" at bounding box center [310, 246] width 449 height 104
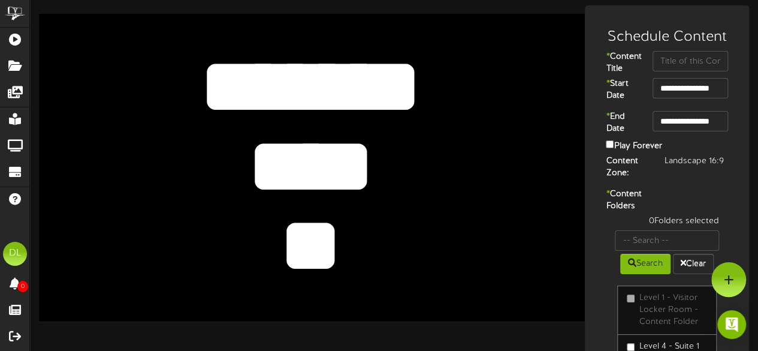
type textarea "*"
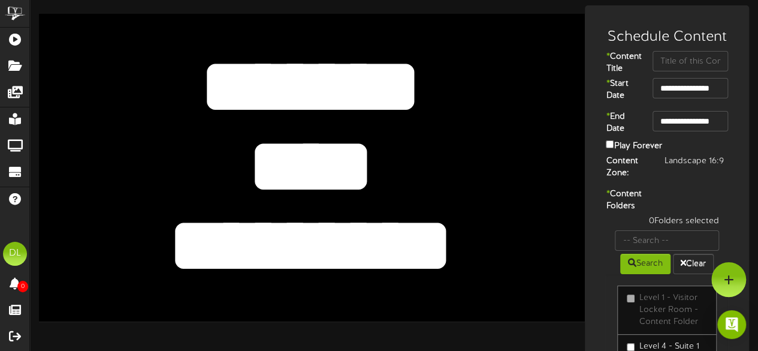
type textarea "*********"
click at [695, 55] on input "text" at bounding box center [691, 61] width 76 height 20
type input "[PERSON_NAME]"
click at [738, 203] on div "* Content Folders 0 Folders selected Search Clear Level 1 - Visitor Locker Room…" at bounding box center [667, 312] width 158 height 248
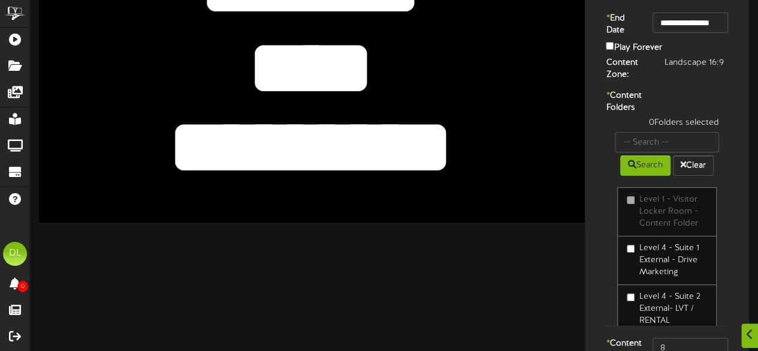
scroll to position [103, 0]
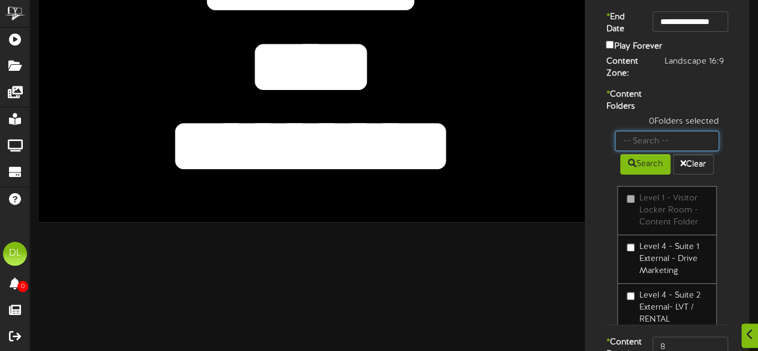
click at [699, 151] on input "text" at bounding box center [667, 141] width 104 height 20
type input "Skybox 6313"
click at [638, 174] on button "Search" at bounding box center [645, 164] width 50 height 20
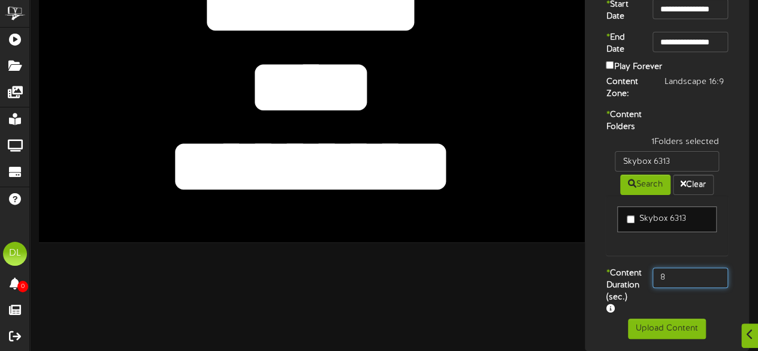
click at [693, 281] on input "8" at bounding box center [691, 277] width 76 height 20
type input "800"
click at [620, 261] on div "1 Folders selected Skybox 6313 Search Clear Skybox 6313" at bounding box center [667, 201] width 140 height 131
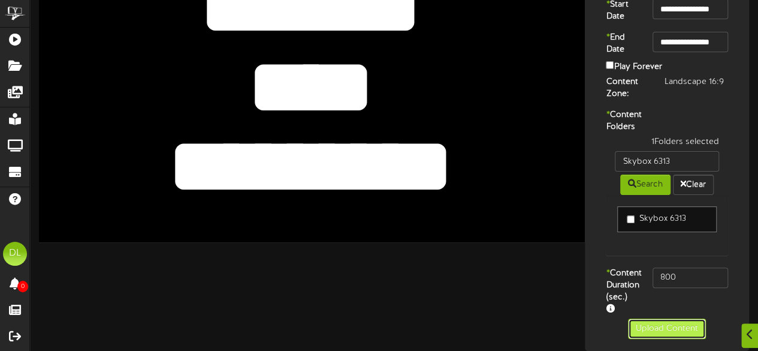
click at [664, 325] on button "Upload Content" at bounding box center [667, 328] width 78 height 20
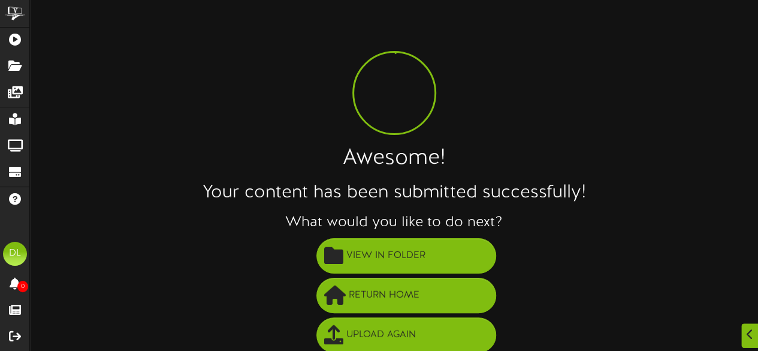
scroll to position [86, 0]
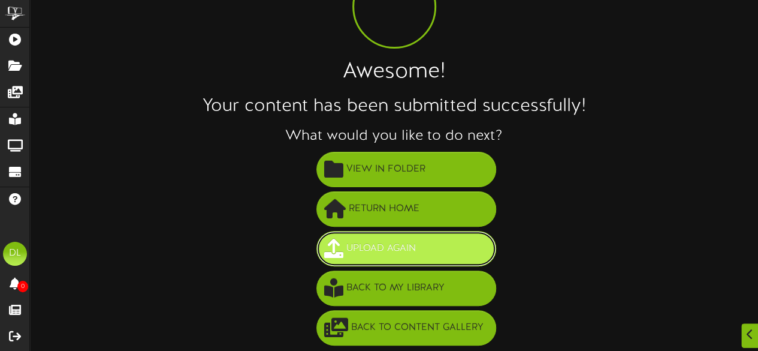
click at [408, 252] on span "Upload Again" at bounding box center [381, 249] width 76 height 20
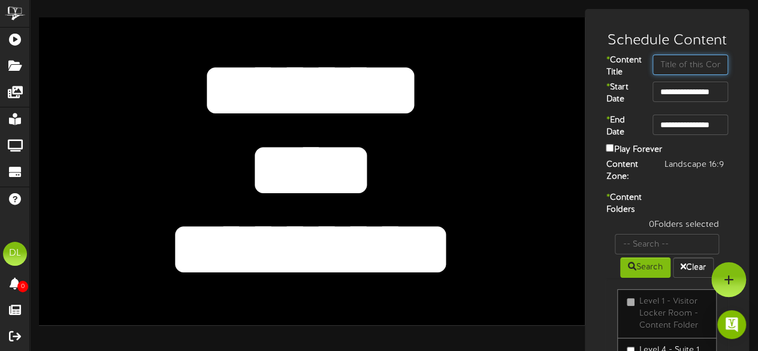
click at [676, 67] on input "text" at bounding box center [691, 65] width 76 height 20
type input "[PERSON_NAME]"
click at [738, 82] on div "* Content Title [PERSON_NAME]" at bounding box center [667, 68] width 158 height 27
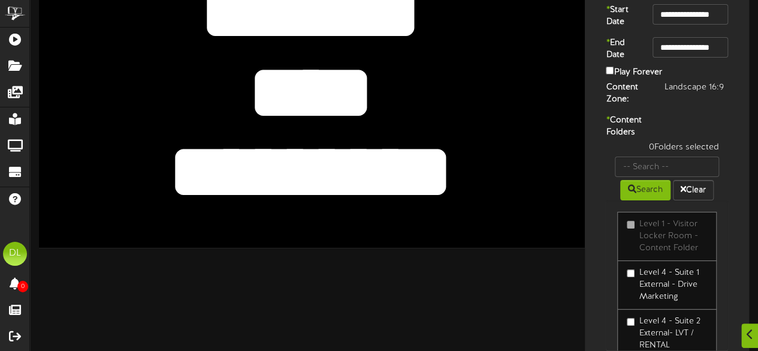
scroll to position [78, 0]
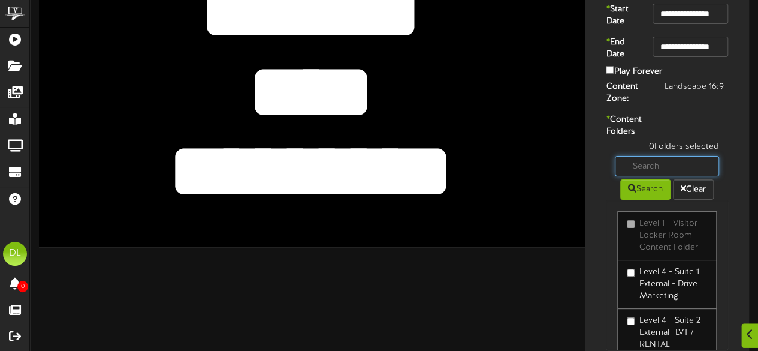
click at [650, 176] on input "text" at bounding box center [667, 166] width 104 height 20
type input "Skybox 6314"
click at [647, 200] on button "Search" at bounding box center [645, 189] width 50 height 20
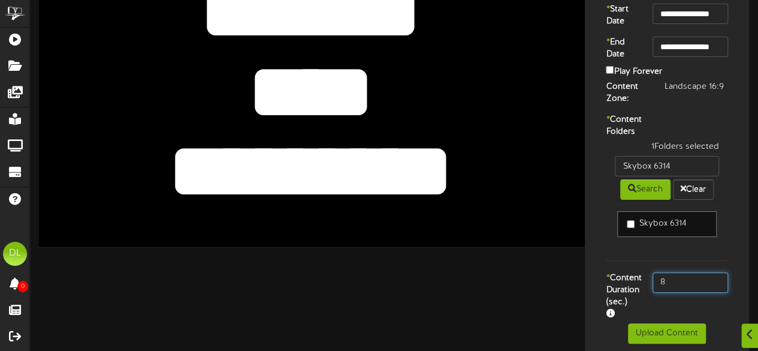
click at [688, 293] on input "8" at bounding box center [691, 282] width 76 height 20
type input "800"
click at [631, 260] on div "Skybox 6314" at bounding box center [667, 230] width 122 height 61
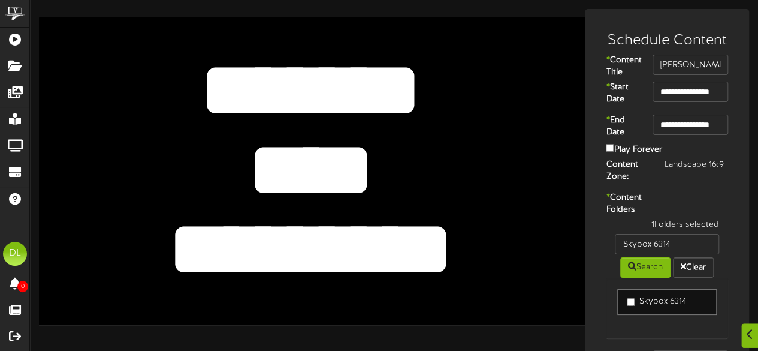
scroll to position [116, 0]
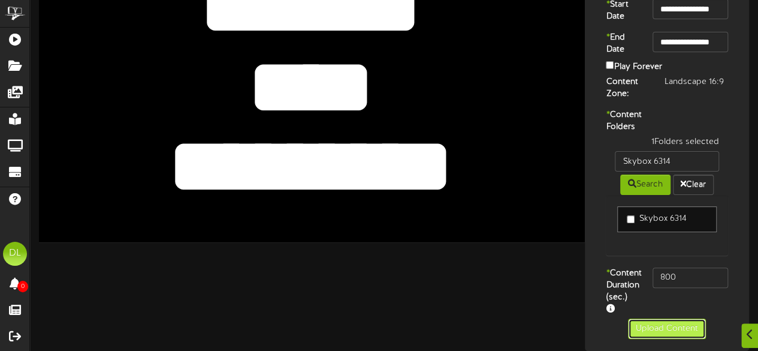
click at [665, 327] on button "Upload Content" at bounding box center [667, 328] width 78 height 20
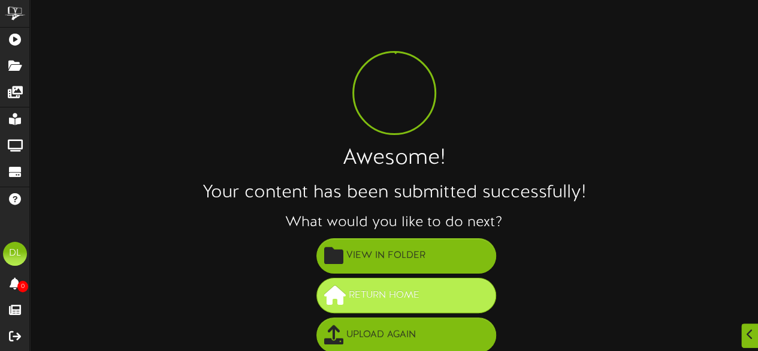
scroll to position [86, 0]
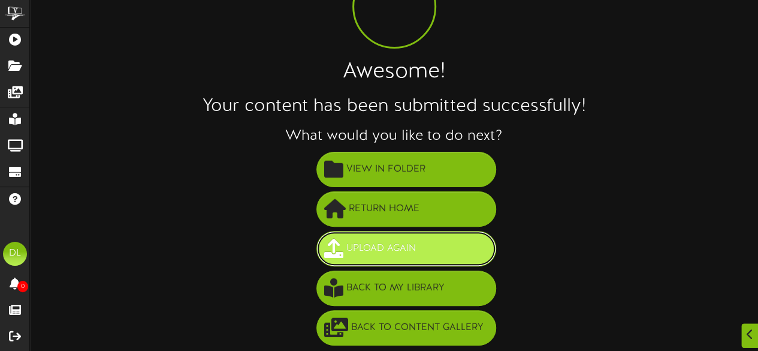
click at [396, 254] on span "Upload Again" at bounding box center [381, 249] width 76 height 20
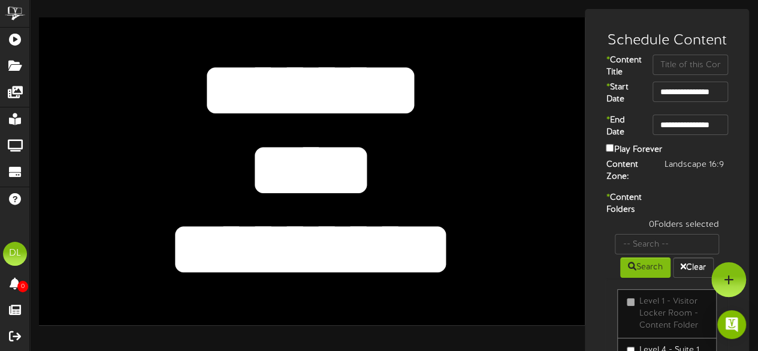
click at [438, 244] on textarea "*********" at bounding box center [310, 250] width 449 height 104
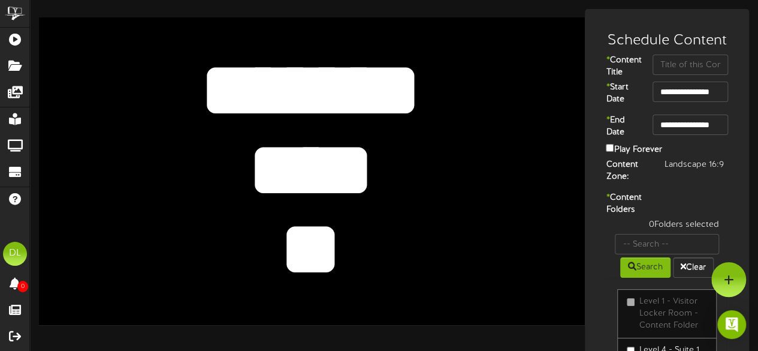
type textarea "*"
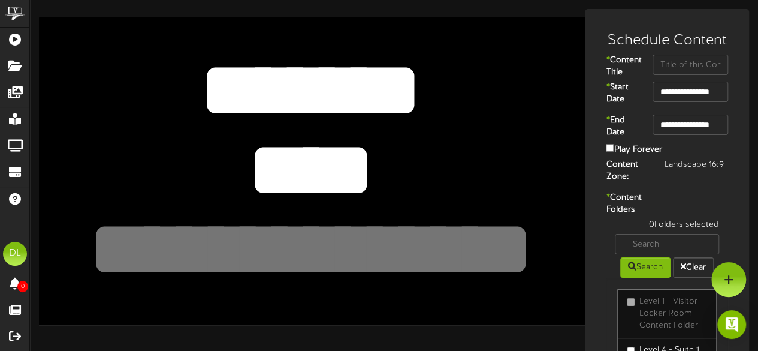
click at [372, 146] on textarea "****" at bounding box center [310, 170] width 449 height 104
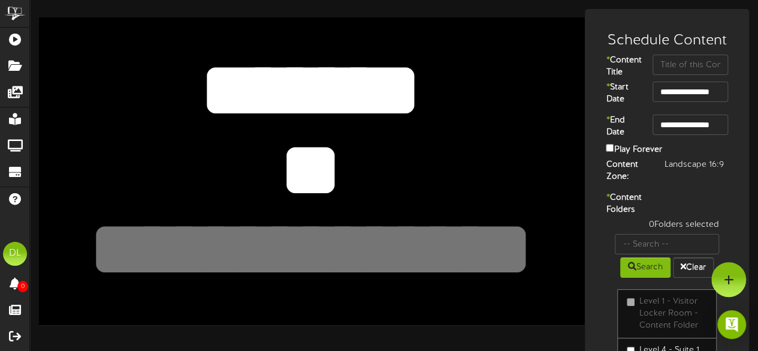
type textarea "*"
type textarea "***"
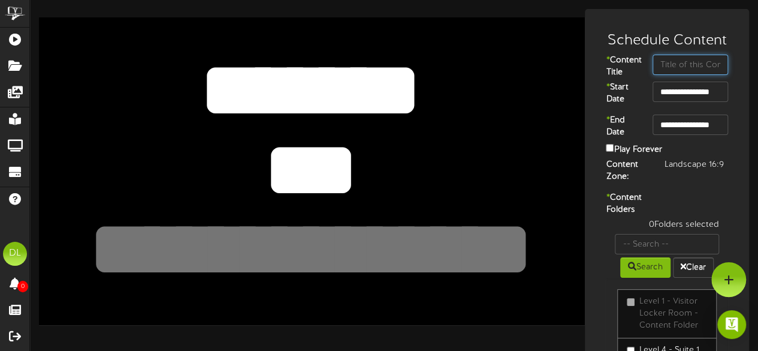
click at [665, 67] on input "text" at bounding box center [691, 65] width 76 height 20
type input "SEG"
click at [694, 186] on div "Content Zone: Landscape 16:9" at bounding box center [667, 172] width 158 height 27
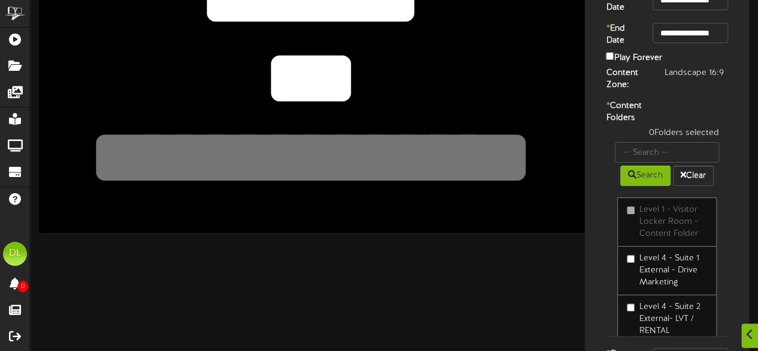
scroll to position [92, 0]
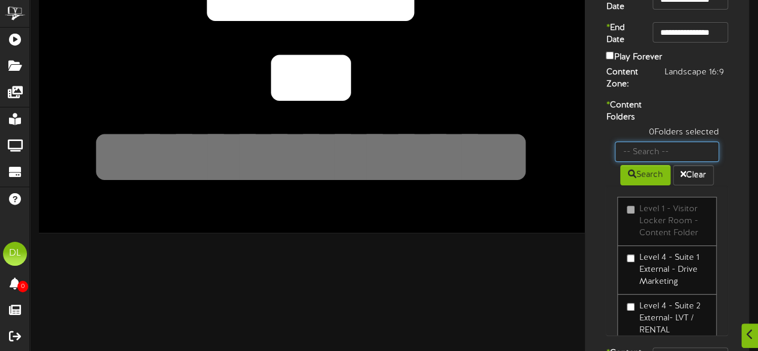
click at [687, 162] on input "text" at bounding box center [667, 151] width 104 height 20
type input "Skybox 6315"
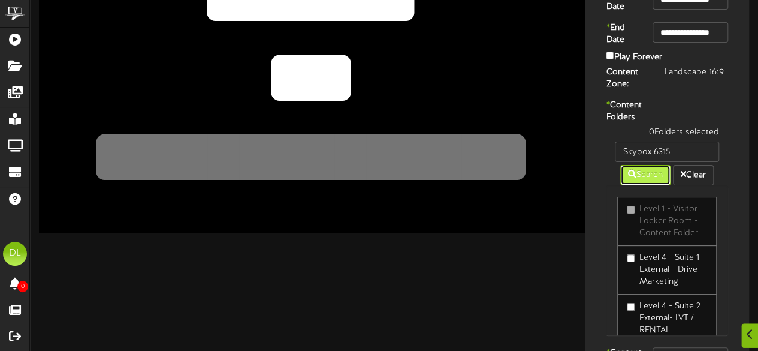
click at [643, 185] on button "Search" at bounding box center [645, 175] width 50 height 20
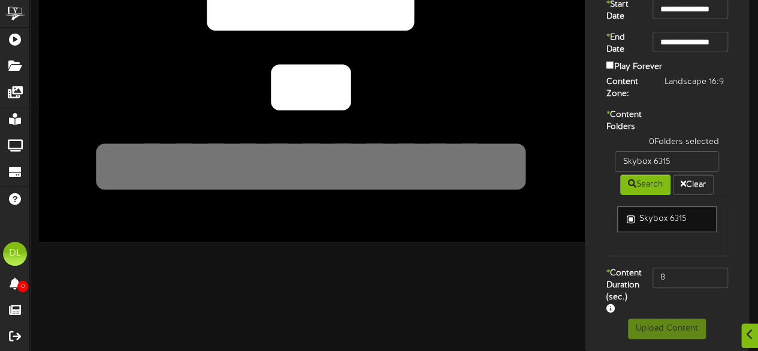
click at [627, 225] on label "Skybox 6315" at bounding box center [656, 219] width 59 height 12
click at [690, 281] on div "**********" at bounding box center [667, 128] width 158 height 380
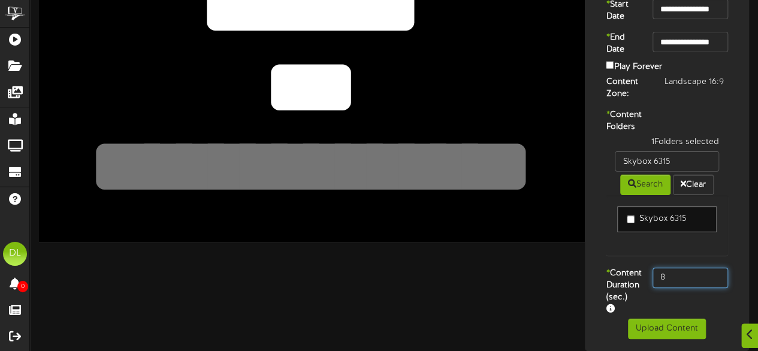
click at [699, 288] on input "8" at bounding box center [691, 277] width 76 height 20
type input "800"
click at [605, 267] on div "1 Folders selected Skybox 6315 Search Clear Skybox 6315" at bounding box center [667, 201] width 140 height 131
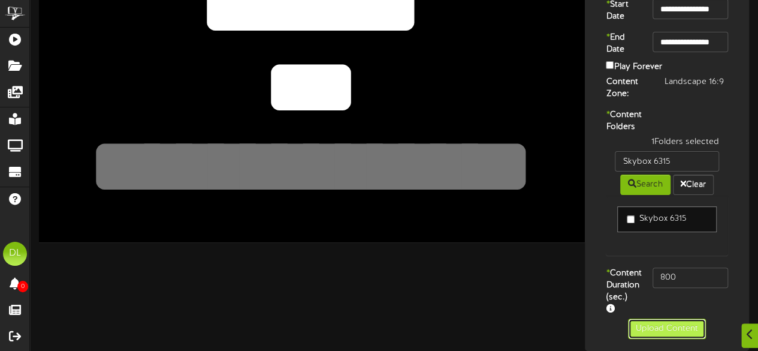
click at [655, 325] on button "Upload Content" at bounding box center [667, 328] width 78 height 20
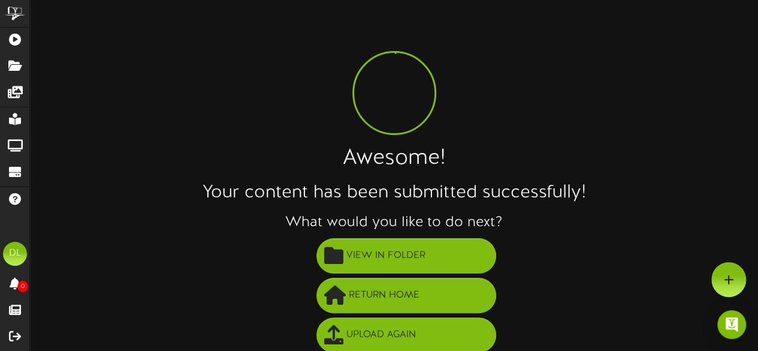
scroll to position [86, 0]
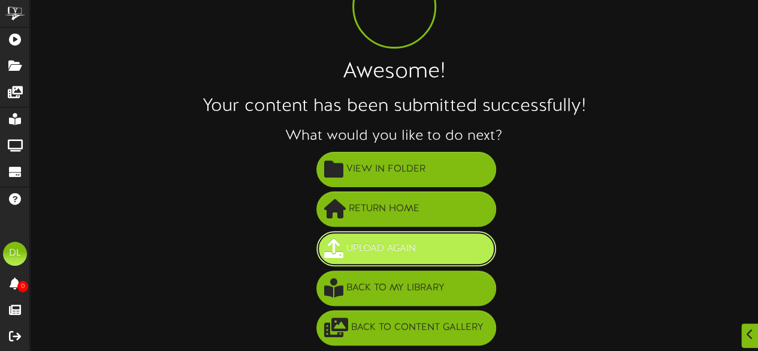
click at [421, 240] on button "Upload Again" at bounding box center [406, 248] width 180 height 35
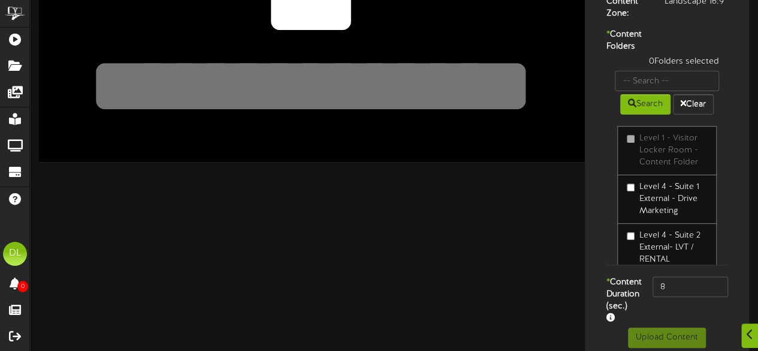
scroll to position [12, 0]
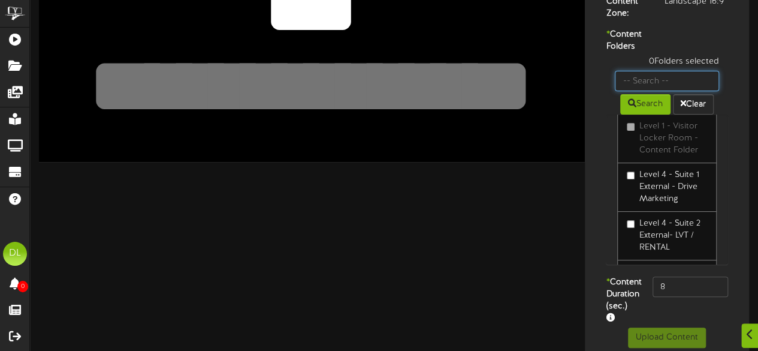
click at [683, 91] on input "text" at bounding box center [667, 81] width 104 height 20
click at [657, 114] on button "Search" at bounding box center [645, 104] width 50 height 20
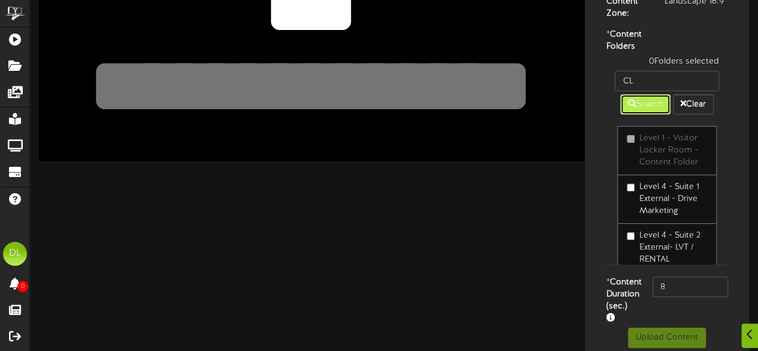
scroll to position [140, 0]
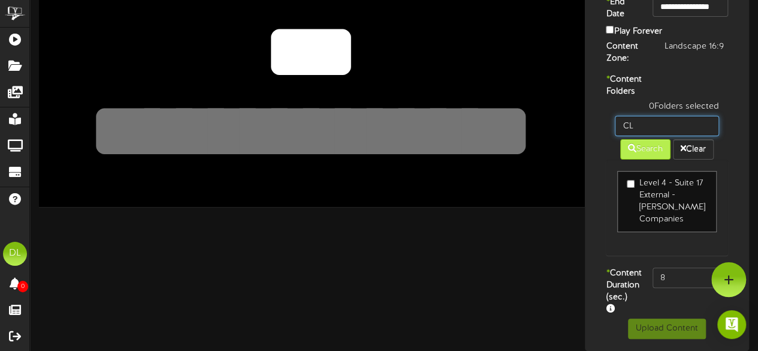
click at [657, 126] on input "CL" at bounding box center [667, 126] width 104 height 20
type input "C"
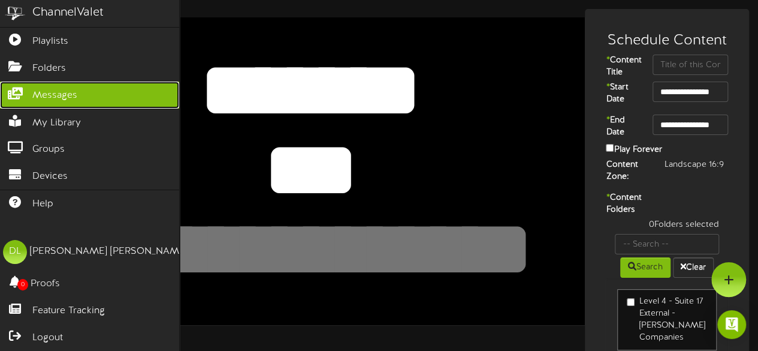
click at [74, 92] on span "Messages" at bounding box center [54, 96] width 45 height 14
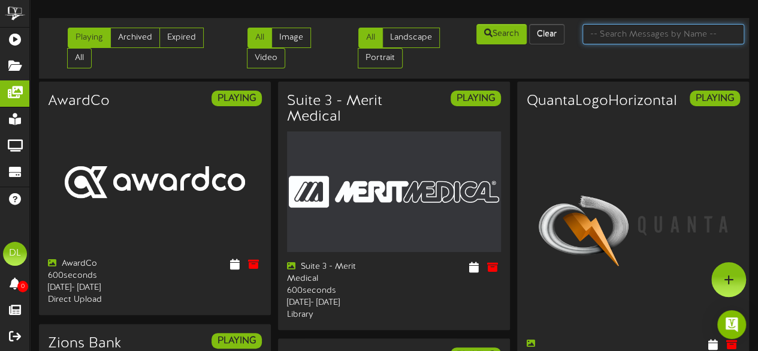
click at [663, 39] on input "text" at bounding box center [664, 34] width 162 height 20
type input "Suite 8"
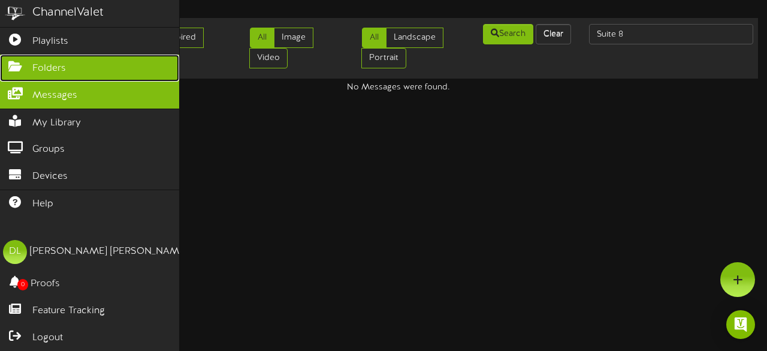
click at [41, 70] on span "Folders" at bounding box center [49, 69] width 34 height 14
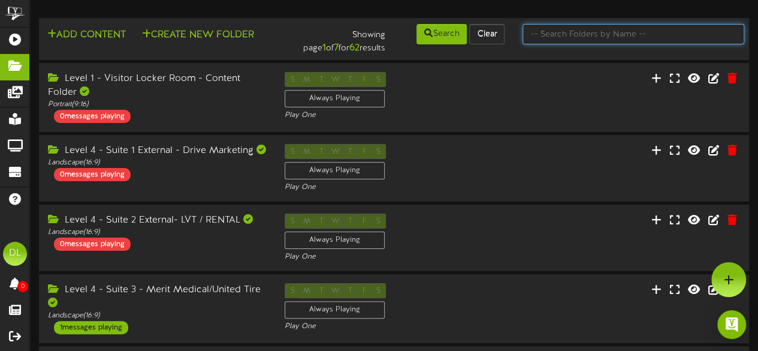
click at [622, 37] on input "text" at bounding box center [634, 34] width 222 height 20
type input "Suite 8"
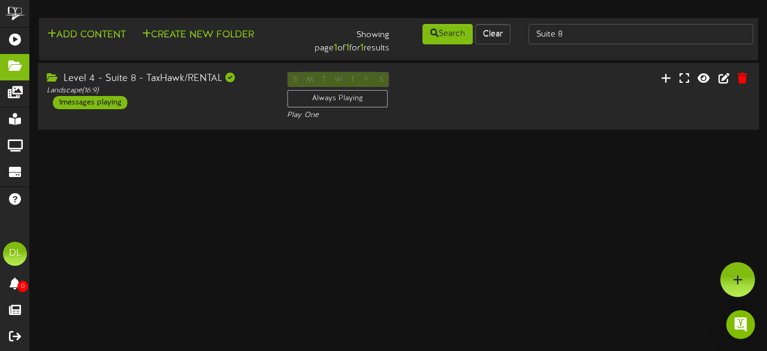
click at [149, 94] on div "Landscape ( 16:9 )" at bounding box center [158, 91] width 222 height 10
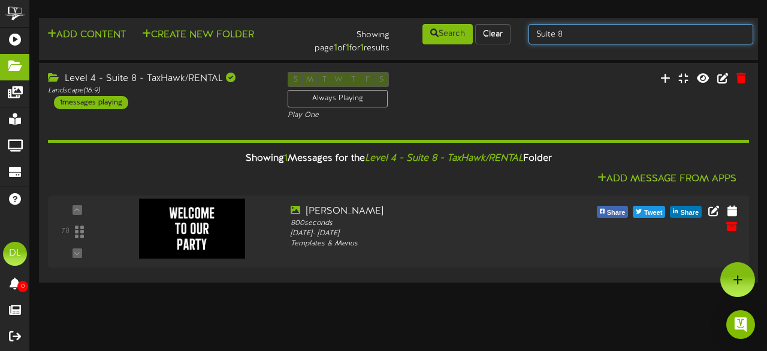
click at [577, 38] on input "Suite 8" at bounding box center [641, 34] width 225 height 20
type input "Suite 19"
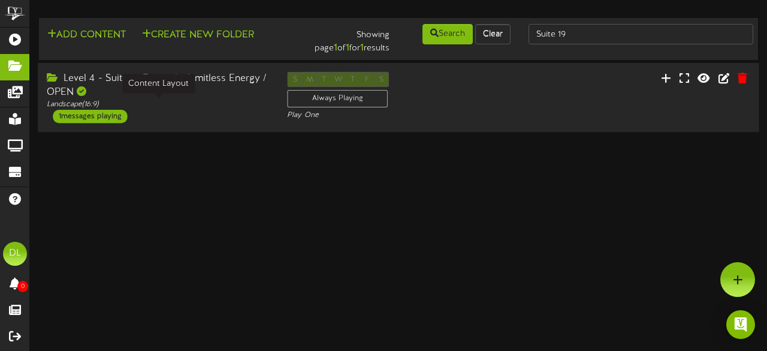
click at [209, 100] on div "Landscape ( 16:9 )" at bounding box center [158, 105] width 222 height 10
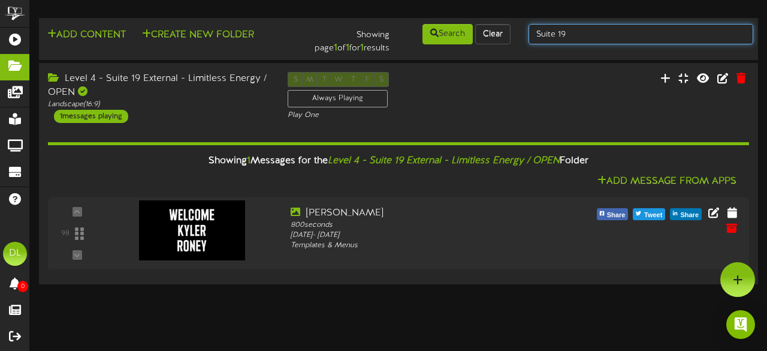
click at [581, 37] on input "Suite 19" at bounding box center [641, 34] width 225 height 20
type input "Suite 29"
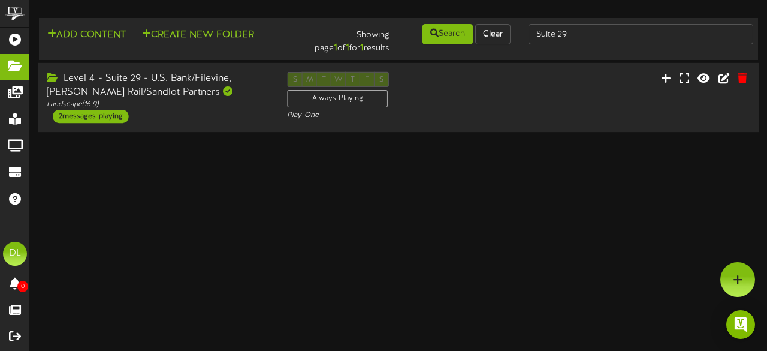
click at [200, 87] on div "Level 4 - Suite 29 - U.S. Bank/Filevine, [PERSON_NAME] Rail/Sandlot Partners" at bounding box center [158, 86] width 222 height 28
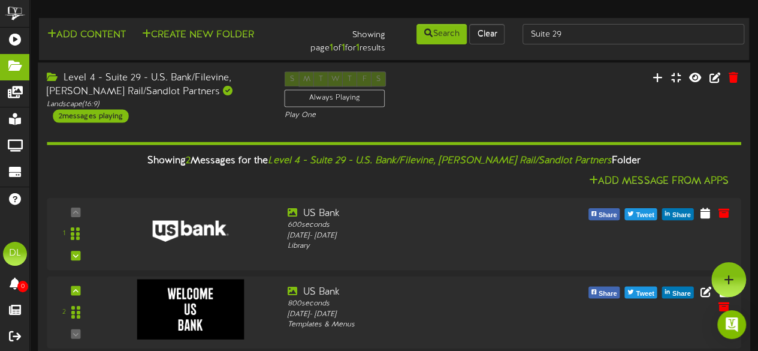
scroll to position [14, 0]
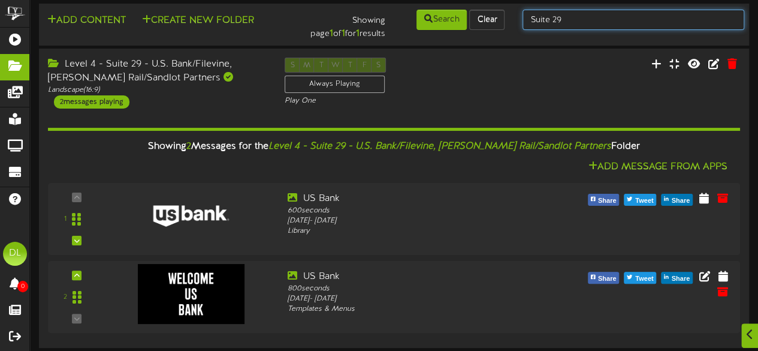
click at [584, 20] on input "Suite 29" at bounding box center [634, 20] width 222 height 20
type input "Suite 30"
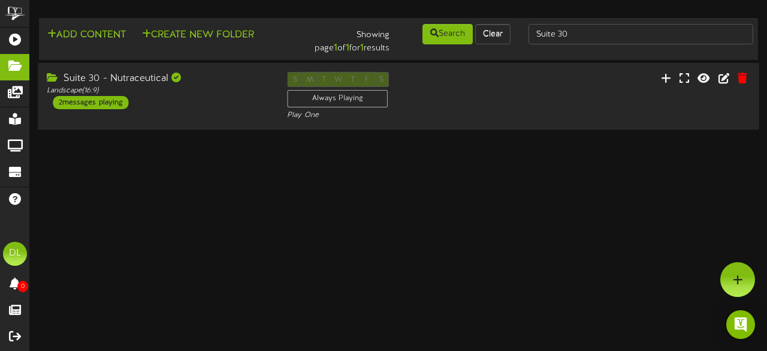
click at [226, 103] on div "Suite 30 - Nutraceutical Landscape ( 16:9 ) 2 messages playing" at bounding box center [158, 90] width 240 height 37
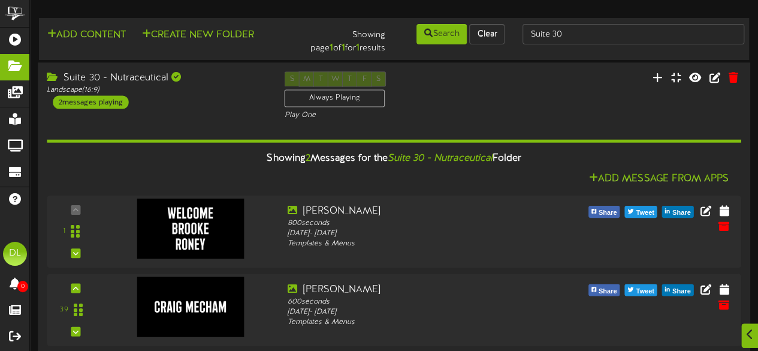
scroll to position [11, 0]
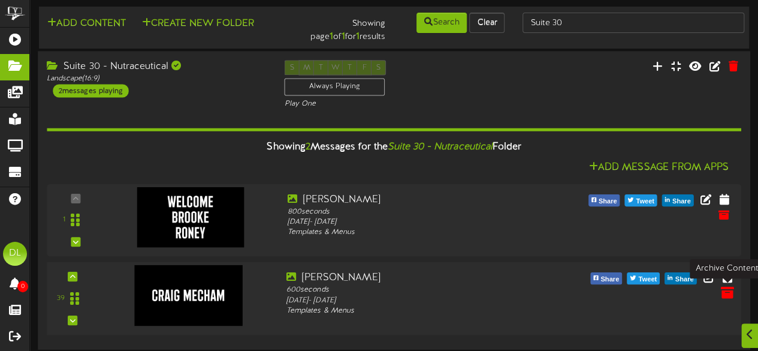
click at [725, 299] on button at bounding box center [727, 294] width 20 height 19
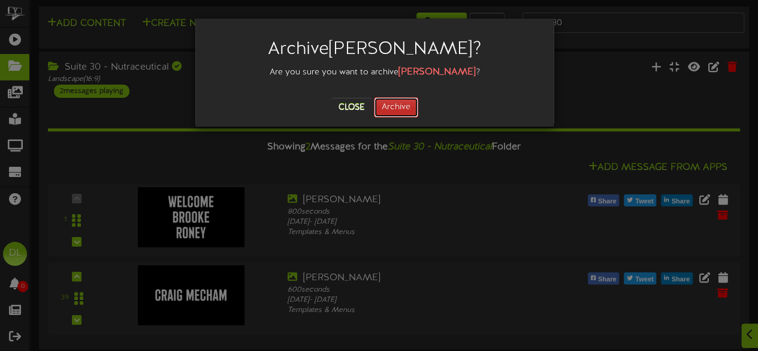
click at [387, 108] on button "Archive" at bounding box center [396, 107] width 44 height 20
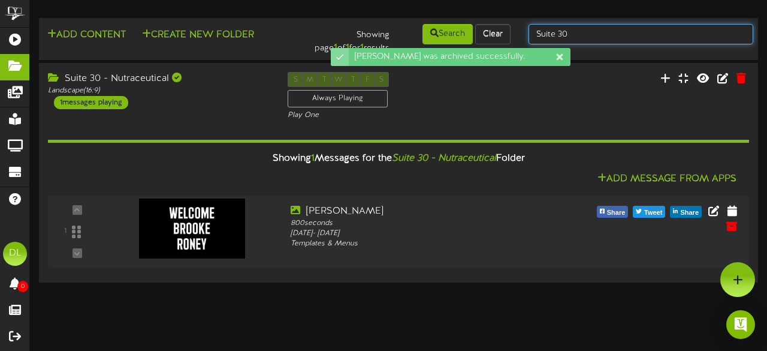
click at [593, 37] on input "Suite 30" at bounding box center [641, 34] width 225 height 20
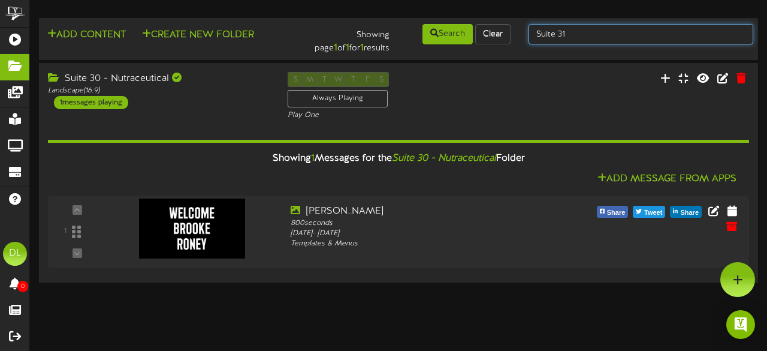
type input "Suite 31"
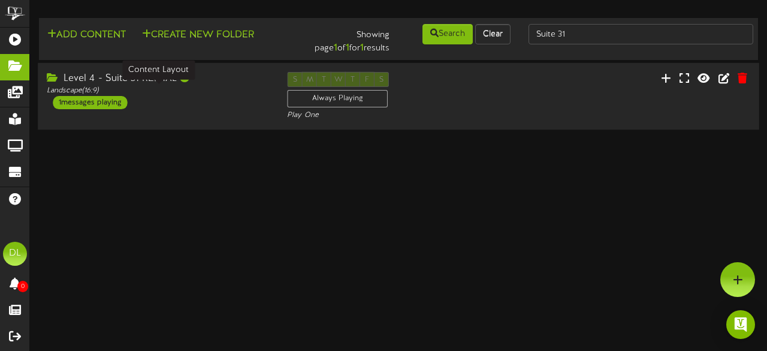
click at [207, 86] on div "Landscape ( 16:9 )" at bounding box center [158, 91] width 222 height 10
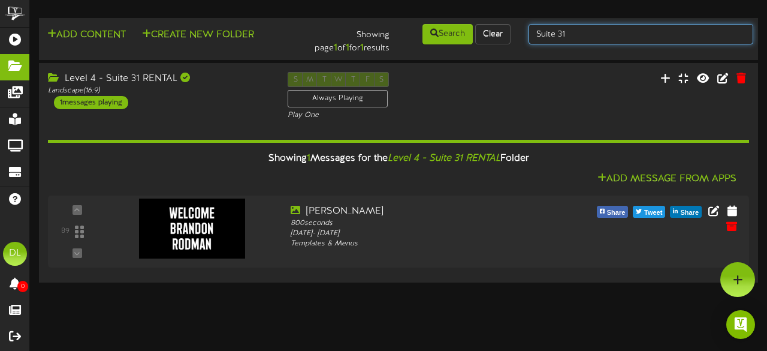
click at [607, 27] on input "Suite 31" at bounding box center [641, 34] width 225 height 20
type input "Suite 32"
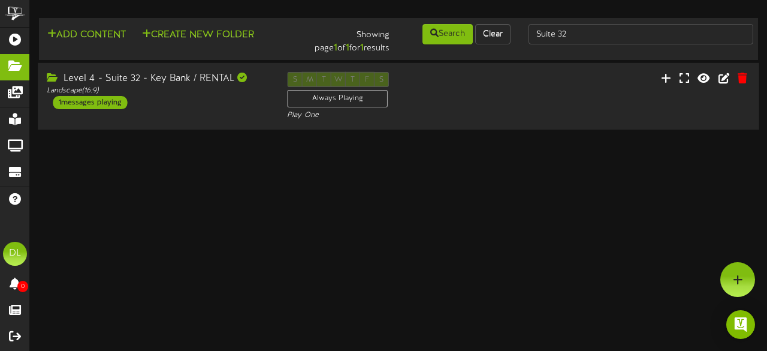
click at [200, 108] on div "Level 4 - Suite 32 - Key Bank / RENTAL Landscape ( 16:9 ) 1 messages playing" at bounding box center [158, 90] width 240 height 37
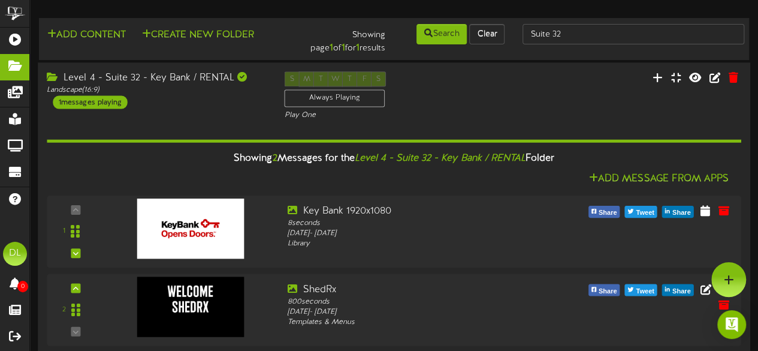
scroll to position [11, 0]
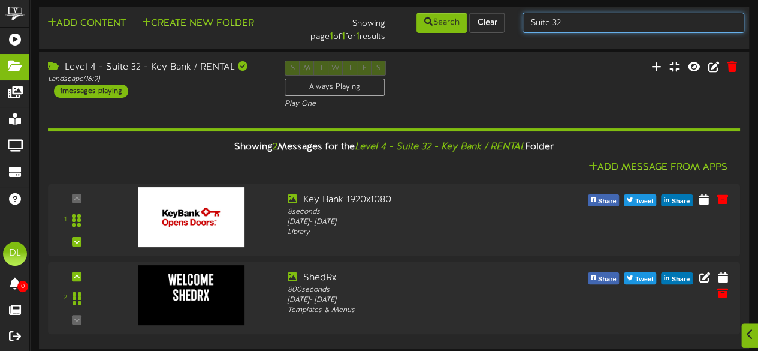
click at [635, 28] on input "Suite 32" at bounding box center [634, 23] width 222 height 20
type input "Suite 47"
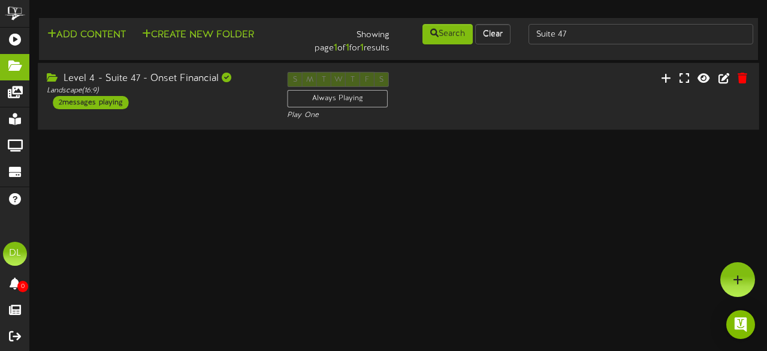
click at [221, 95] on div "Level 4 - Suite 47 - Onset Financial Landscape ( 16:9 ) 2 messages playing" at bounding box center [158, 90] width 240 height 37
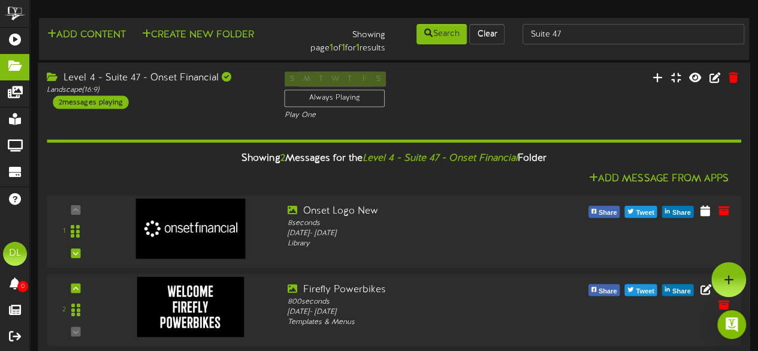
scroll to position [11, 0]
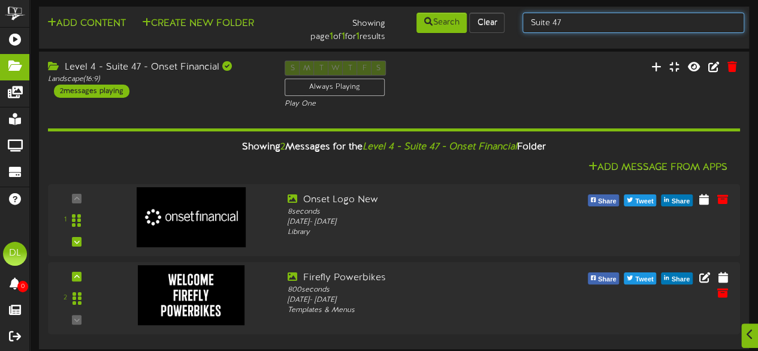
click at [575, 27] on input "Suite 47" at bounding box center [634, 23] width 222 height 20
type input "Suite 48"
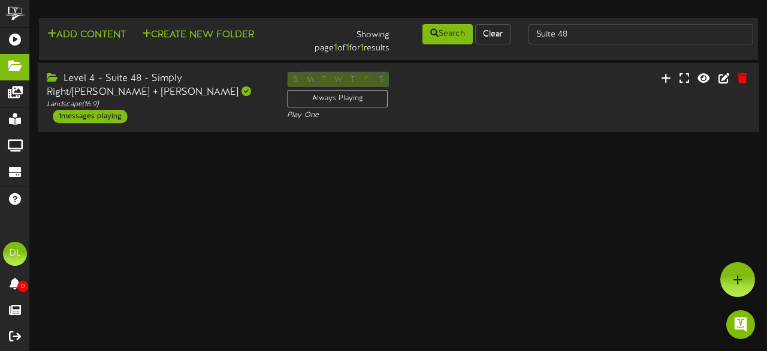
click at [189, 92] on div "Level 4 - Suite 48 - Simply Right/Craig Mecham + Huntsman" at bounding box center [158, 86] width 222 height 28
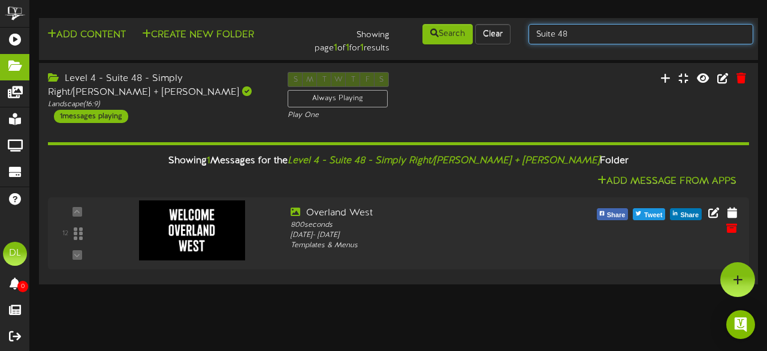
click at [658, 35] on input "Suite 48" at bounding box center [641, 34] width 225 height 20
type input "Suite 51"
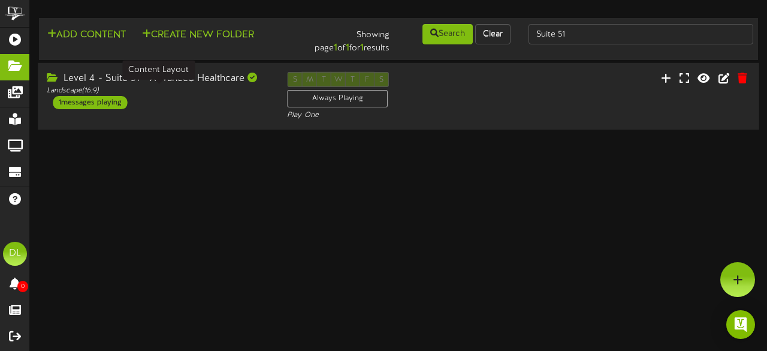
click at [240, 87] on div "Landscape ( 16:9 )" at bounding box center [158, 91] width 222 height 10
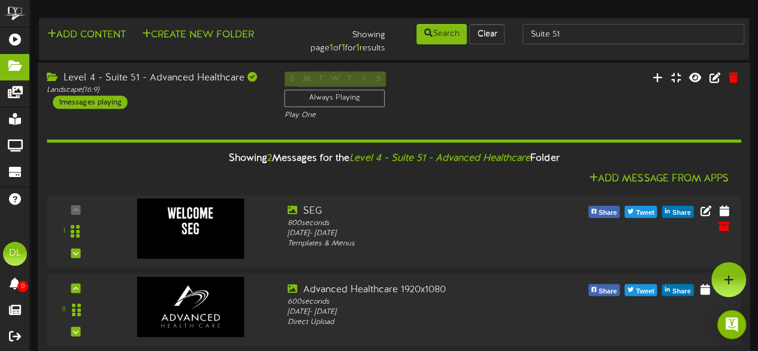
scroll to position [11, 0]
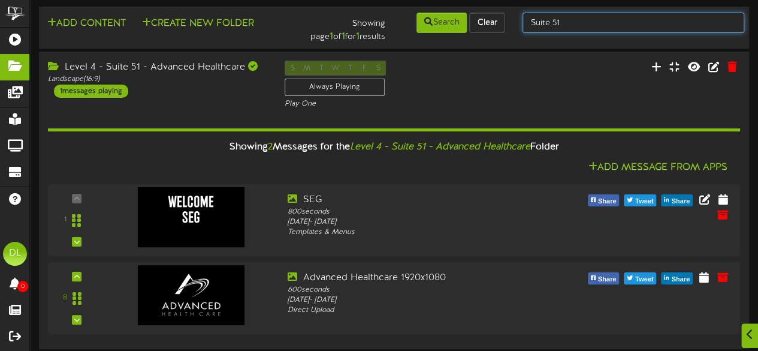
click at [599, 19] on input "Suite 51" at bounding box center [634, 23] width 222 height 20
type input "Skybox 6110"
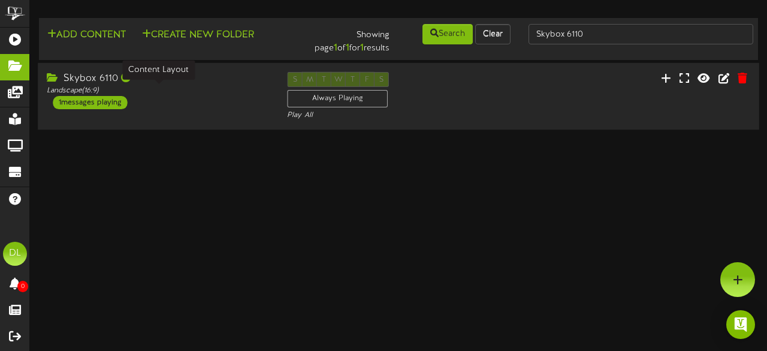
click at [164, 89] on div "Landscape ( 16:9 )" at bounding box center [158, 91] width 222 height 10
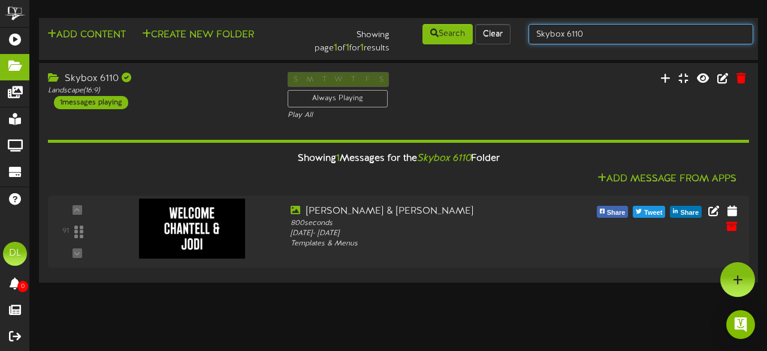
click at [616, 34] on input "Skybox 6110" at bounding box center [641, 34] width 225 height 20
type input "Skybox 6111"
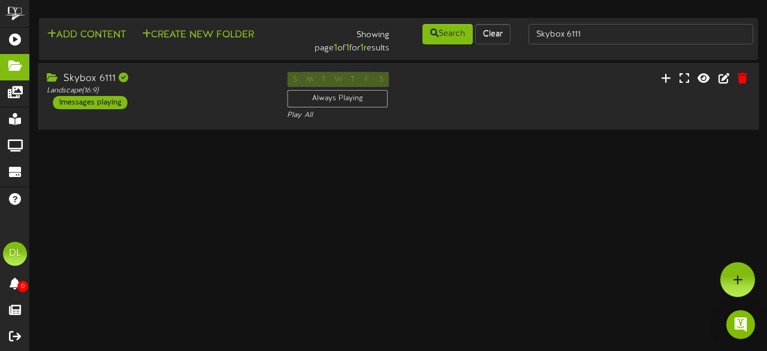
click at [440, 93] on div "S M T W T F S Always Playing Play All" at bounding box center [398, 96] width 240 height 49
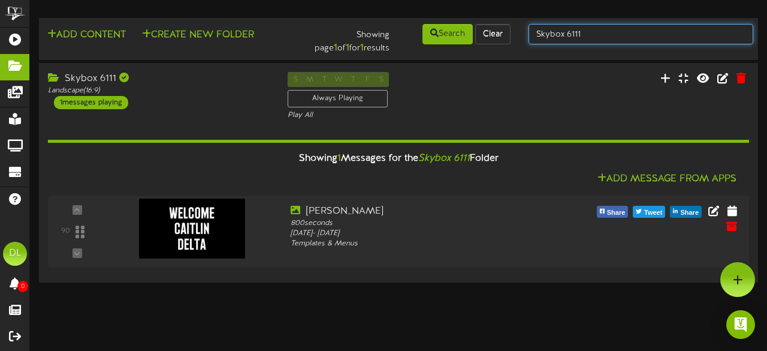
click at [648, 35] on input "Skybox 6111" at bounding box center [641, 34] width 225 height 20
type input "Skybox 6112"
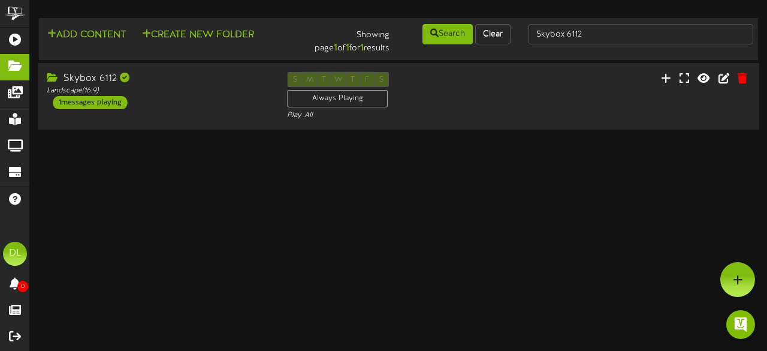
click at [200, 108] on div "Skybox 6112 Landscape ( 16:9 ) 1 messages playing" at bounding box center [158, 90] width 240 height 37
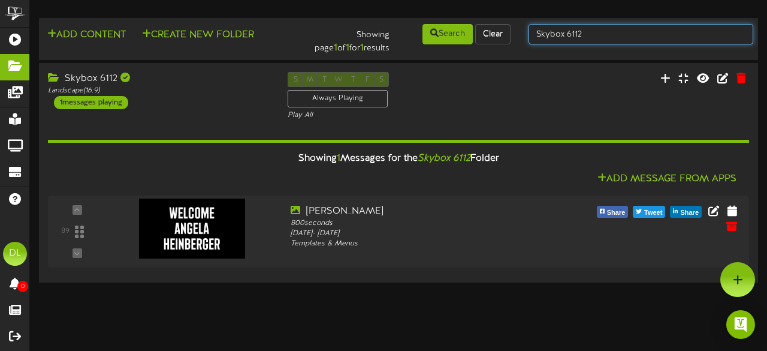
click at [611, 39] on input "Skybox 6112" at bounding box center [641, 34] width 225 height 20
type input "Skybox 6113"
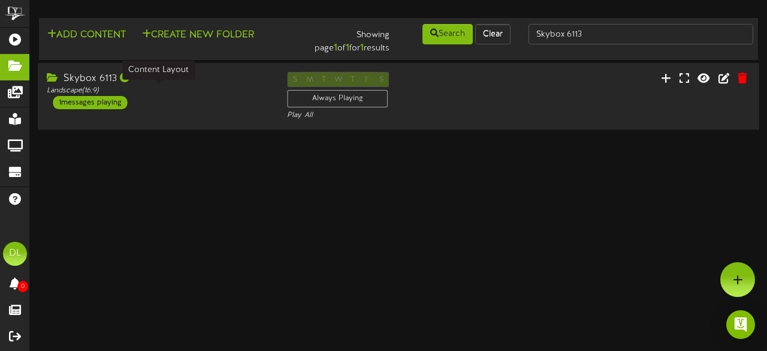
click at [213, 92] on div "Landscape ( 16:9 )" at bounding box center [158, 91] width 222 height 10
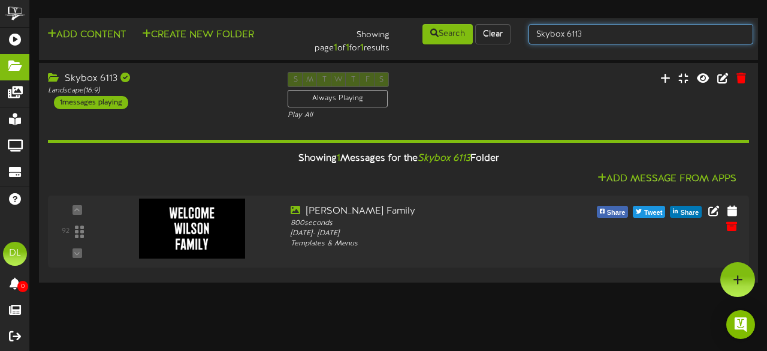
click at [619, 37] on input "Skybox 6113" at bounding box center [641, 34] width 225 height 20
type input "Skybox 6114"
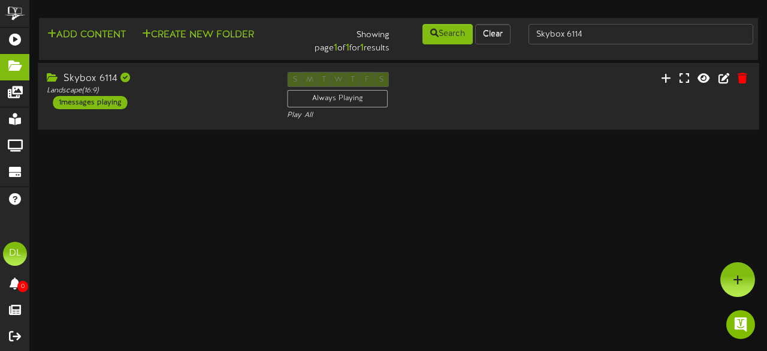
click at [237, 101] on div "Skybox 6114 Landscape ( 16:9 ) 1 messages playing" at bounding box center [158, 90] width 240 height 37
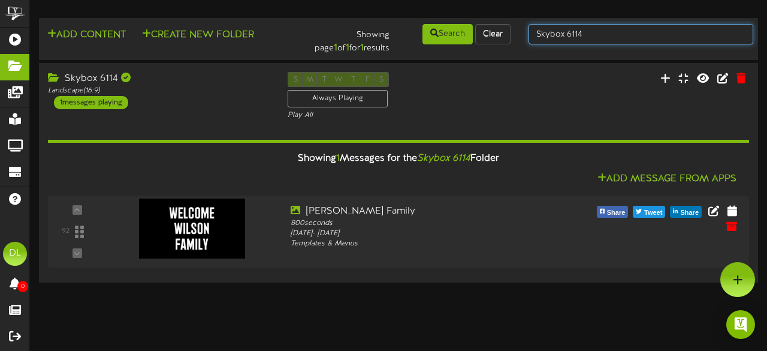
click at [655, 41] on input "Skybox 6114" at bounding box center [641, 34] width 225 height 20
type input "Skybox 6115"
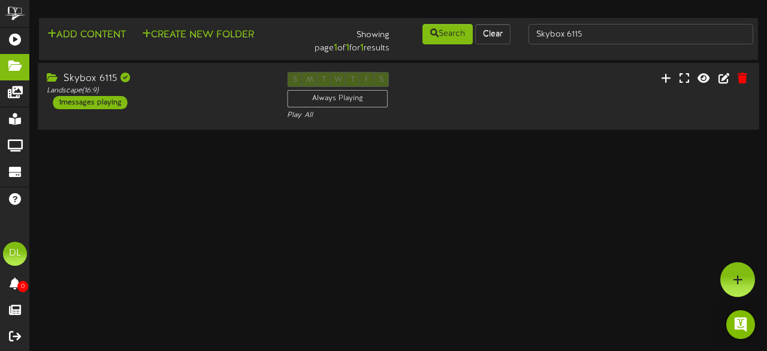
click at [214, 77] on div "Skybox 6115" at bounding box center [158, 79] width 222 height 14
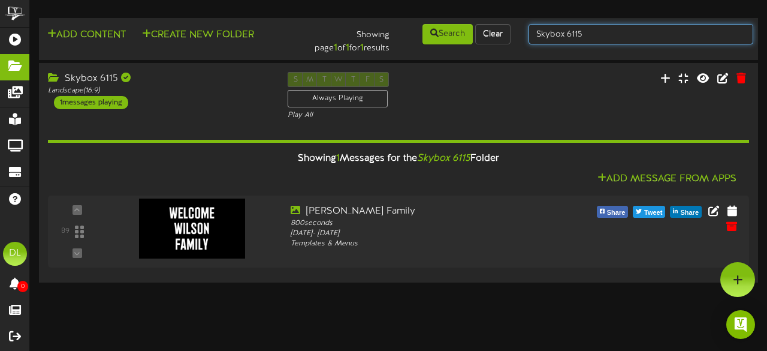
click at [599, 32] on input "Skybox 6115" at bounding box center [641, 34] width 225 height 20
type input "Skybox 6310"
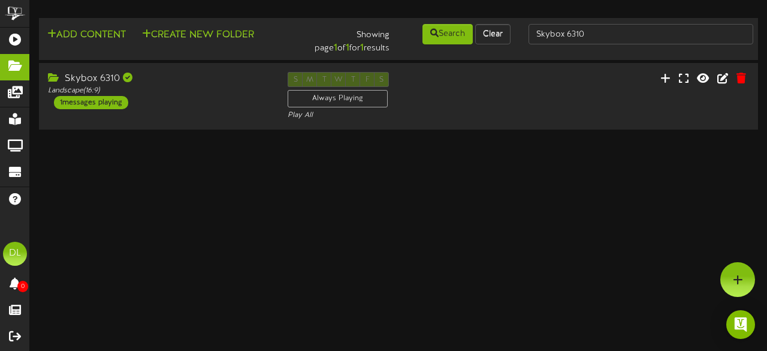
click at [177, 72] on div "Skybox 6310" at bounding box center [159, 79] width 222 height 14
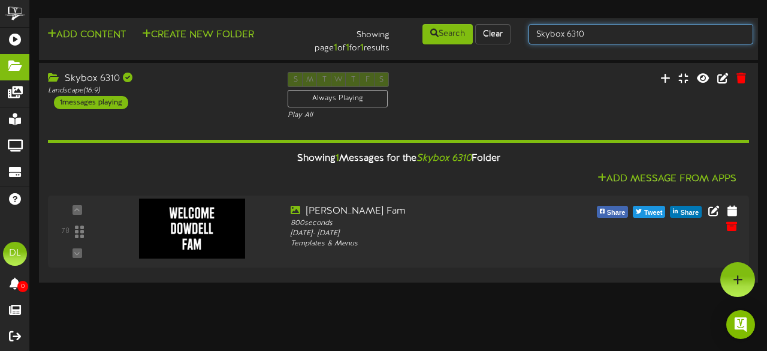
click at [597, 35] on input "Skybox 6310" at bounding box center [641, 34] width 225 height 20
type input "Skybox 6311"
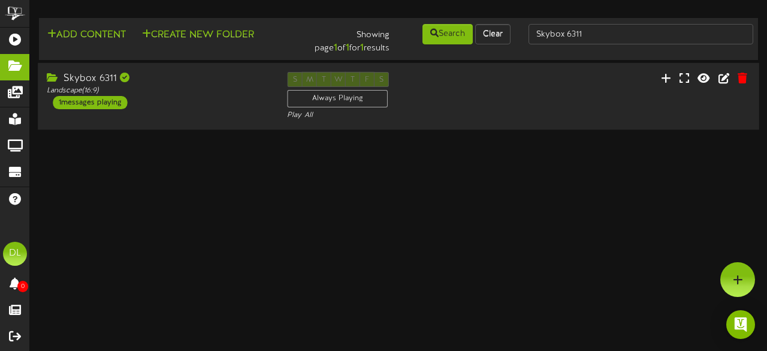
click at [215, 122] on div "Skybox 6311 Landscape ( 16:9 ) 1 messages playing S M T W T F S Always Playing" at bounding box center [399, 96] width 722 height 67
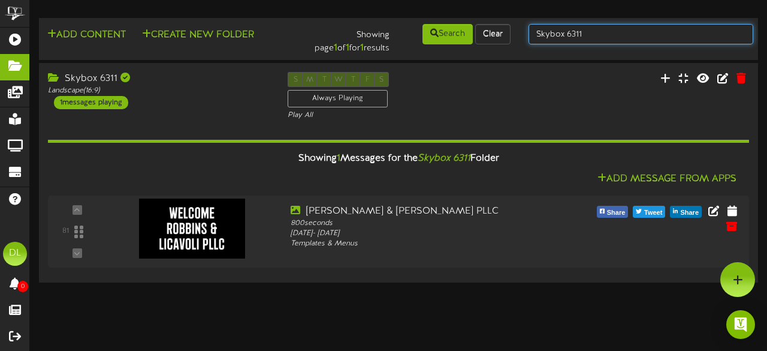
click at [634, 36] on input "Skybox 6311" at bounding box center [641, 34] width 225 height 20
type input "Skybox 6312"
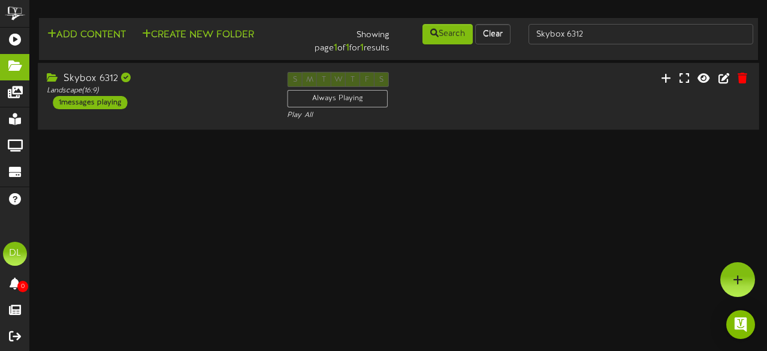
click at [171, 105] on div "Skybox 6312 Landscape ( 16:9 ) 1 messages playing" at bounding box center [158, 90] width 240 height 37
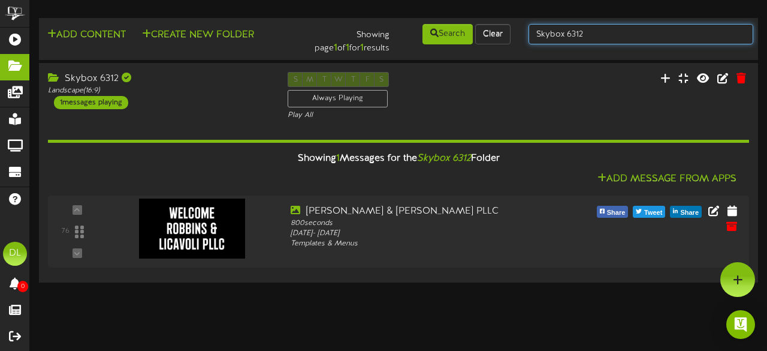
click at [605, 34] on input "Skybox 6312" at bounding box center [641, 34] width 225 height 20
type input "Skybox 6313"
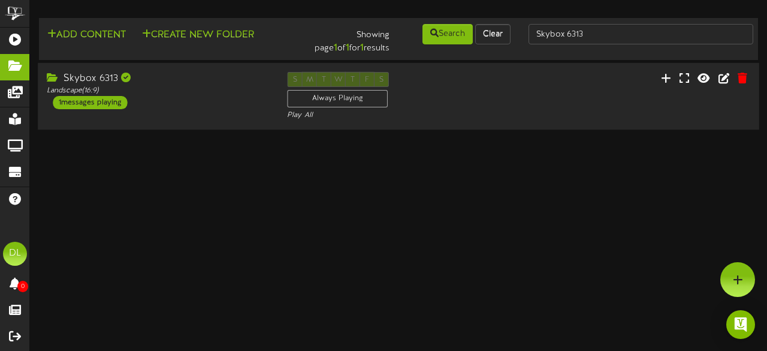
click at [194, 102] on div "Skybox 6313 Landscape ( 16:9 ) 1 messages playing" at bounding box center [158, 90] width 240 height 37
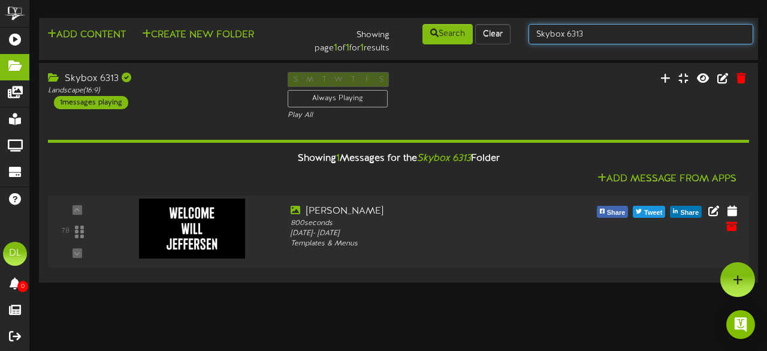
click at [610, 37] on input "Skybox 6313" at bounding box center [641, 34] width 225 height 20
type input "Skybox 6314"
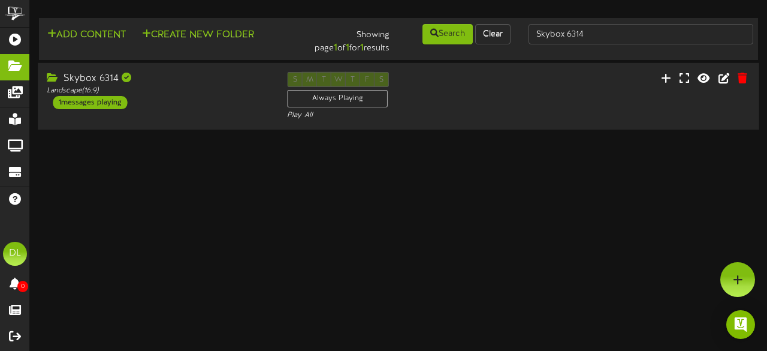
click at [195, 100] on div "Skybox 6314 Landscape ( 16:9 ) 1 messages playing" at bounding box center [158, 90] width 240 height 37
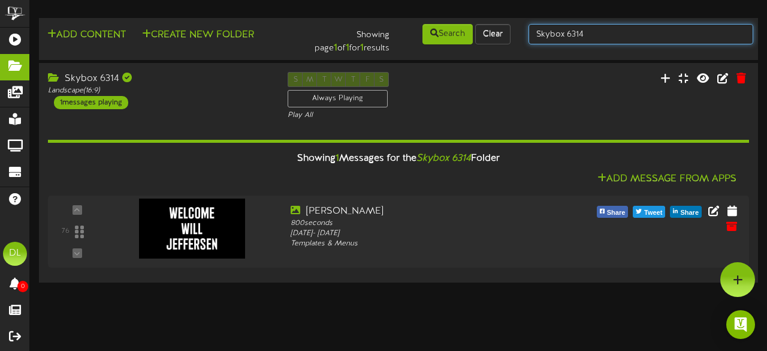
click at [635, 38] on input "Skybox 6314" at bounding box center [641, 34] width 225 height 20
type input "Skybox 6315"
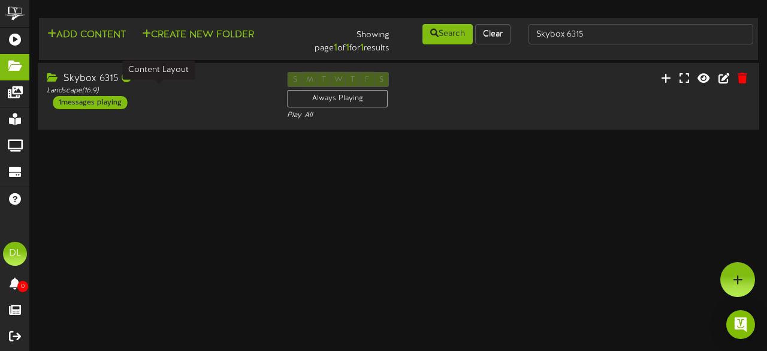
click at [173, 93] on div "Landscape ( 16:9 )" at bounding box center [158, 91] width 222 height 10
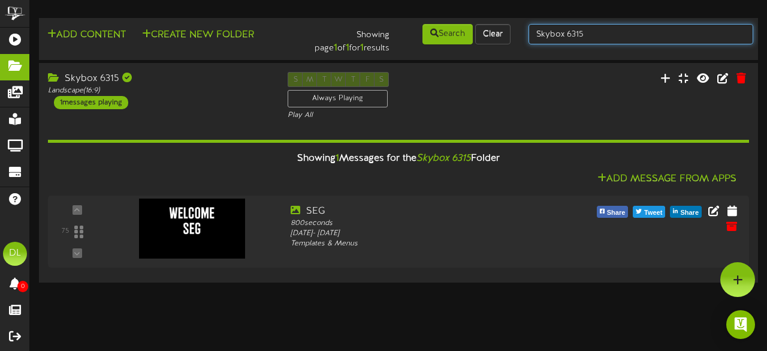
click at [589, 35] on input "Skybox 6315" at bounding box center [641, 34] width 225 height 20
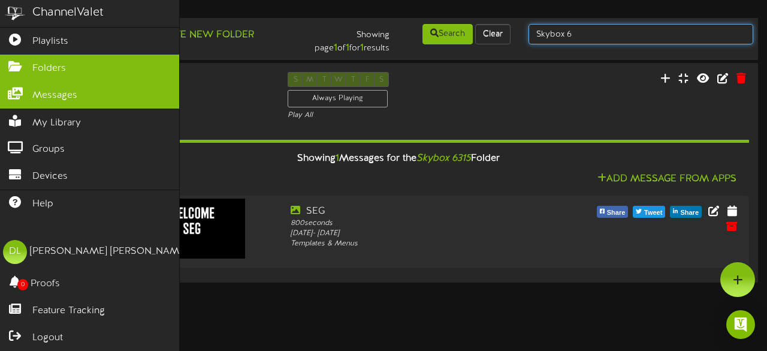
type input "Skybox 6"
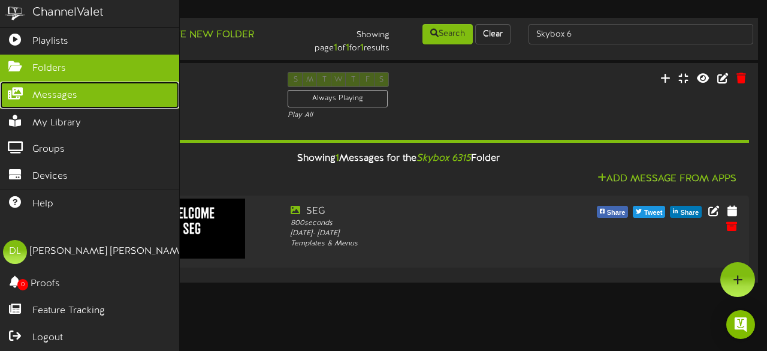
click at [59, 95] on span "Messages" at bounding box center [54, 96] width 45 height 14
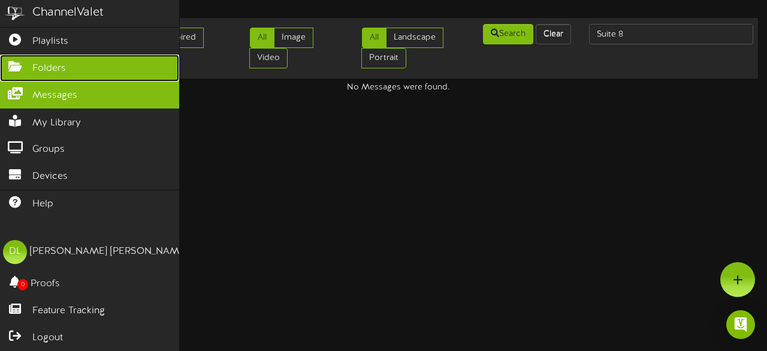
click at [53, 70] on span "Folders" at bounding box center [49, 69] width 34 height 14
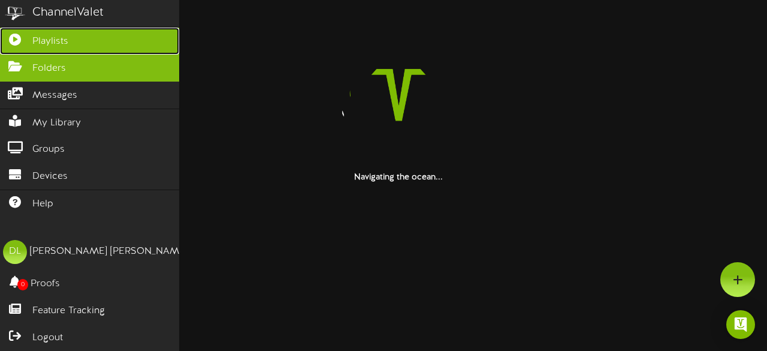
click at [71, 39] on link "Playlists" at bounding box center [89, 41] width 179 height 27
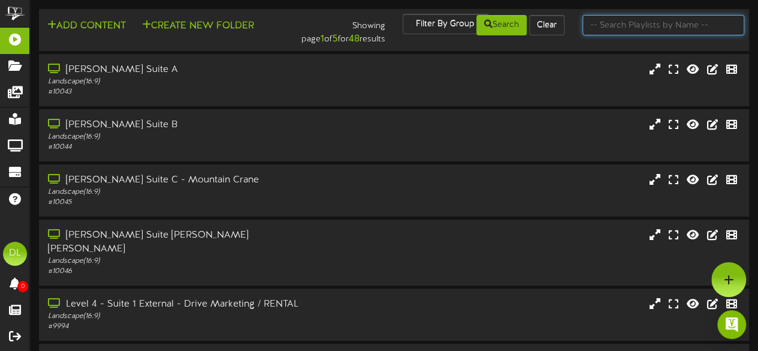
click at [615, 28] on input "text" at bounding box center [664, 25] width 162 height 20
type input "Suite 8"
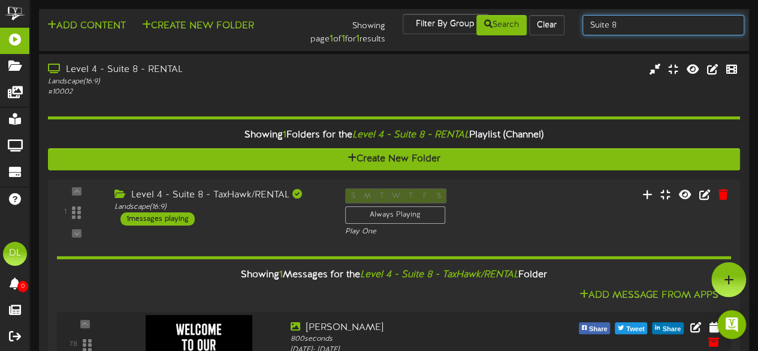
click at [653, 23] on input "Suite 8" at bounding box center [664, 25] width 162 height 20
type input "Suite 19"
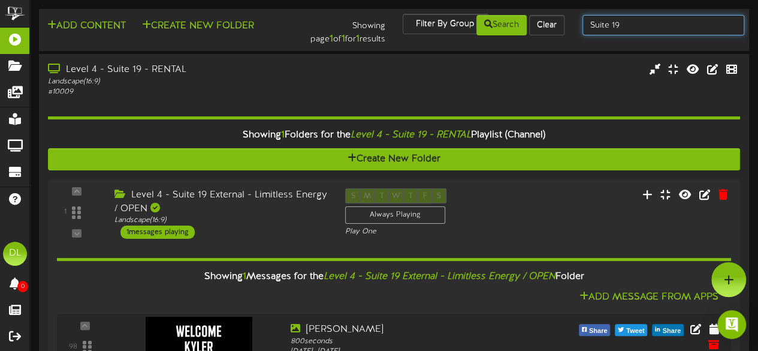
click at [672, 28] on input "Suite 19" at bounding box center [664, 25] width 162 height 20
type input "Suite 29"
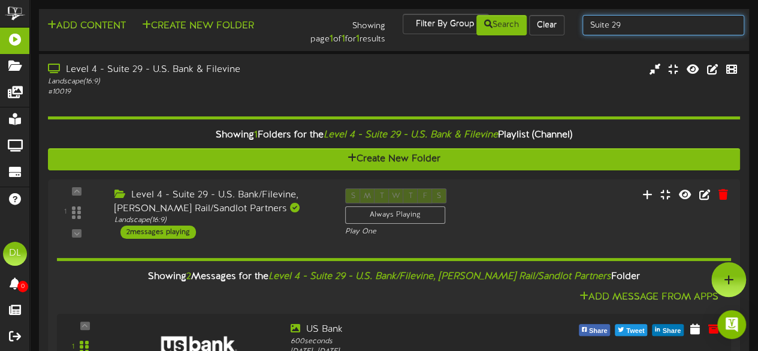
click at [627, 25] on input "Suite 29" at bounding box center [664, 25] width 162 height 20
type input "Suite 30"
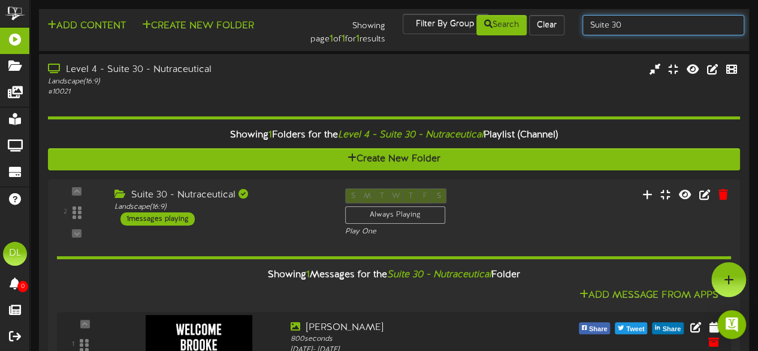
click at [634, 21] on input "Suite 30" at bounding box center [664, 25] width 162 height 20
type input "Suite 31"
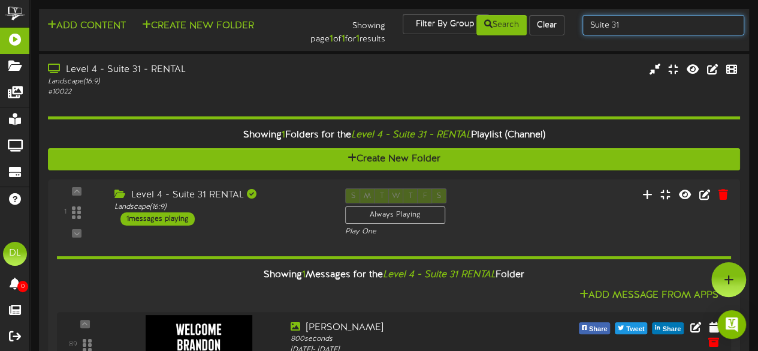
click at [664, 31] on input "Suite 31" at bounding box center [664, 25] width 162 height 20
type input "Suite 32"
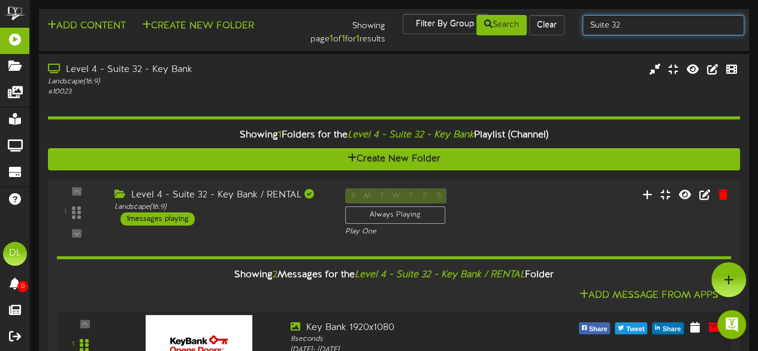
click at [634, 23] on input "Suite 32" at bounding box center [664, 25] width 162 height 20
type input "Suite 47"
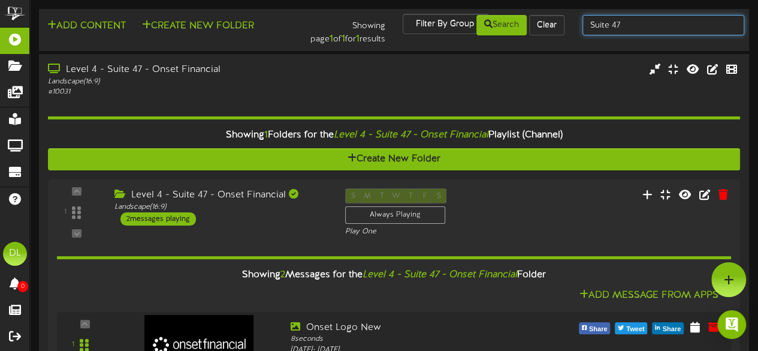
click at [674, 22] on input "Suite 47" at bounding box center [664, 25] width 162 height 20
type input "Suite 48"
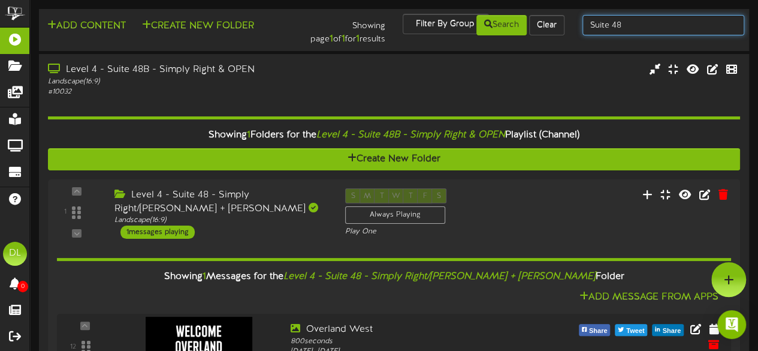
click at [673, 25] on input "Suite 48" at bounding box center [664, 25] width 162 height 20
type input "Suite 51"
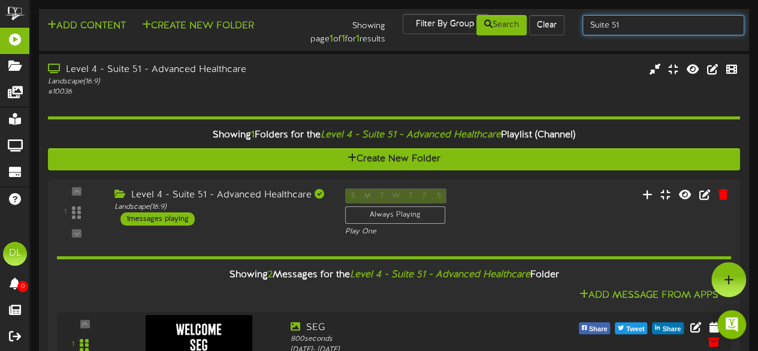
click at [686, 25] on input "Suite 51" at bounding box center [664, 25] width 162 height 20
type input "Skybox 6110"
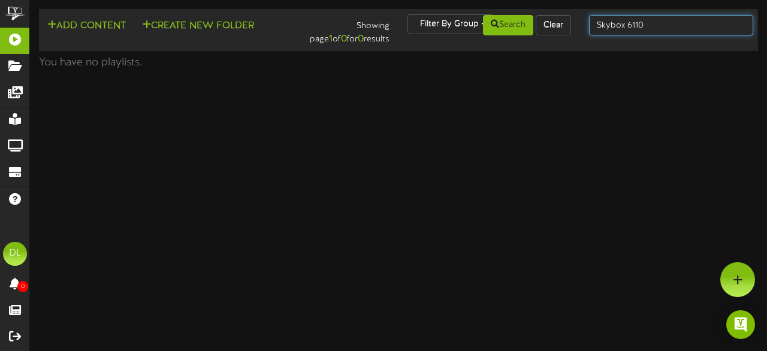
click at [686, 25] on input "Skybox 6110" at bounding box center [671, 25] width 164 height 20
type input "Skybox 6110"
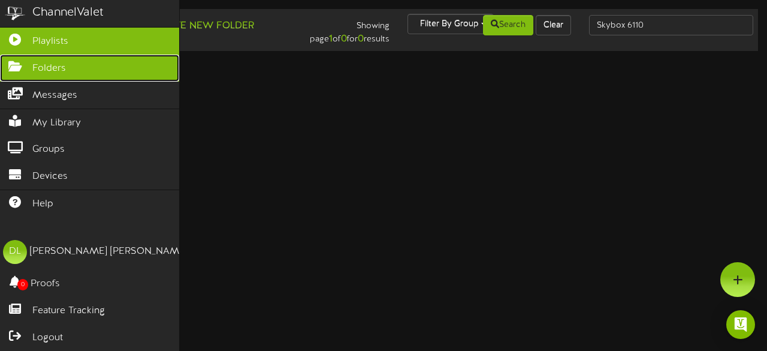
click at [31, 65] on link "Folders" at bounding box center [89, 68] width 179 height 27
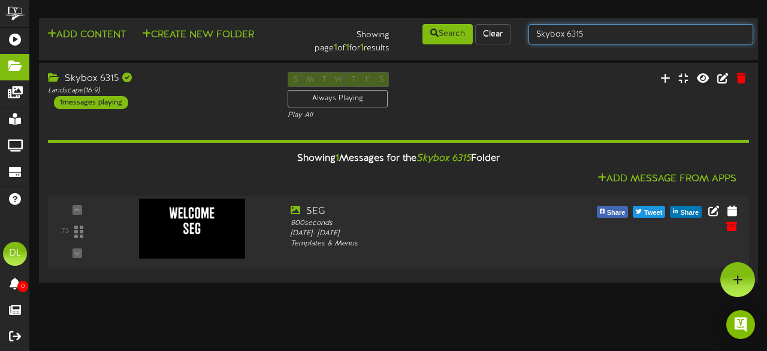
click at [614, 34] on input "Skybox 6315" at bounding box center [641, 34] width 225 height 20
type input "Skybox 6314"
click at [614, 34] on input "Skybox 6314" at bounding box center [641, 34] width 225 height 20
type input "Skybox 6313"
click at [614, 34] on input "Skybox 6313" at bounding box center [641, 34] width 225 height 20
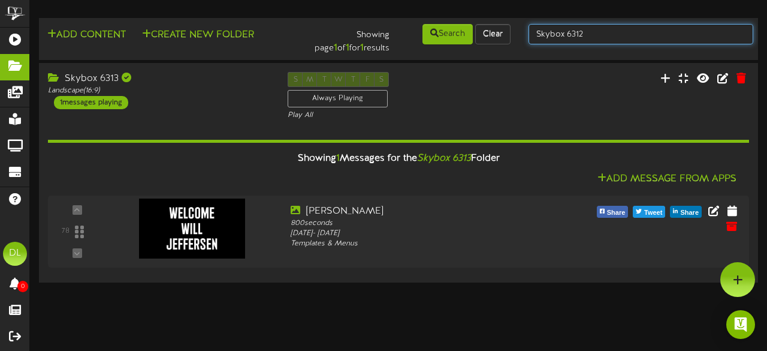
type input "Skybox 6312"
click at [614, 34] on input "Skybox 6312" at bounding box center [641, 34] width 225 height 20
type input "Skybox 6311"
click at [614, 34] on input "Skybox 6311" at bounding box center [641, 34] width 225 height 20
type input "Skybox 6310"
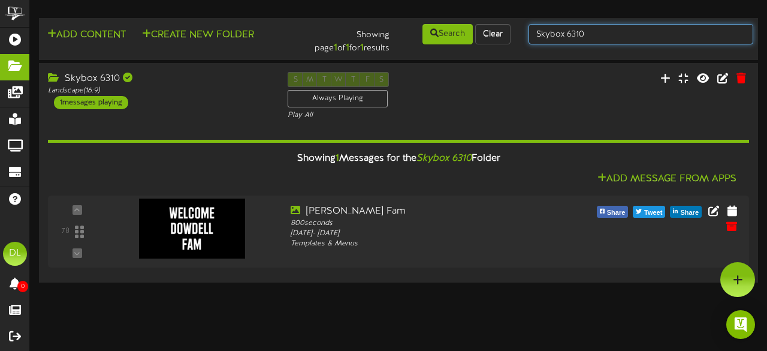
click at [596, 37] on input "Skybox 6310" at bounding box center [641, 34] width 225 height 20
type input "S"
type input "Skybox 6110"
click at [595, 35] on input "Skybox 6110" at bounding box center [641, 34] width 225 height 20
type input "Skybox 6111"
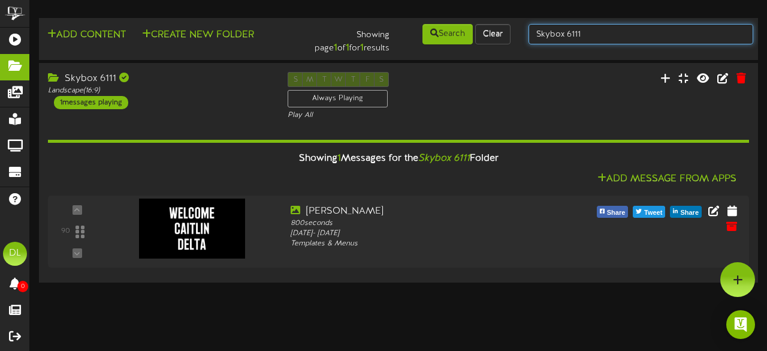
click at [595, 35] on input "Skybox 6111" at bounding box center [641, 34] width 225 height 20
type input "Skybox 6112"
click at [595, 35] on input "Skybox 6112" at bounding box center [641, 34] width 225 height 20
type input "Skybox 6113"
click at [595, 35] on input "Skybox 6113" at bounding box center [641, 34] width 225 height 20
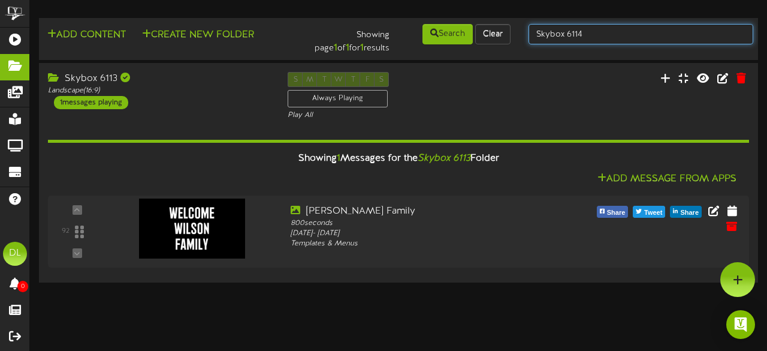
type input "Skybox 6114"
click at [595, 35] on input "Skybox 6114" at bounding box center [641, 34] width 225 height 20
type input "Skybox 6115"
click at [595, 35] on input "Skybox 6115" at bounding box center [641, 34] width 225 height 20
type input "S"
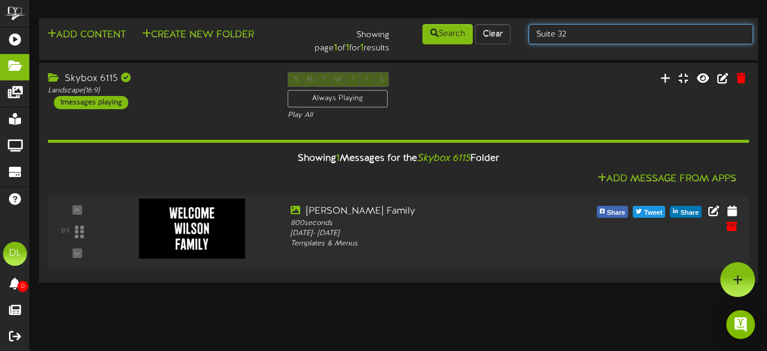
type input "Suite 32"
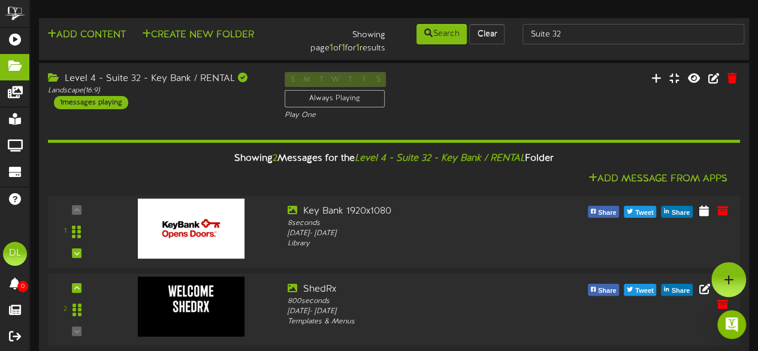
scroll to position [11, 0]
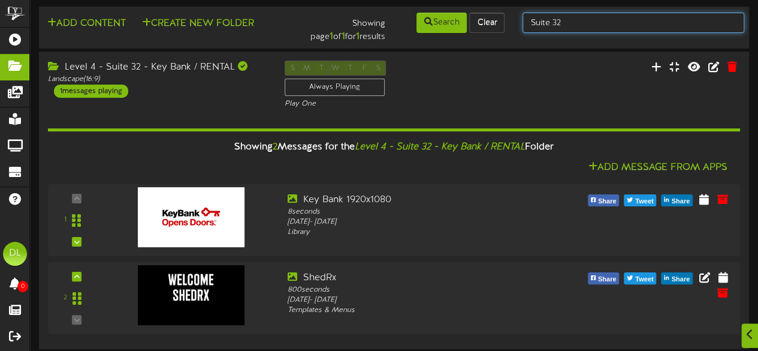
click at [635, 28] on input "Suite 32" at bounding box center [634, 23] width 222 height 20
type input "Suite 47"
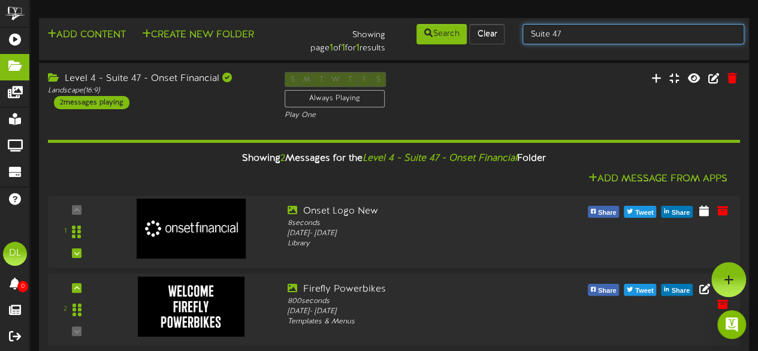
click at [607, 33] on input "Suite 47" at bounding box center [634, 34] width 222 height 20
type input "Suite 29"
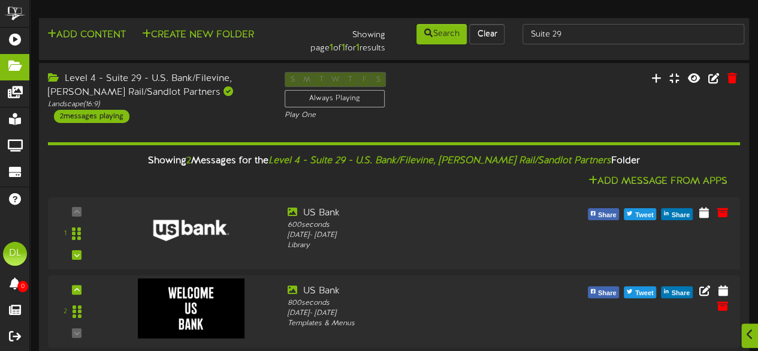
scroll to position [14, 0]
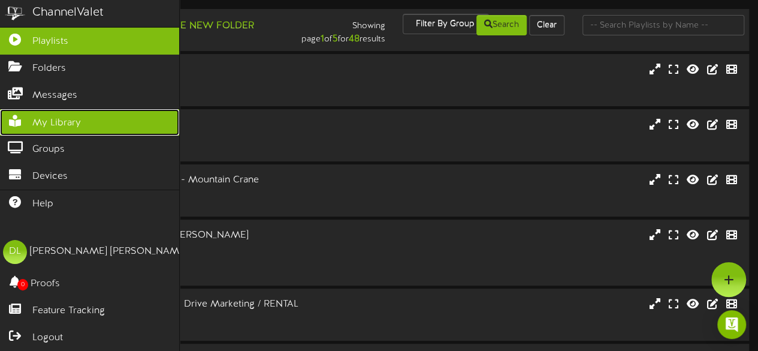
click at [76, 111] on link "My Library" at bounding box center [89, 122] width 179 height 27
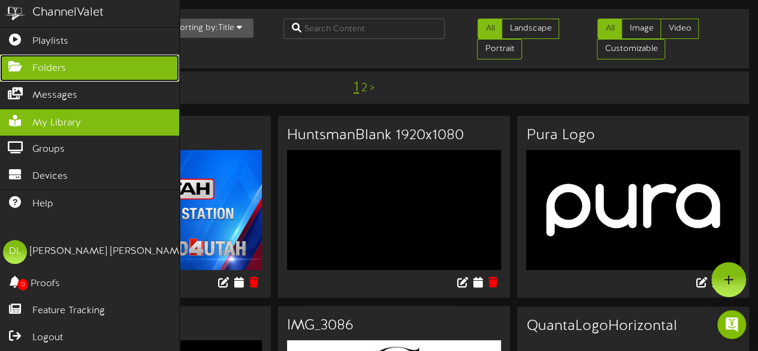
click at [59, 71] on span "Folders" at bounding box center [49, 69] width 34 height 14
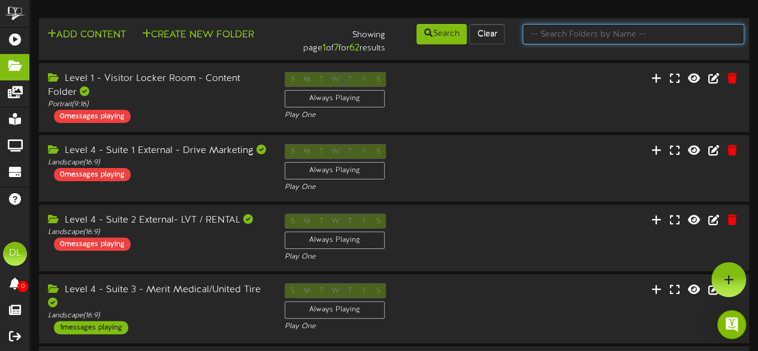
click at [653, 35] on input "text" at bounding box center [634, 34] width 222 height 20
type input "u"
type input "Suite 29"
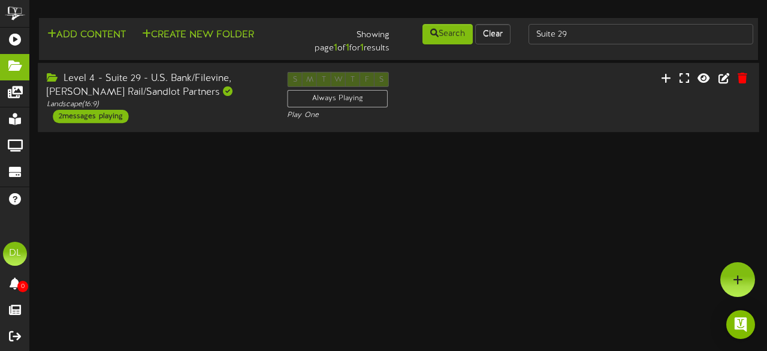
click at [251, 113] on div "Level 4 - Suite 29 - U.S. Bank/Filevine, [PERSON_NAME] Rail/Sandlot Partners La…" at bounding box center [158, 97] width 240 height 51
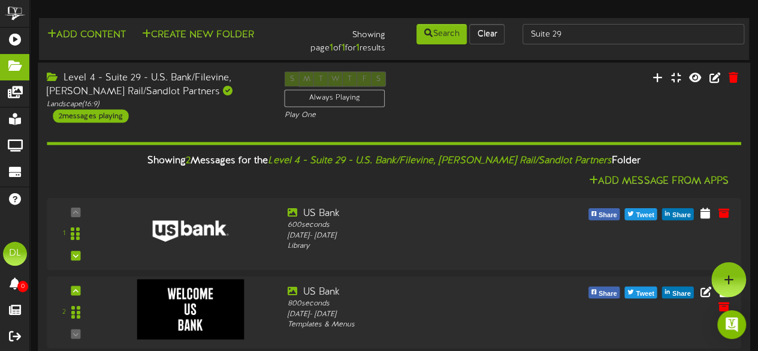
scroll to position [14, 0]
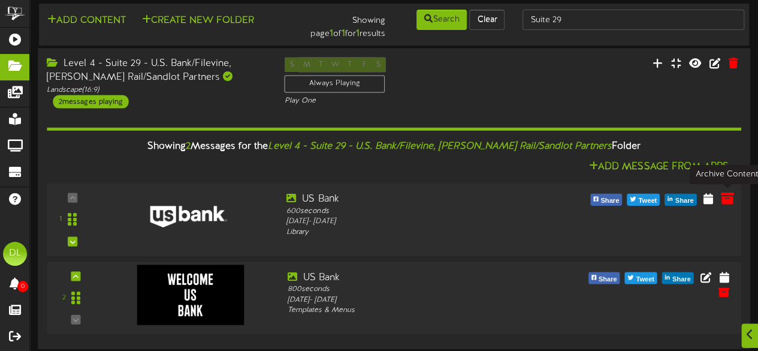
click at [725, 196] on icon at bounding box center [727, 197] width 13 height 13
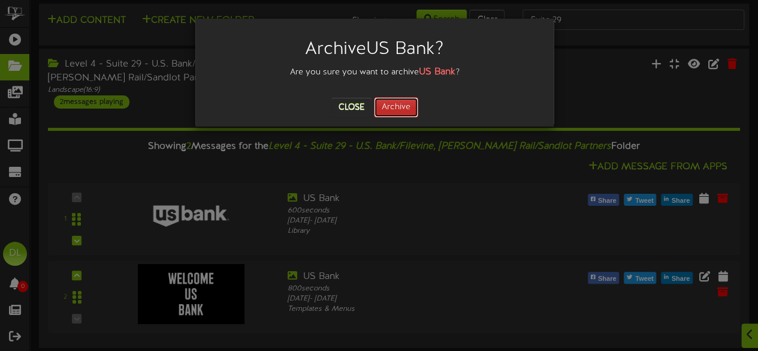
click at [396, 108] on button "Archive" at bounding box center [396, 107] width 44 height 20
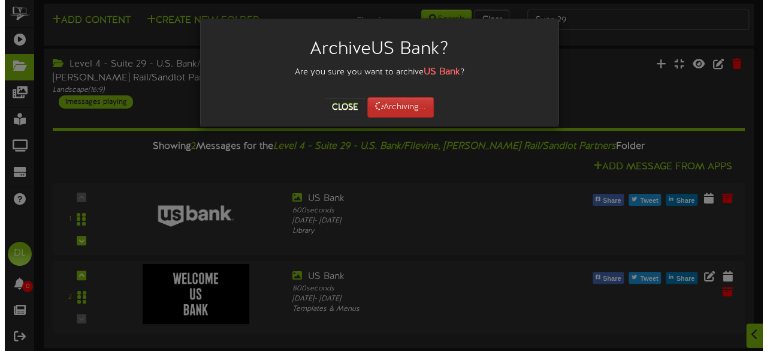
scroll to position [0, 0]
